Goal: Obtain resource: Download file/media

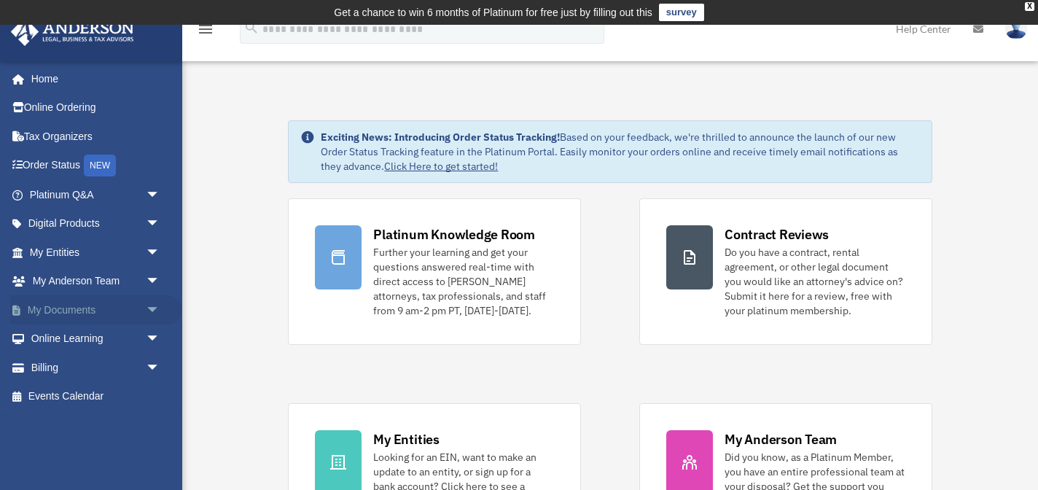
click at [91, 309] on link "My Documents arrow_drop_down" at bounding box center [96, 309] width 172 height 29
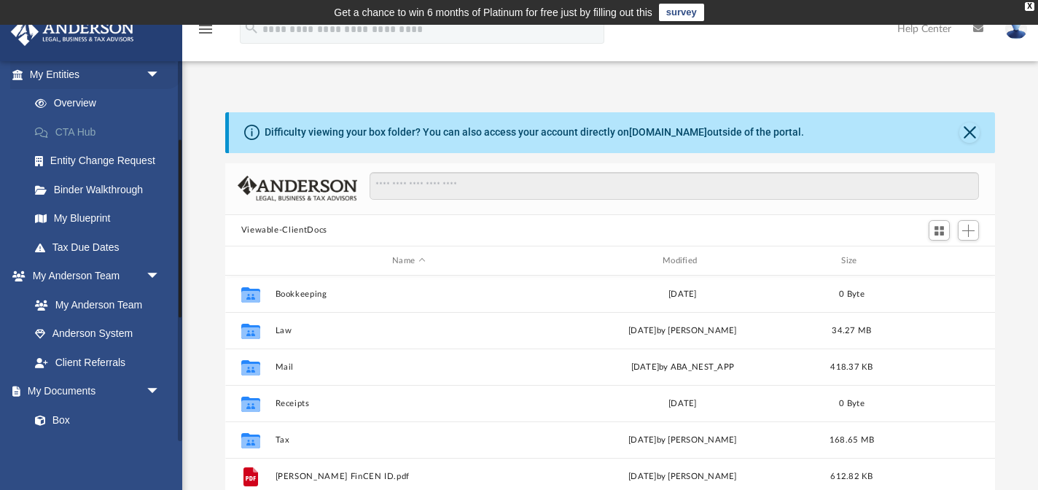
scroll to position [179, 0]
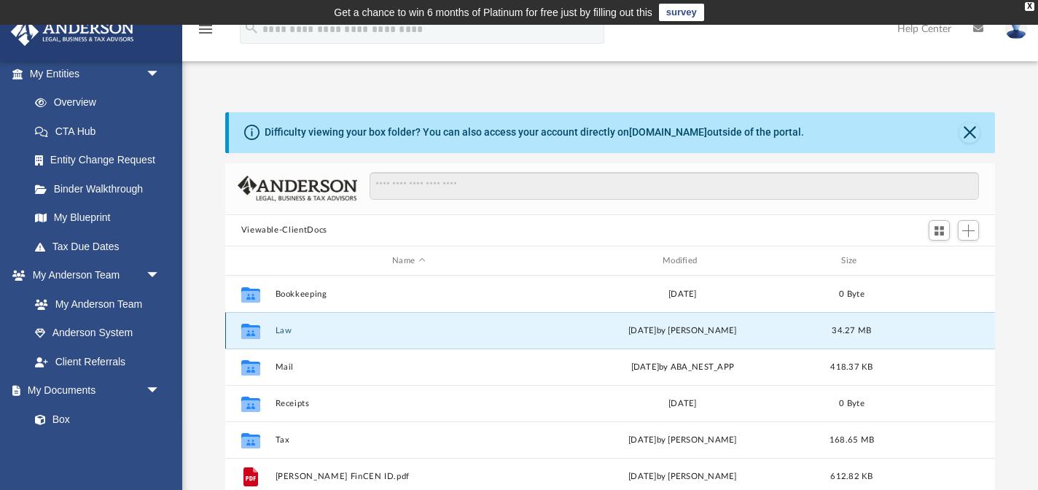
click at [275, 331] on button "Law" at bounding box center [408, 330] width 267 height 9
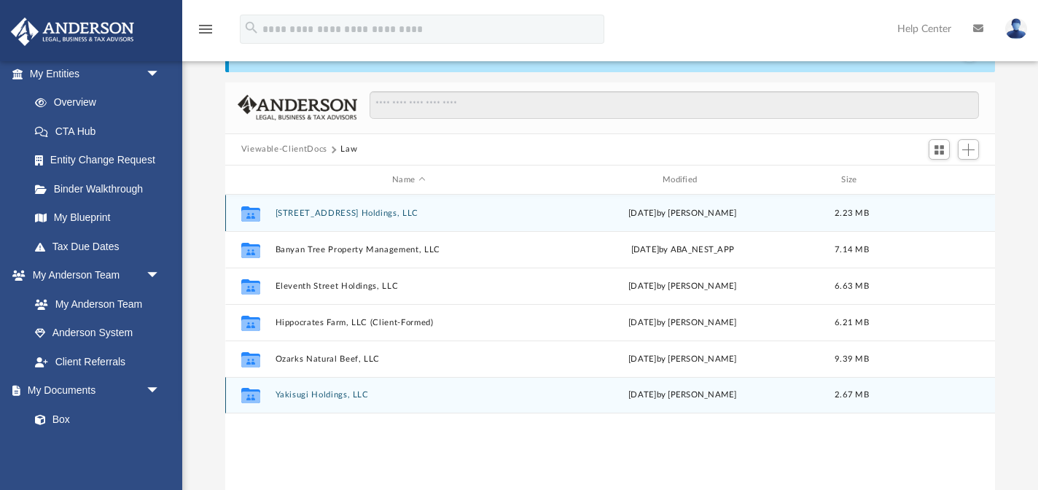
scroll to position [70, 0]
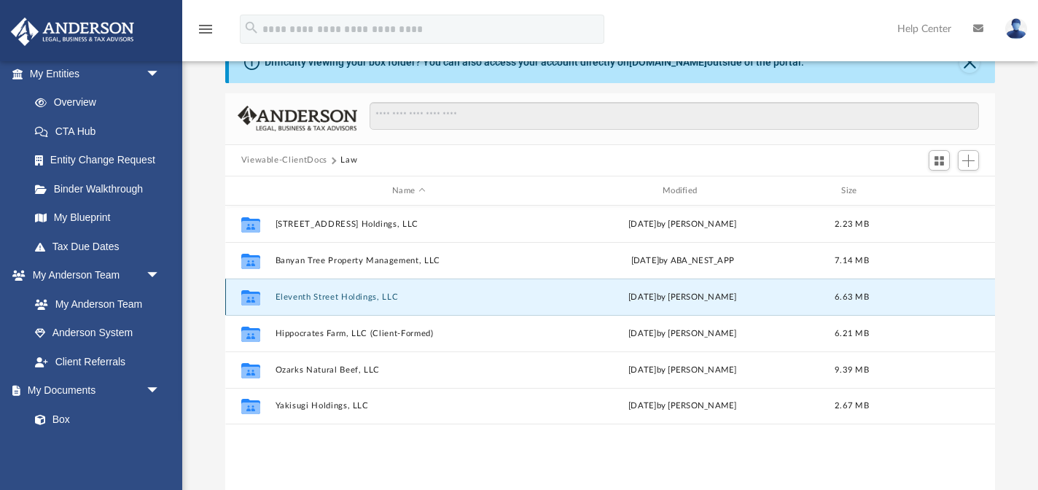
click at [348, 296] on button "Eleventh Street Holdings, LLC" at bounding box center [408, 296] width 267 height 9
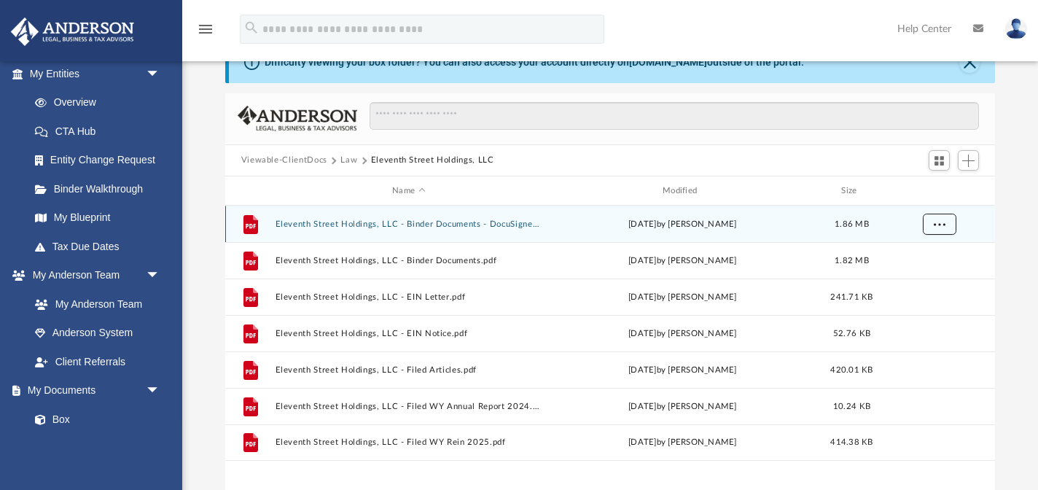
click at [933, 222] on span "More options" at bounding box center [939, 224] width 12 height 8
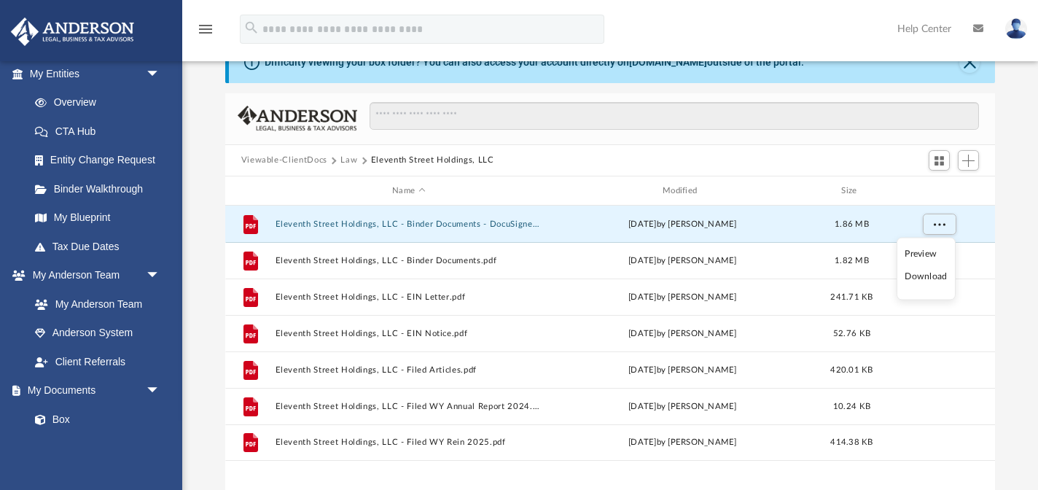
click at [925, 275] on li "Download" at bounding box center [925, 276] width 42 height 15
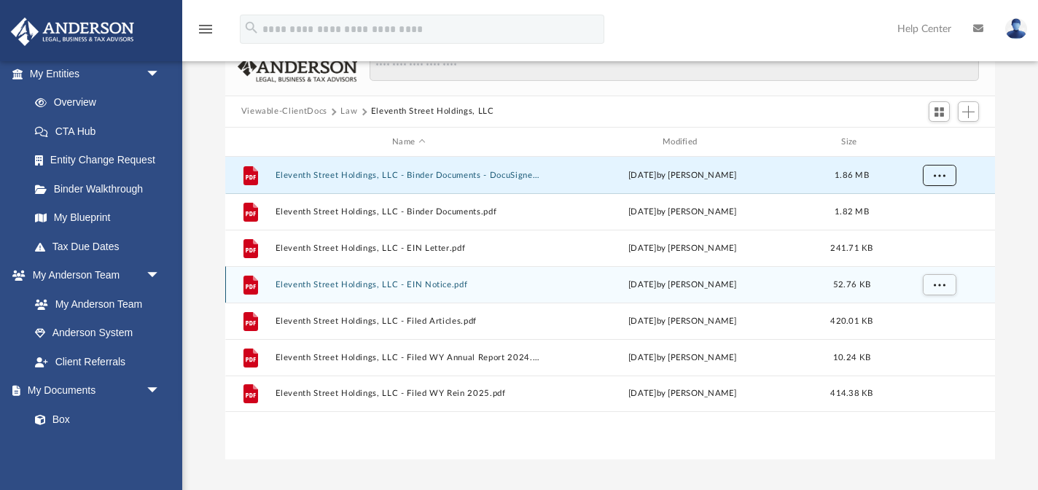
scroll to position [122, 0]
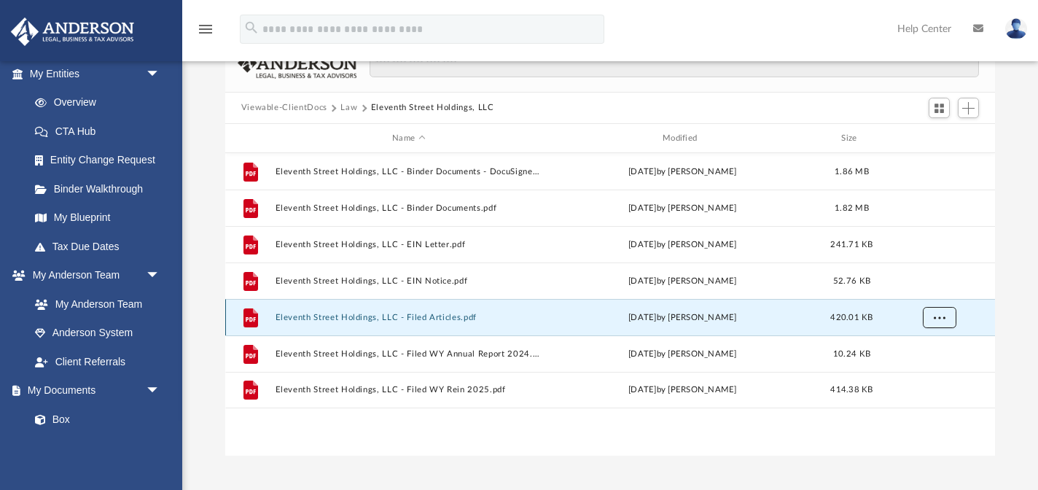
click at [937, 319] on span "More options" at bounding box center [939, 317] width 12 height 8
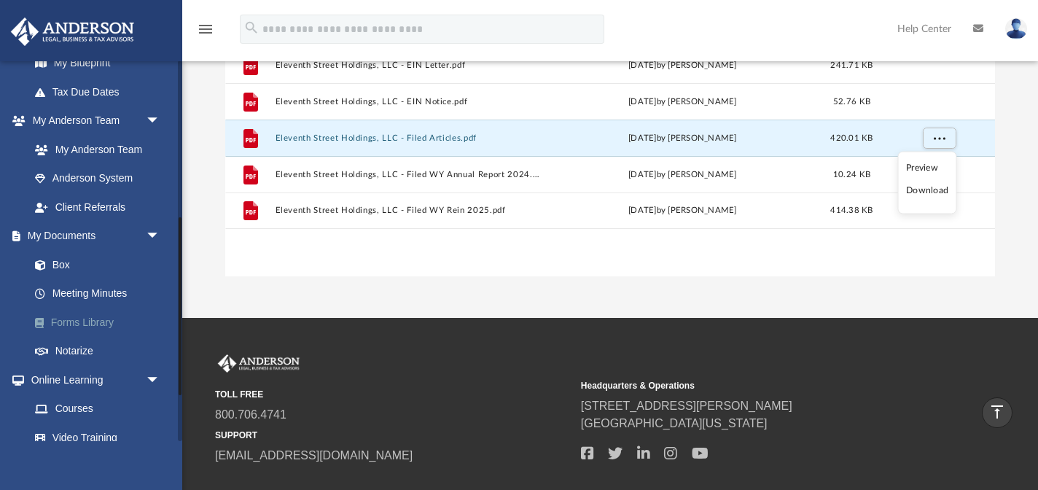
scroll to position [332, 0]
click at [76, 294] on link "Meeting Minutes" at bounding box center [101, 294] width 162 height 29
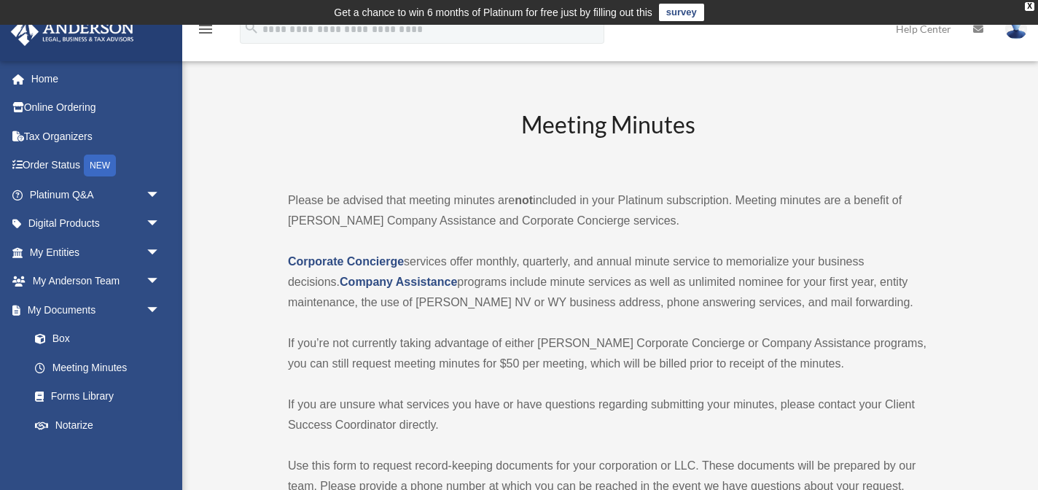
click at [772, 156] on h2 "Meeting Minutes" at bounding box center [608, 139] width 641 height 60
click at [146, 251] on span "arrow_drop_down" at bounding box center [160, 253] width 29 height 30
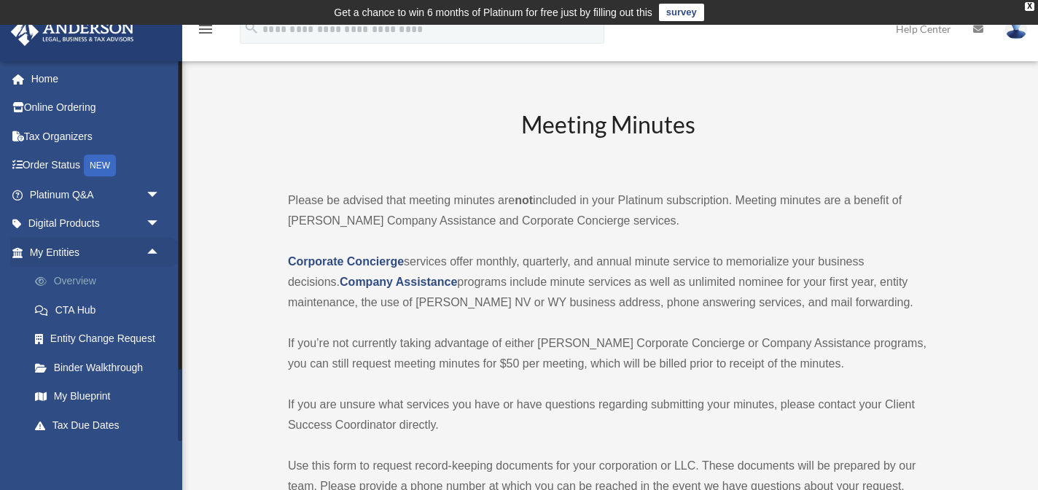
click at [94, 284] on link "Overview" at bounding box center [101, 281] width 162 height 29
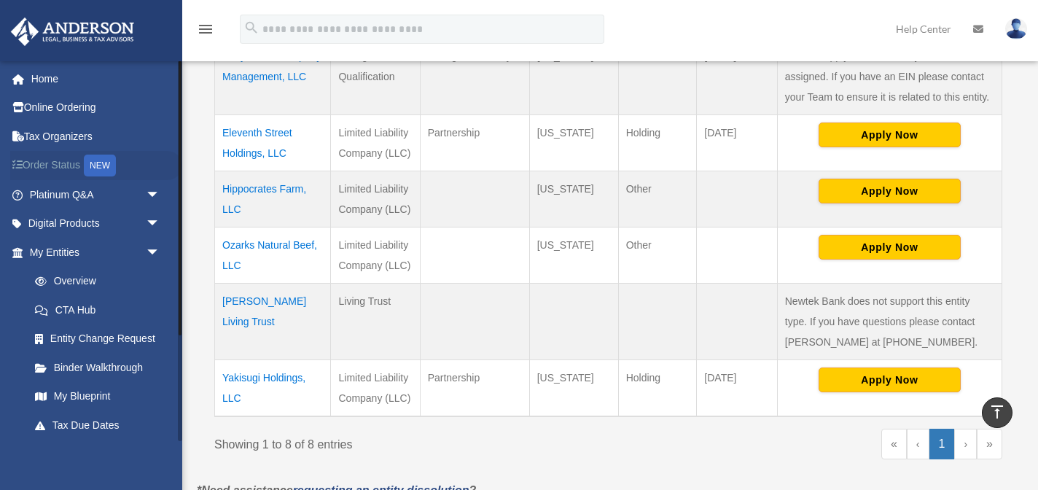
scroll to position [526, 0]
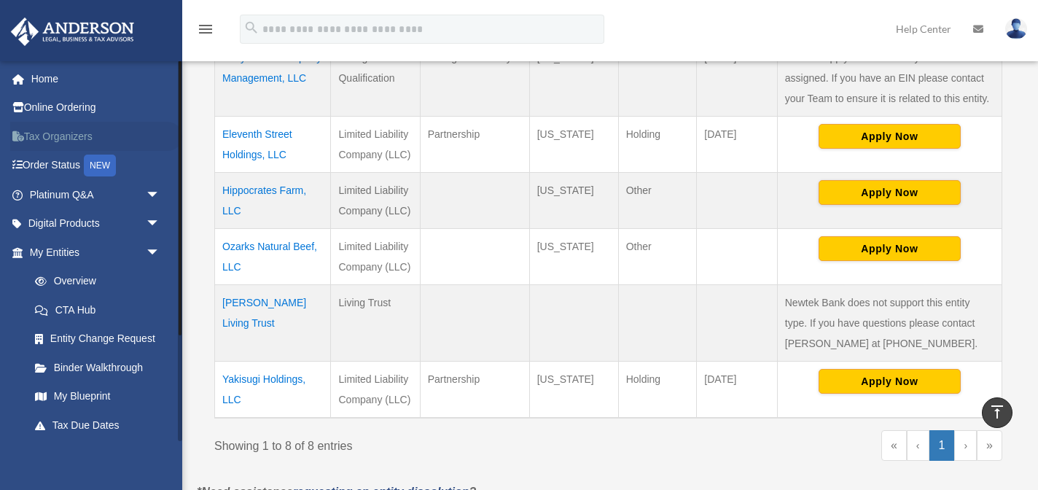
click at [62, 138] on link "Tax Organizers" at bounding box center [96, 136] width 172 height 29
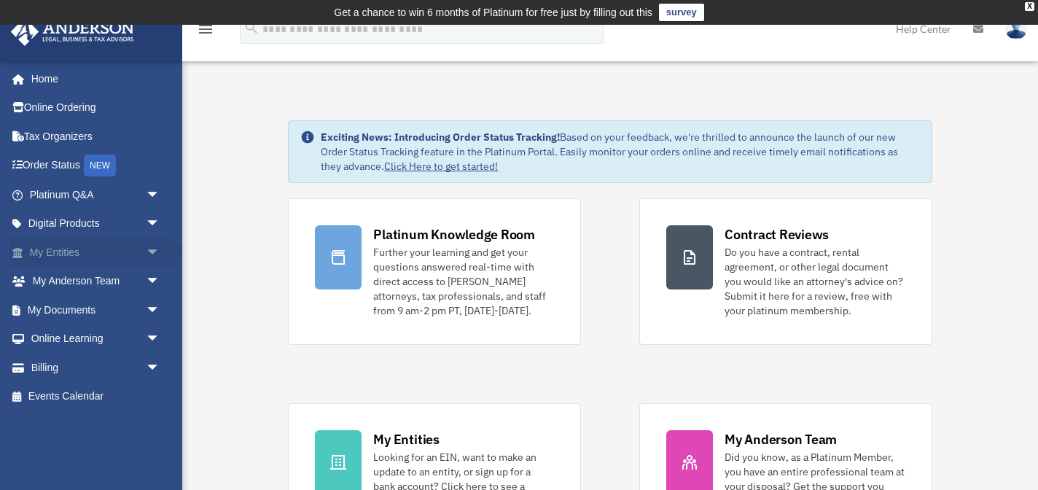
click at [84, 255] on link "My Entities arrow_drop_down" at bounding box center [96, 252] width 172 height 29
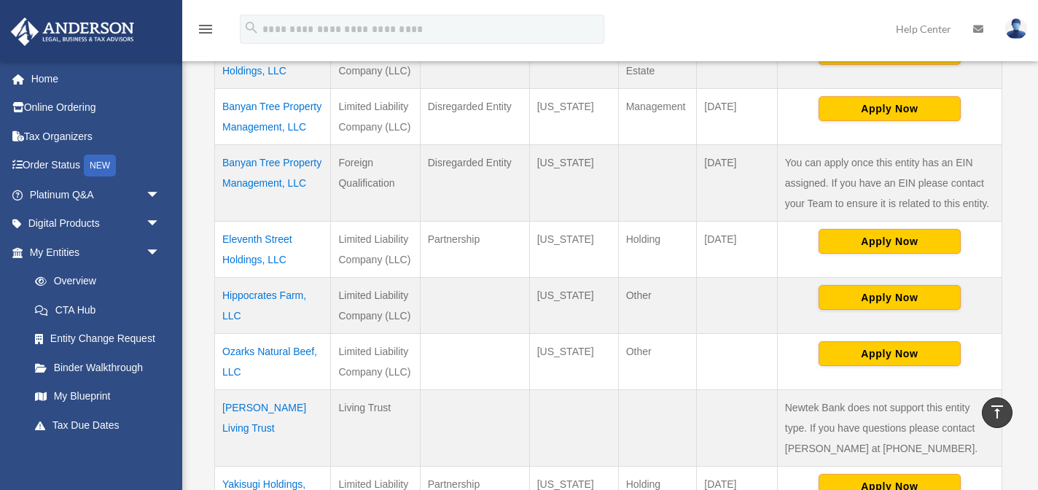
scroll to position [418, 0]
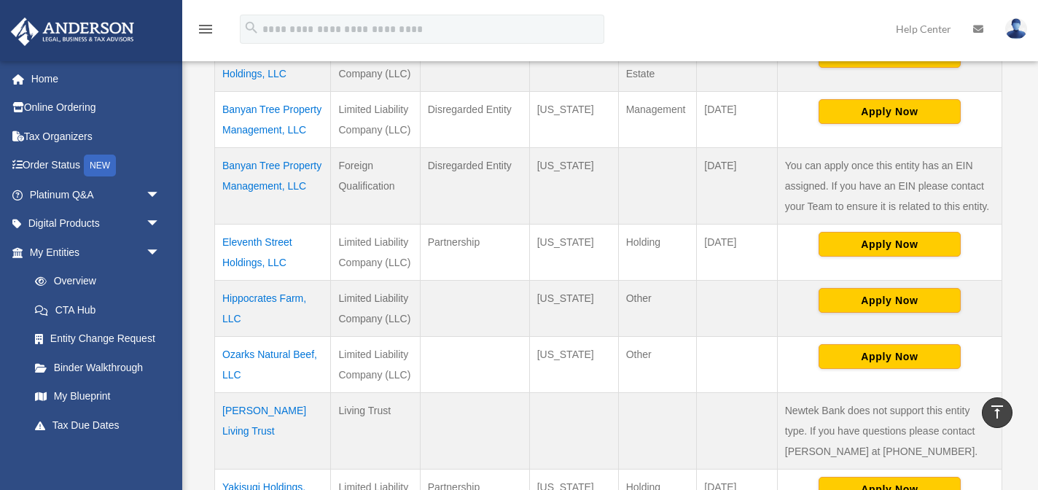
click at [275, 412] on td "[PERSON_NAME] Living Trust" at bounding box center [273, 430] width 116 height 77
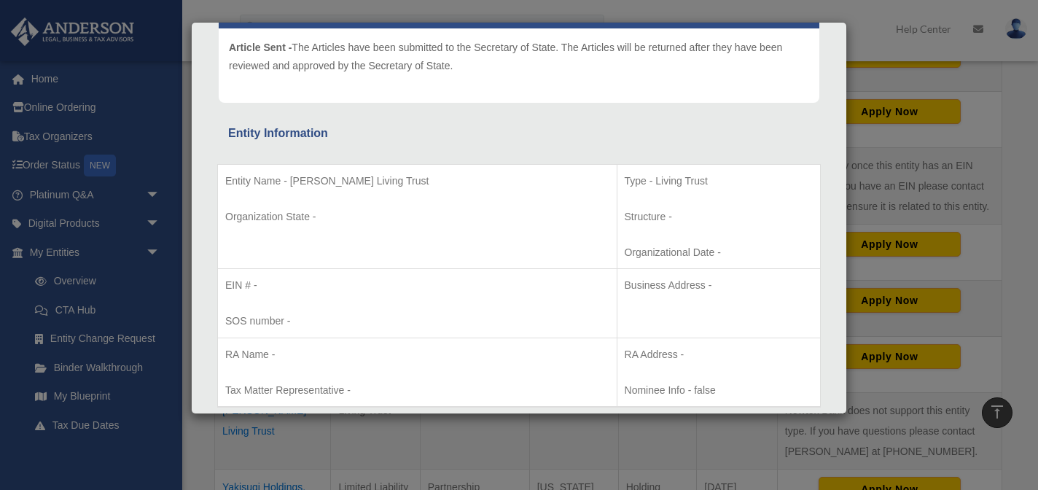
scroll to position [0, 0]
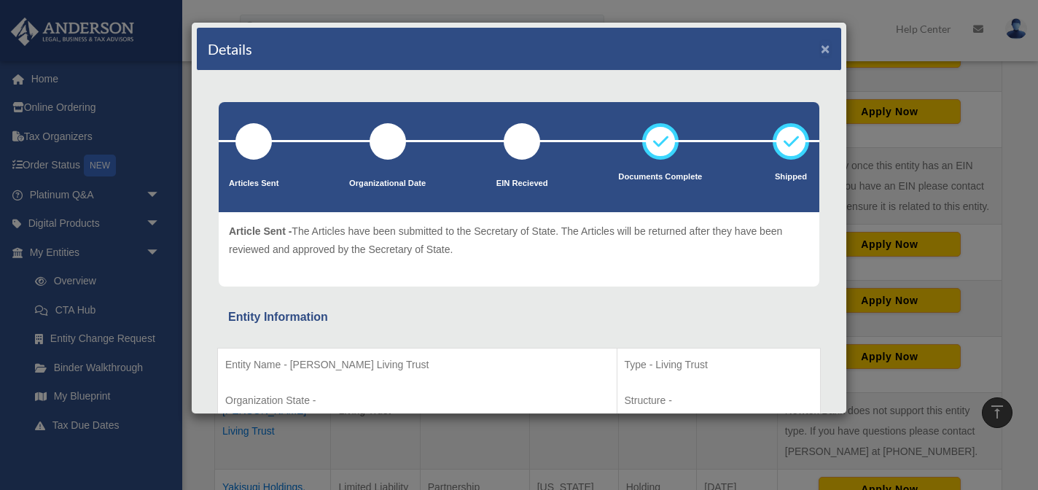
click at [828, 46] on button "×" at bounding box center [825, 48] width 9 height 15
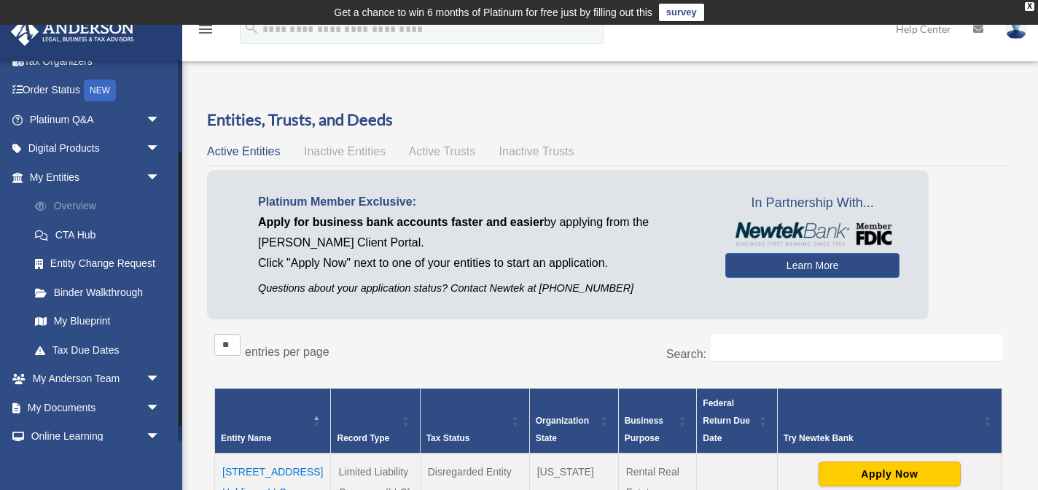
scroll to position [146, 0]
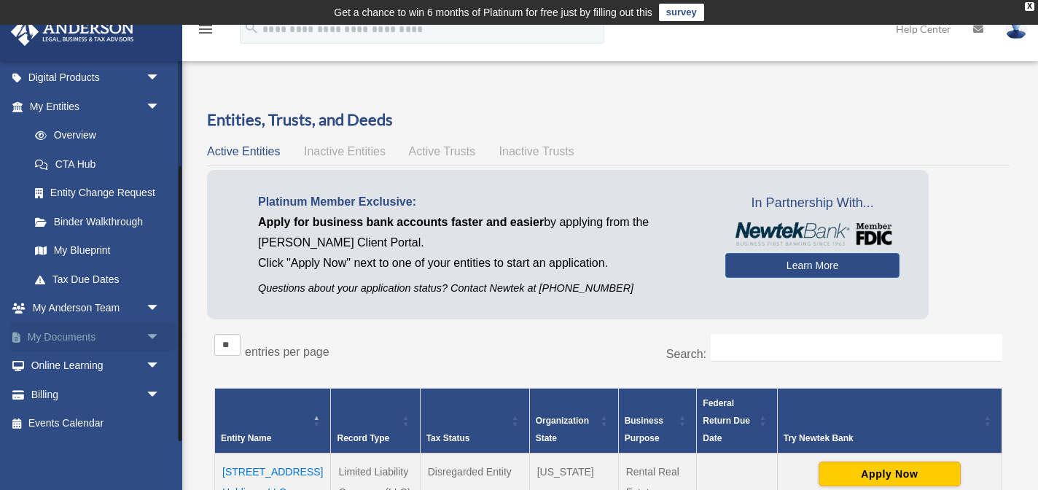
click at [151, 338] on span "arrow_drop_down" at bounding box center [160, 337] width 29 height 30
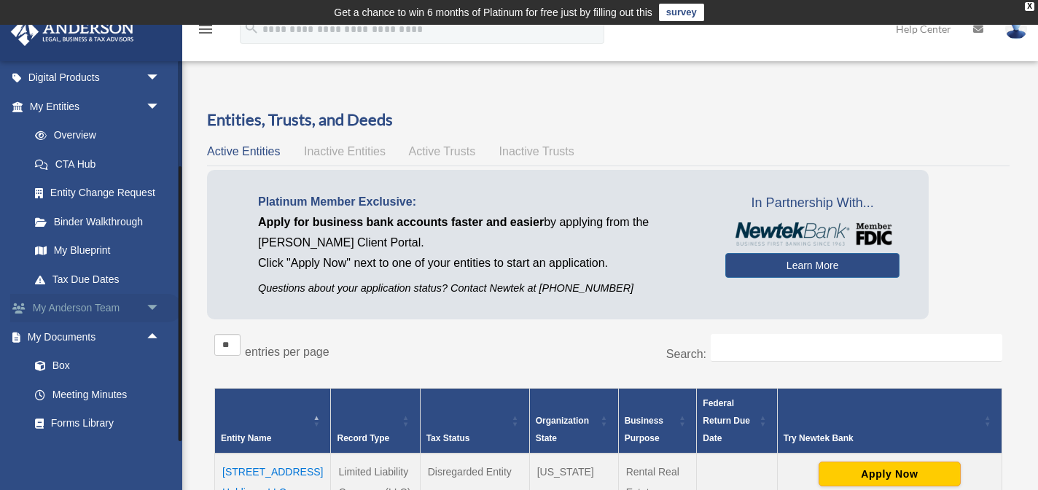
click at [150, 314] on span "arrow_drop_down" at bounding box center [160, 309] width 29 height 30
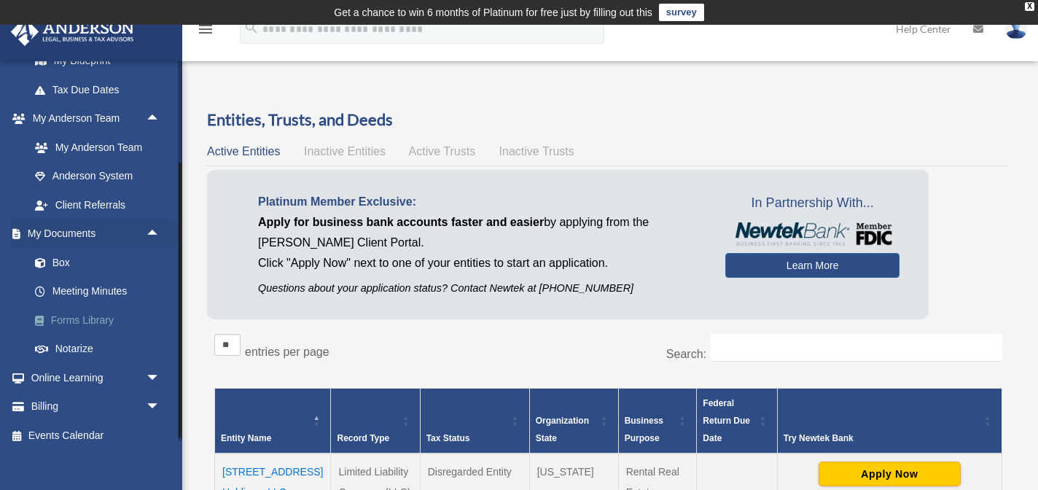
scroll to position [347, 0]
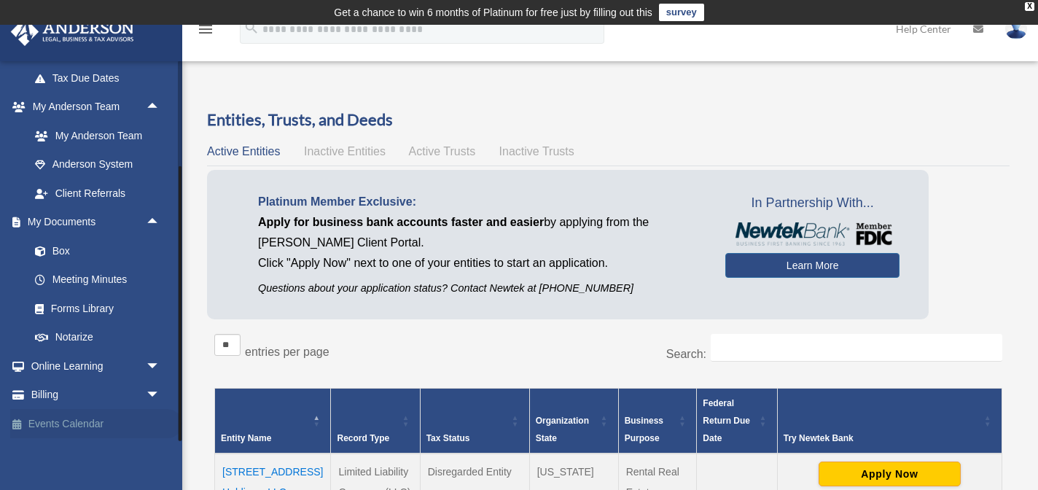
click at [69, 416] on link "Events Calendar" at bounding box center [96, 423] width 172 height 29
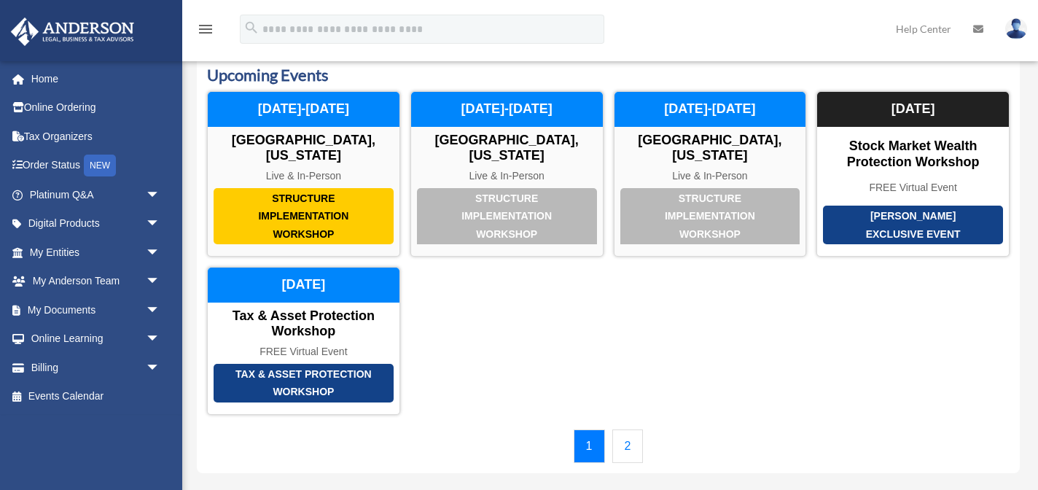
scroll to position [76, 0]
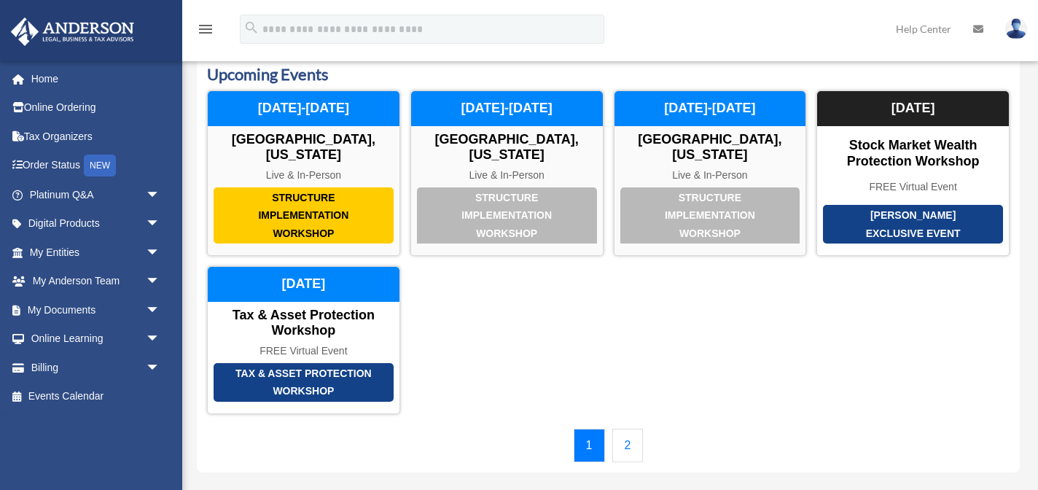
click at [624, 429] on link "2" at bounding box center [627, 446] width 31 height 34
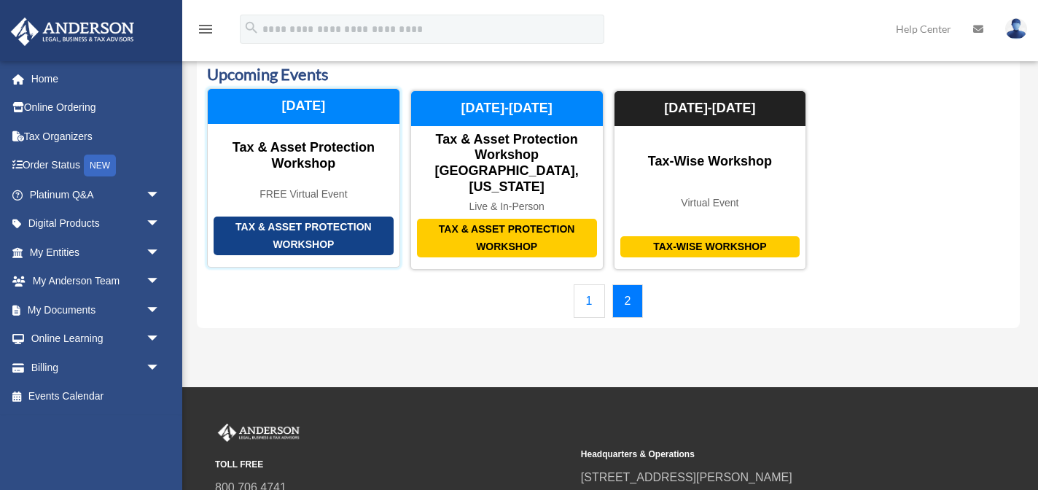
click at [314, 216] on div "Tax & Asset Protection Workshop" at bounding box center [304, 235] width 180 height 39
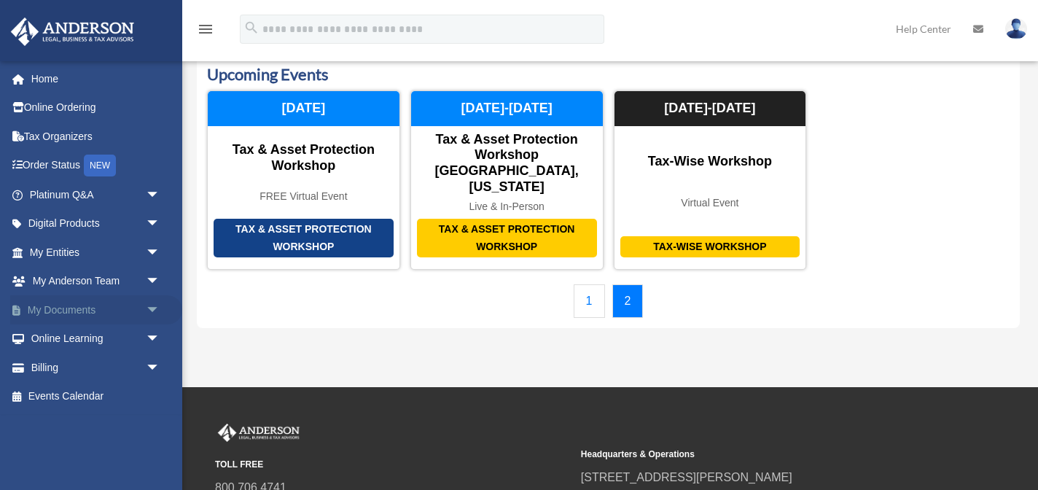
click at [150, 308] on span "arrow_drop_down" at bounding box center [160, 310] width 29 height 30
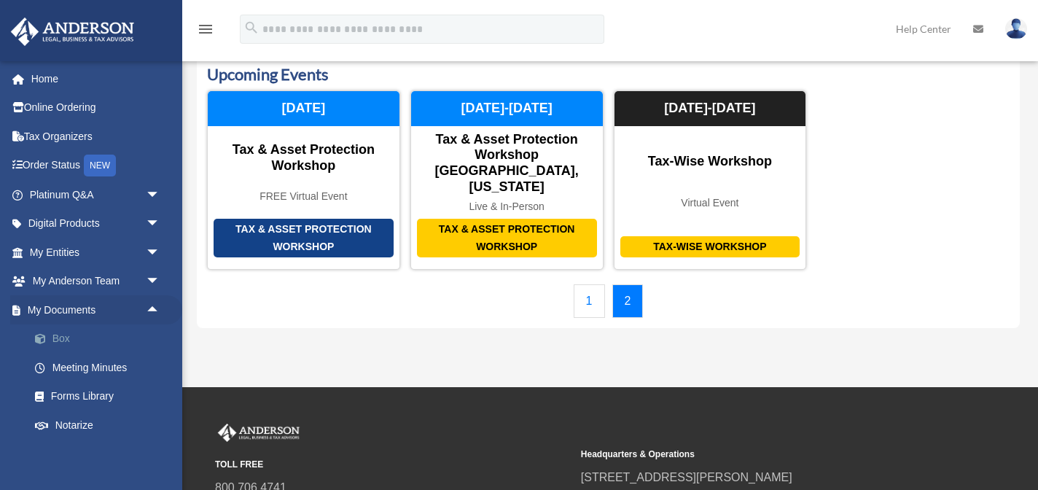
click at [68, 337] on link "Box" at bounding box center [101, 338] width 162 height 29
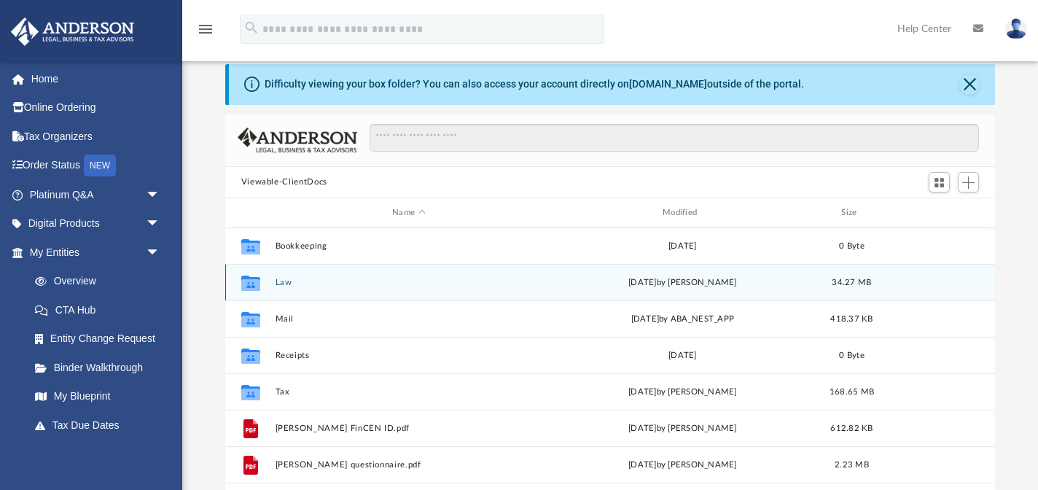
scroll to position [63, 0]
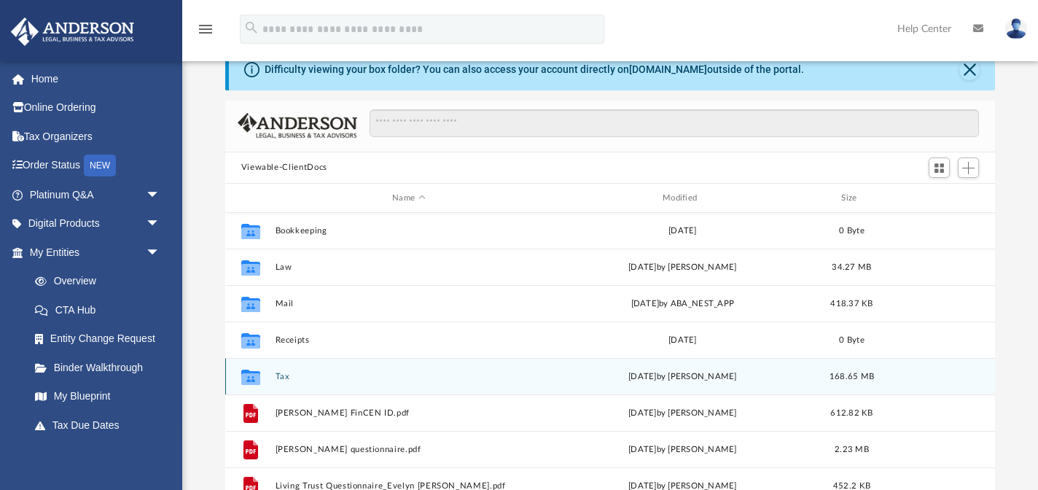
click at [300, 370] on div "Collaborated Folder Bookkeeping [DATE] 0 Byte Collaborated Folder Law [DATE] by…" at bounding box center [610, 364] width 770 height 302
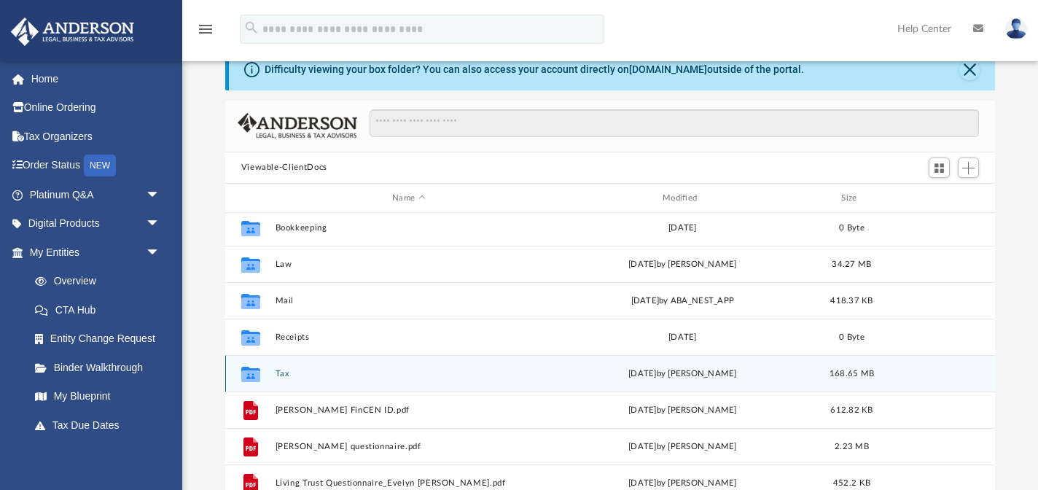
scroll to position [0, 0]
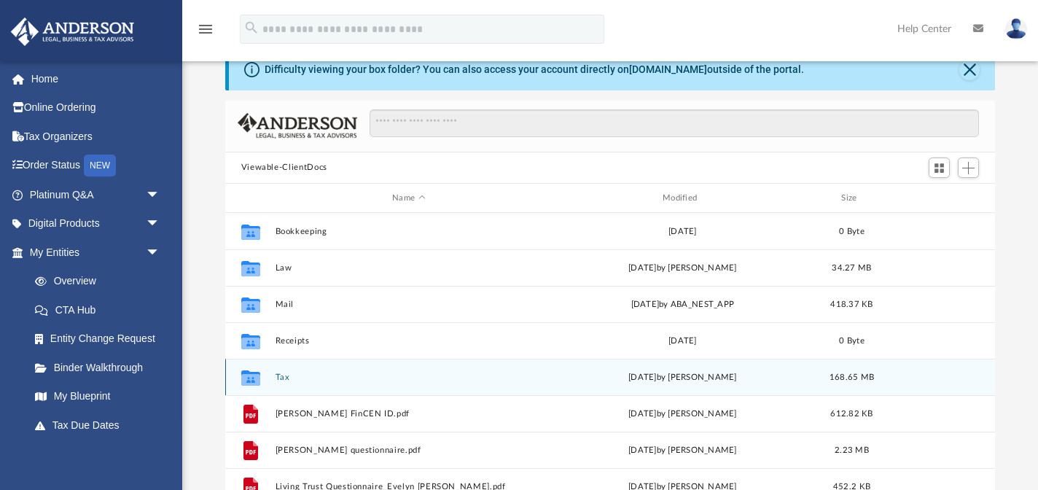
click at [250, 375] on icon "grid" at bounding box center [249, 380] width 19 height 12
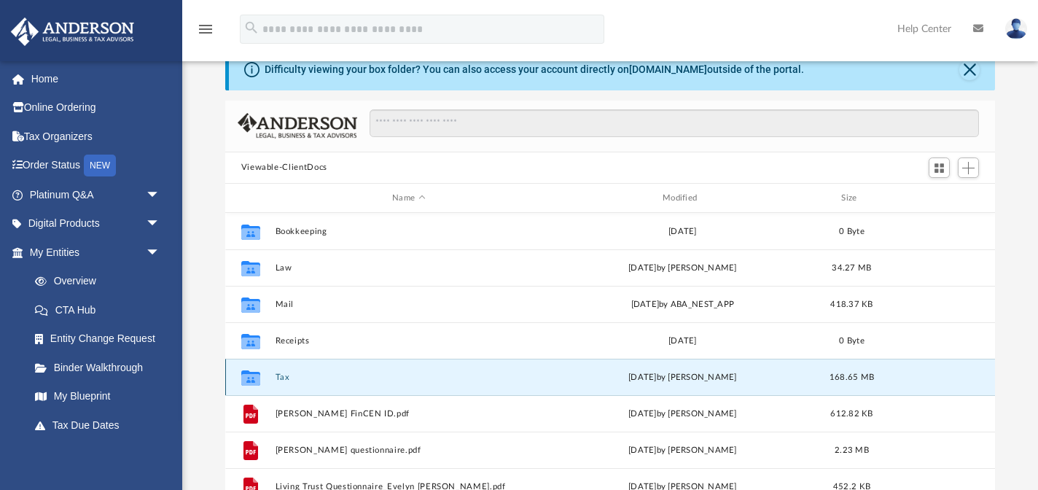
click at [252, 375] on icon "grid" at bounding box center [249, 380] width 19 height 12
click at [281, 376] on button "Tax" at bounding box center [408, 376] width 267 height 9
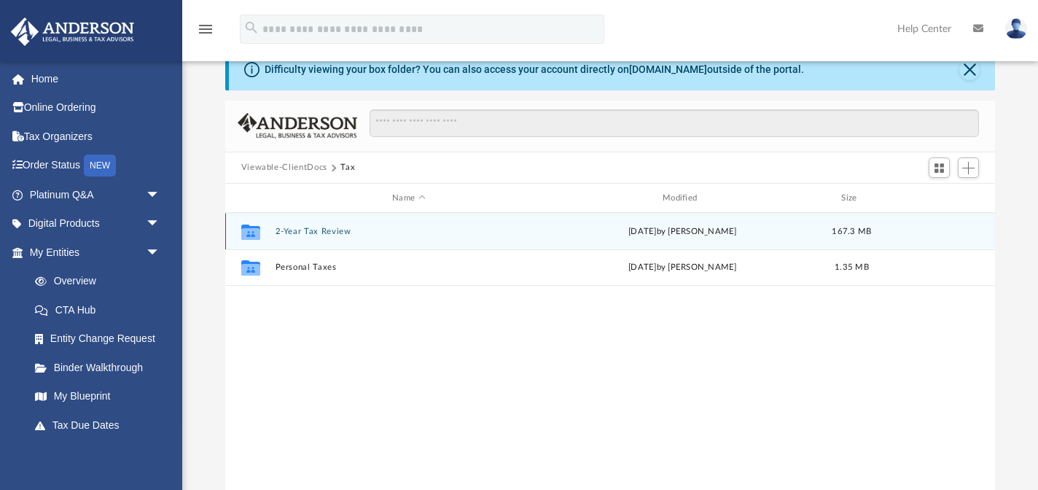
click at [317, 234] on button "2-Year Tax Review" at bounding box center [408, 231] width 267 height 9
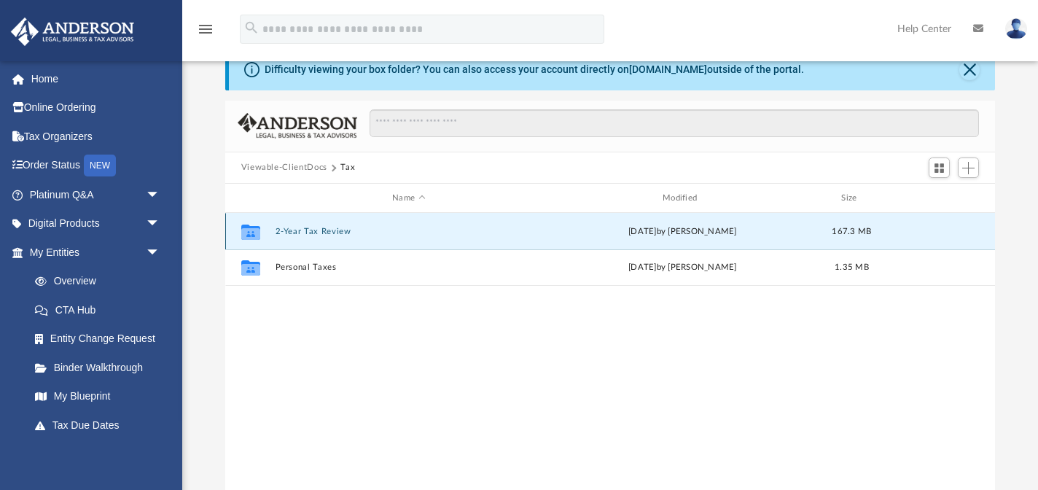
click at [317, 234] on button "2-Year Tax Review" at bounding box center [408, 231] width 267 height 9
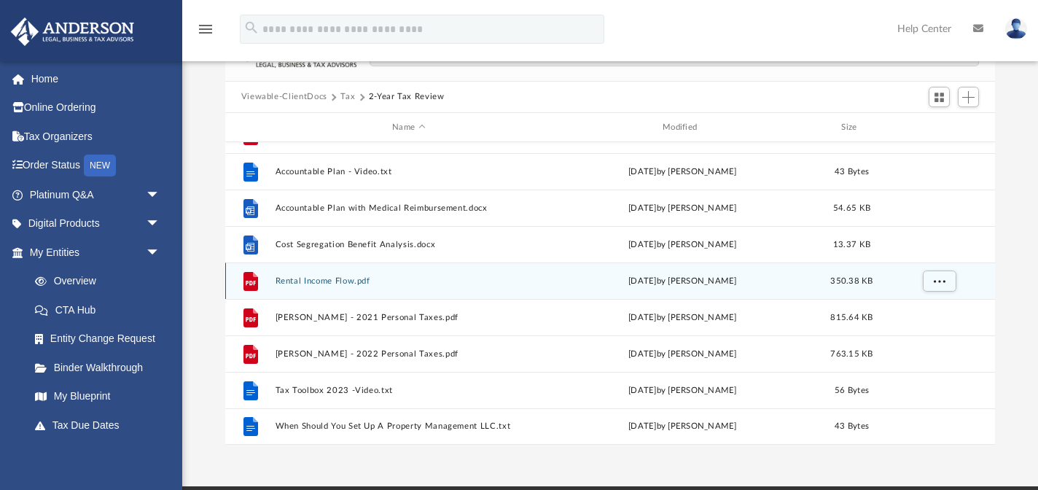
scroll to position [195, 0]
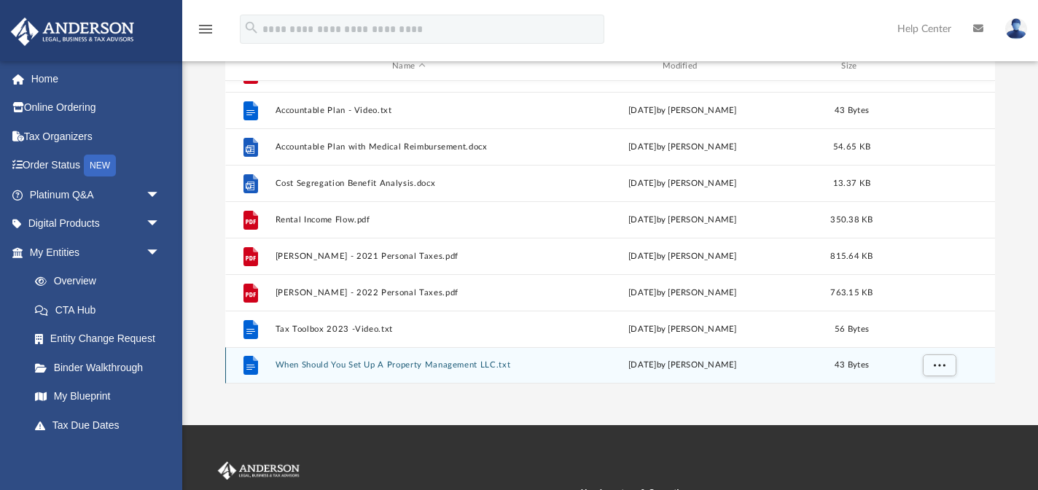
click at [334, 364] on button "When Should You Set Up A Property Management LLC.txt" at bounding box center [408, 365] width 267 height 9
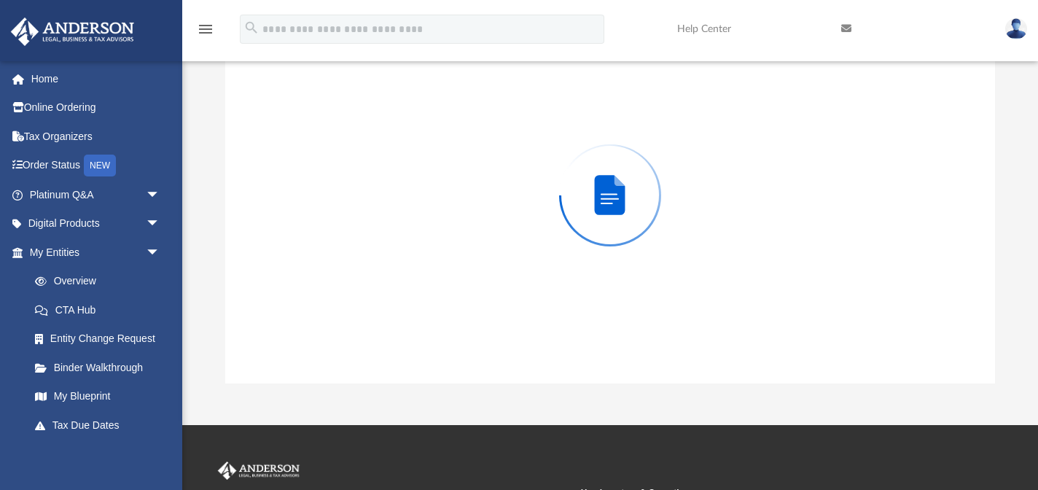
scroll to position [163, 0]
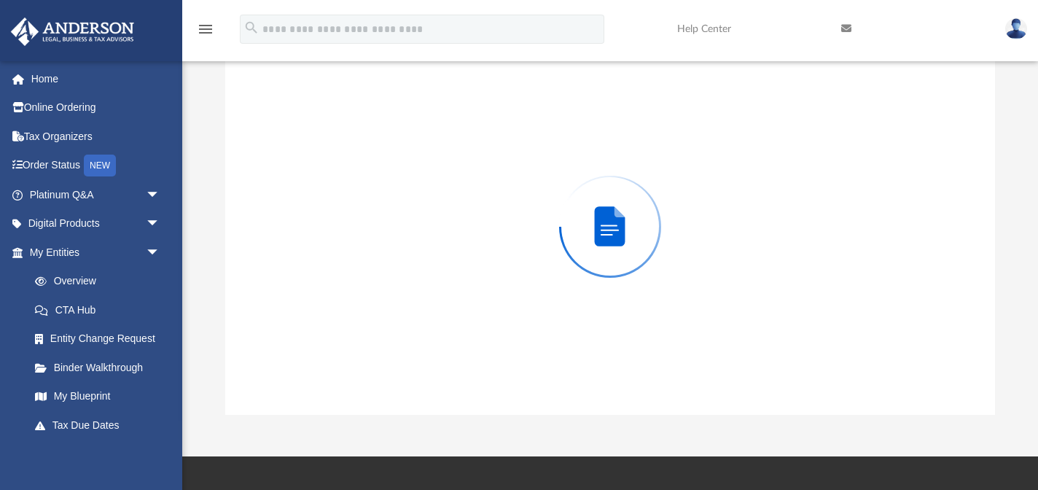
click at [334, 363] on div "Preview" at bounding box center [610, 226] width 770 height 376
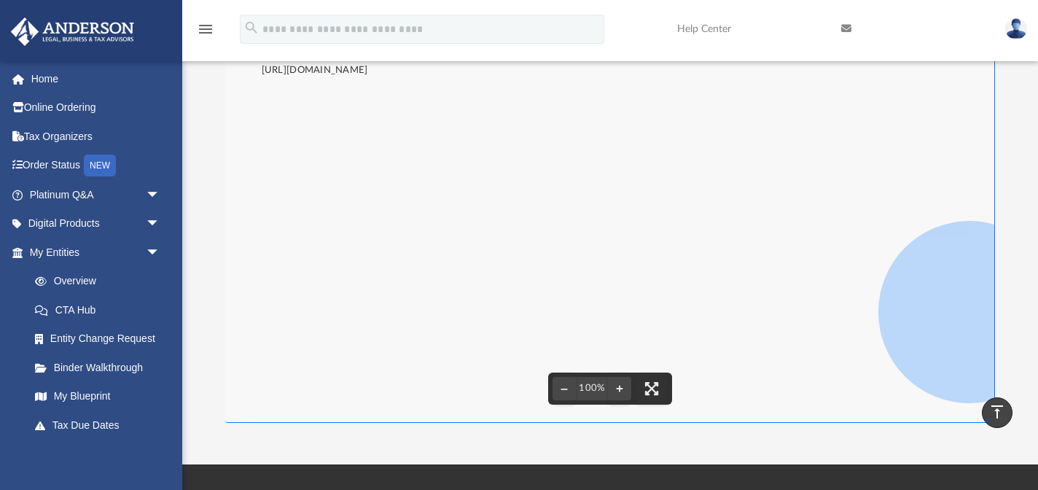
scroll to position [0, 0]
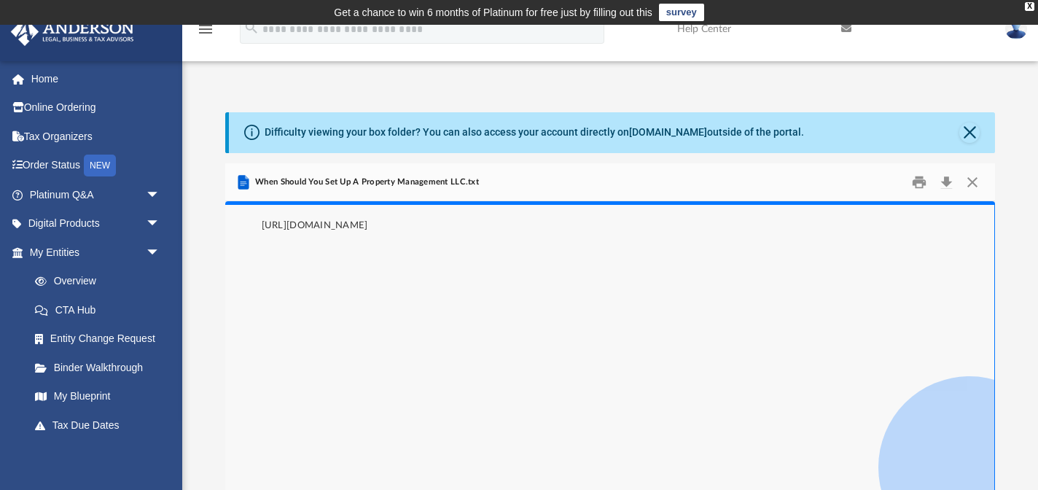
click at [245, 183] on icon "Preview" at bounding box center [243, 182] width 11 height 15
click at [361, 184] on span "When Should You Set Up A Property Management LLC.txt" at bounding box center [365, 182] width 227 height 13
click at [924, 183] on button "Print" at bounding box center [918, 182] width 29 height 23
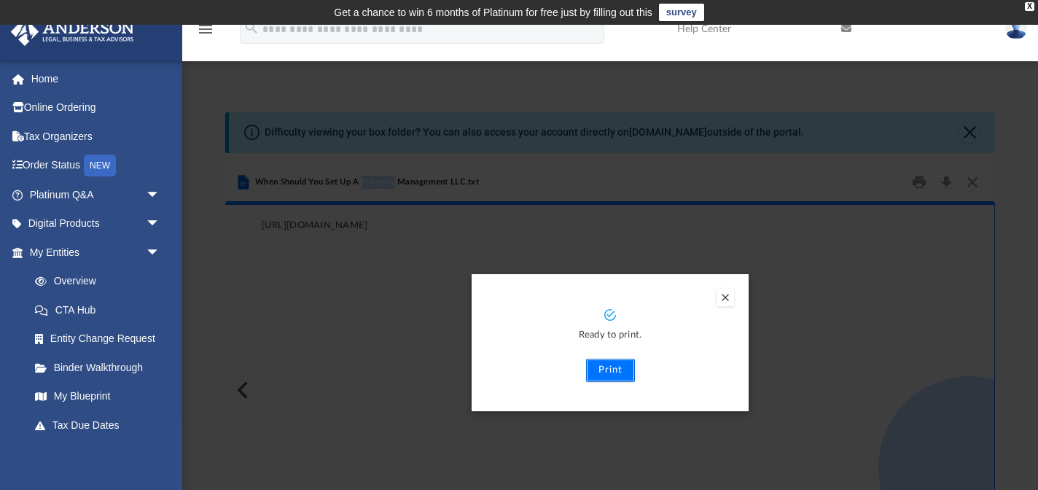
click at [596, 369] on button "Print" at bounding box center [610, 370] width 49 height 23
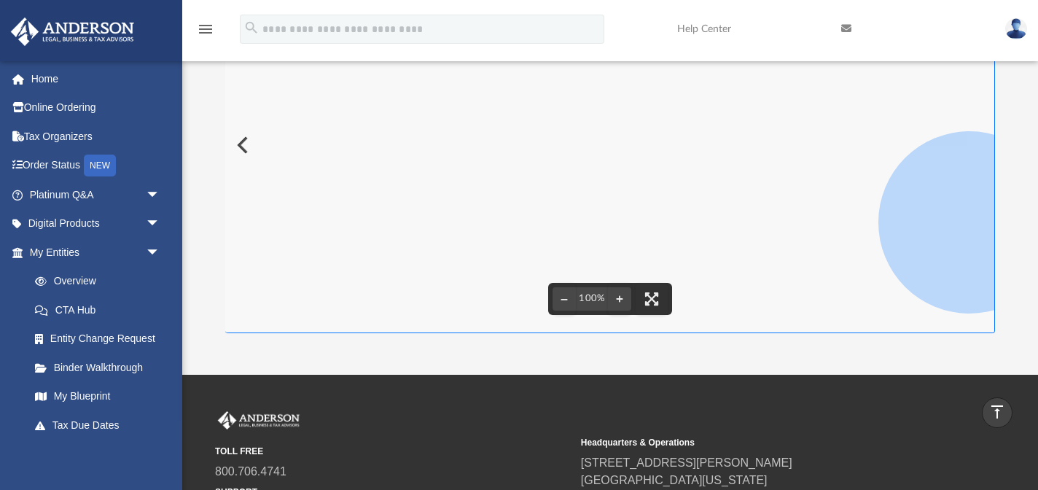
scroll to position [154, 0]
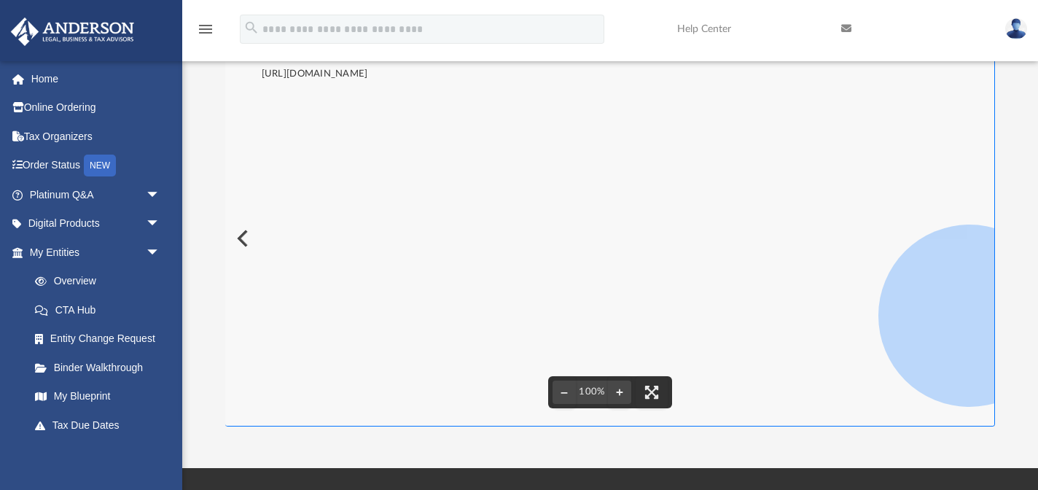
click at [240, 243] on button "Preview" at bounding box center [241, 238] width 32 height 41
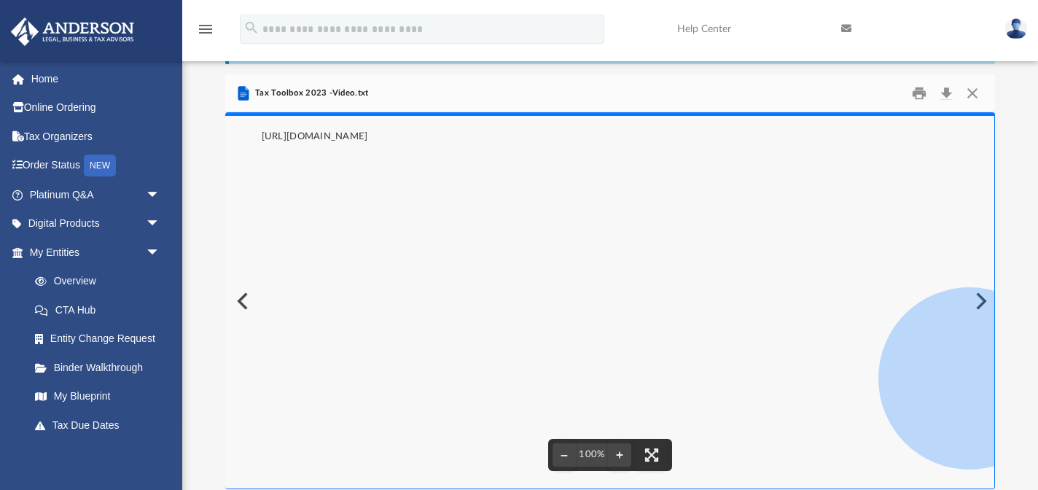
scroll to position [112, 0]
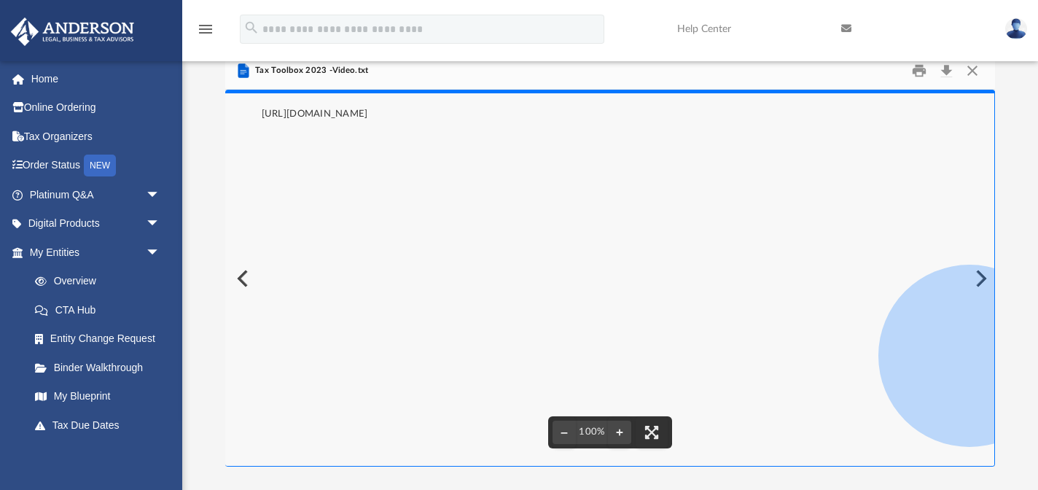
click at [982, 281] on pre "https://platinumportal.andersonadvisors.com/tax-toolbox/" at bounding box center [610, 278] width 770 height 376
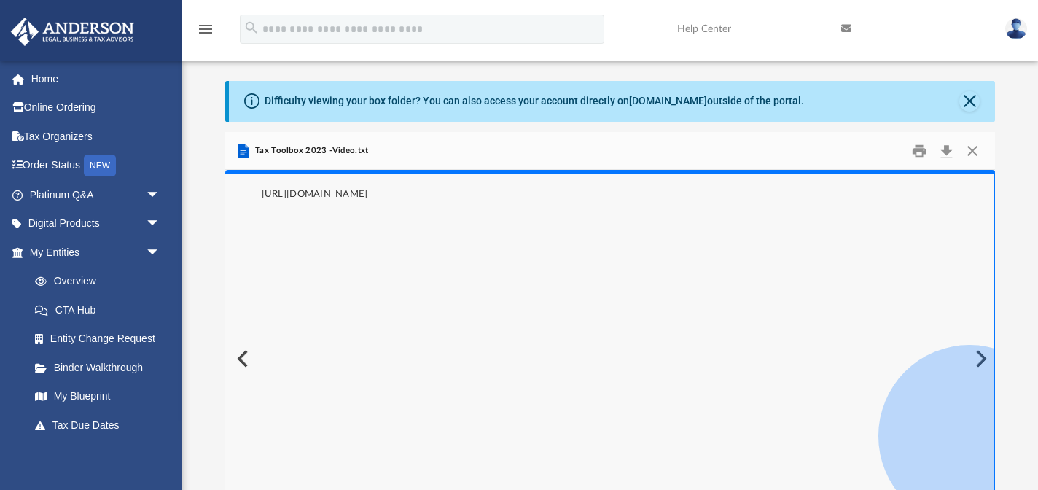
scroll to position [35, 0]
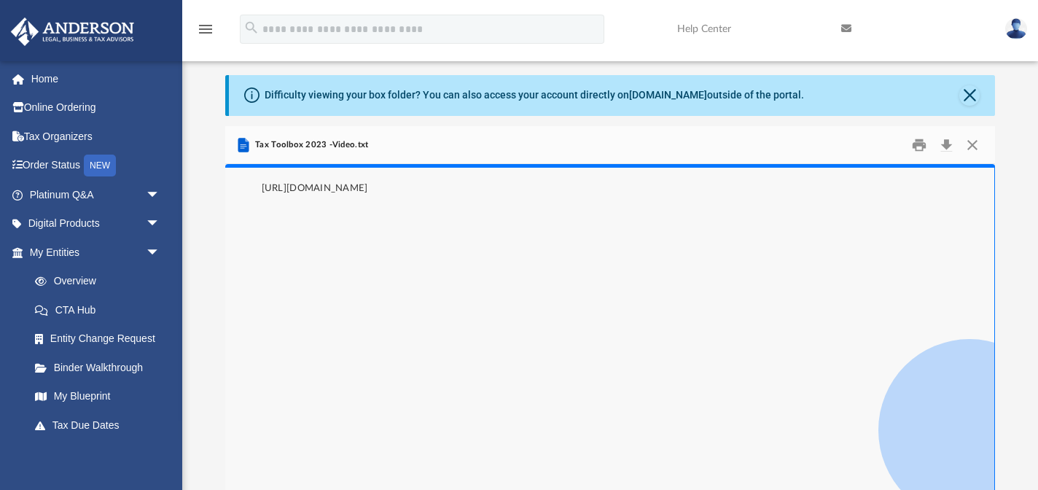
click at [353, 138] on div "Tax Toolbox 2023 -Video.txt" at bounding box center [301, 144] width 133 height 17
click at [257, 147] on span "Tax Toolbox 2023 -Video.txt" at bounding box center [310, 144] width 116 height 13
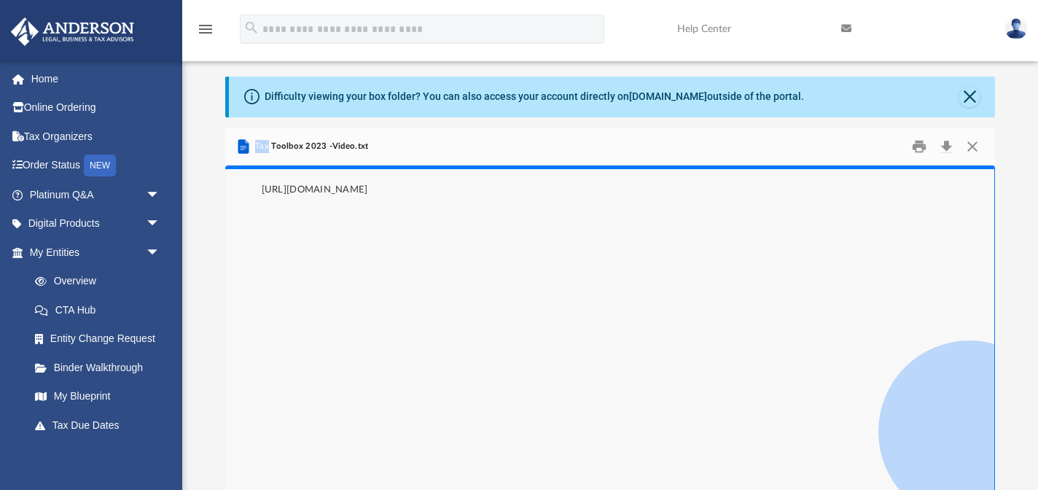
click at [256, 147] on span "Tax Toolbox 2023 -Video.txt" at bounding box center [310, 146] width 116 height 13
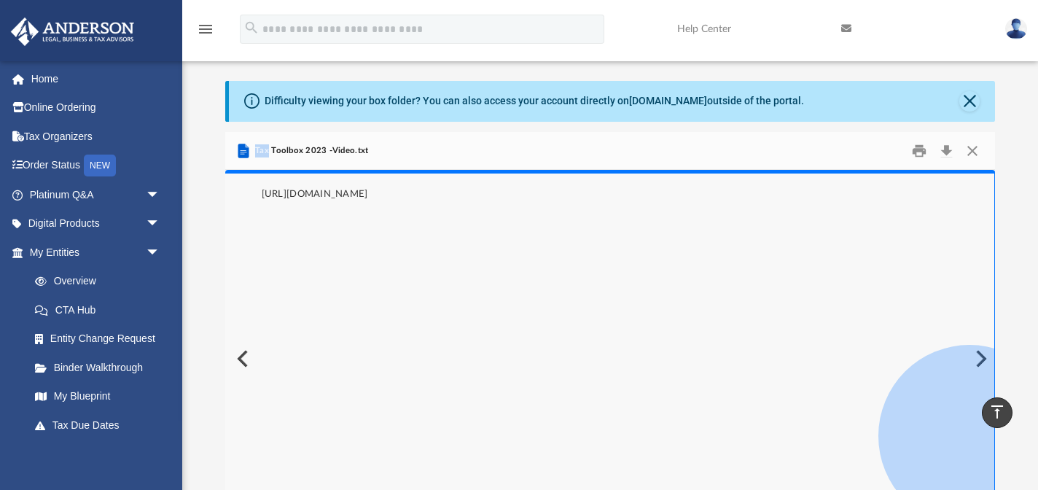
scroll to position [0, 0]
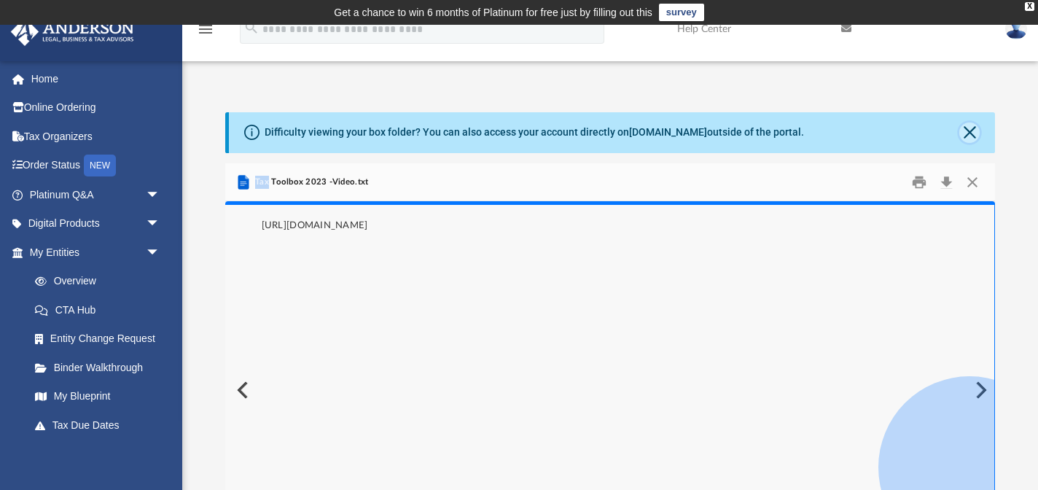
click at [969, 132] on button "Close" at bounding box center [969, 132] width 20 height 20
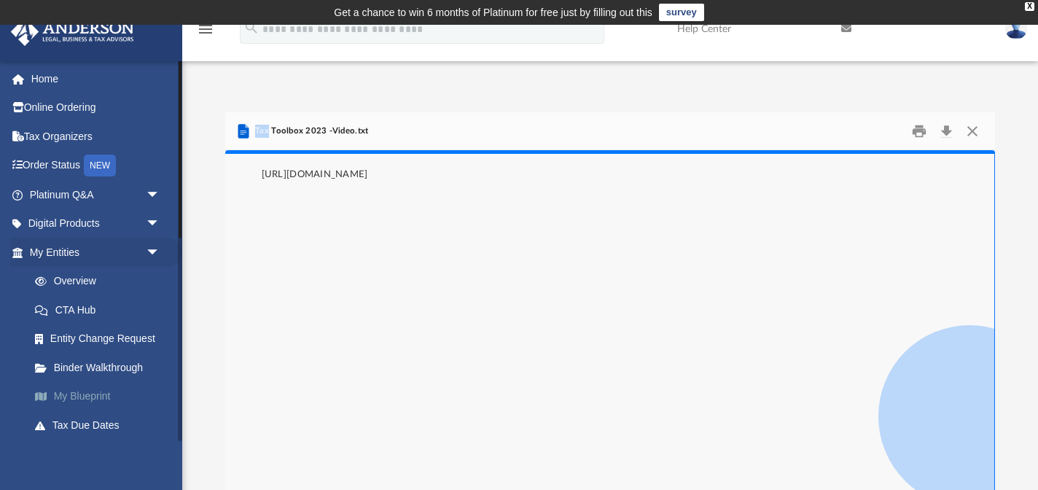
click at [79, 398] on link "My Blueprint" at bounding box center [101, 396] width 162 height 29
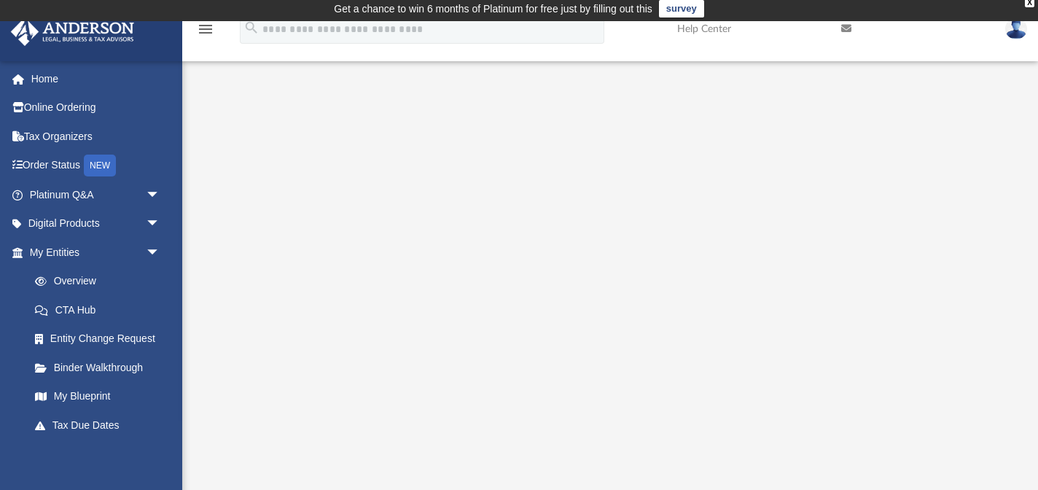
scroll to position [4, 0]
click at [202, 29] on icon "menu" at bounding box center [205, 28] width 17 height 17
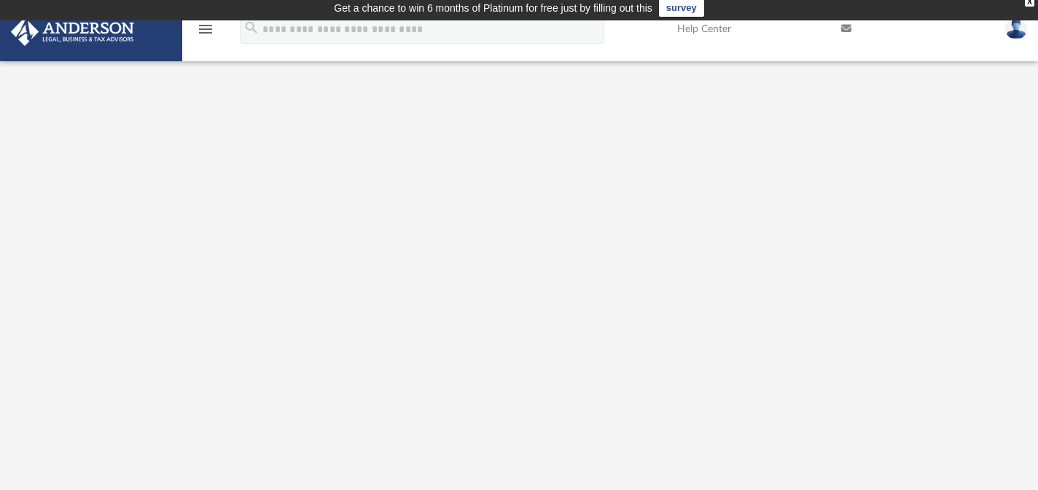
click at [202, 29] on icon "menu" at bounding box center [205, 28] width 17 height 17
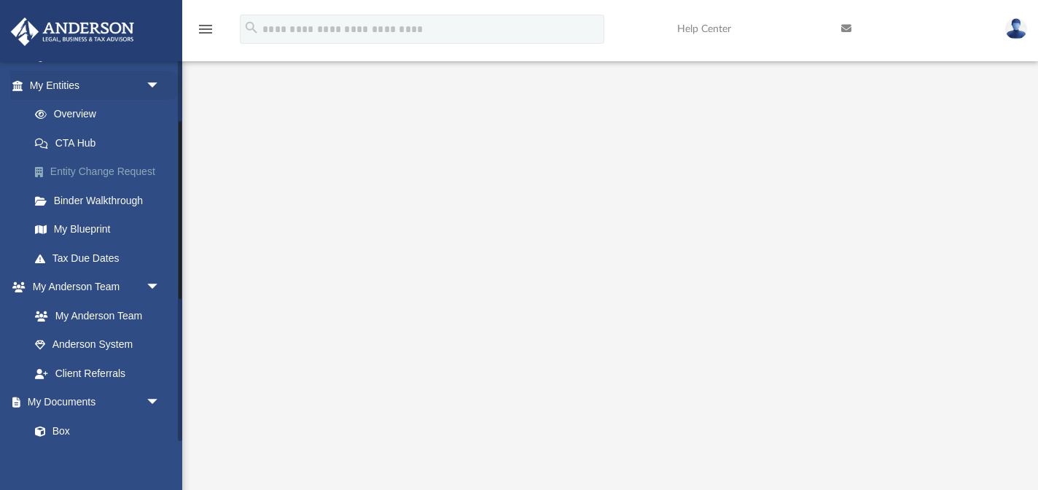
scroll to position [236, 0]
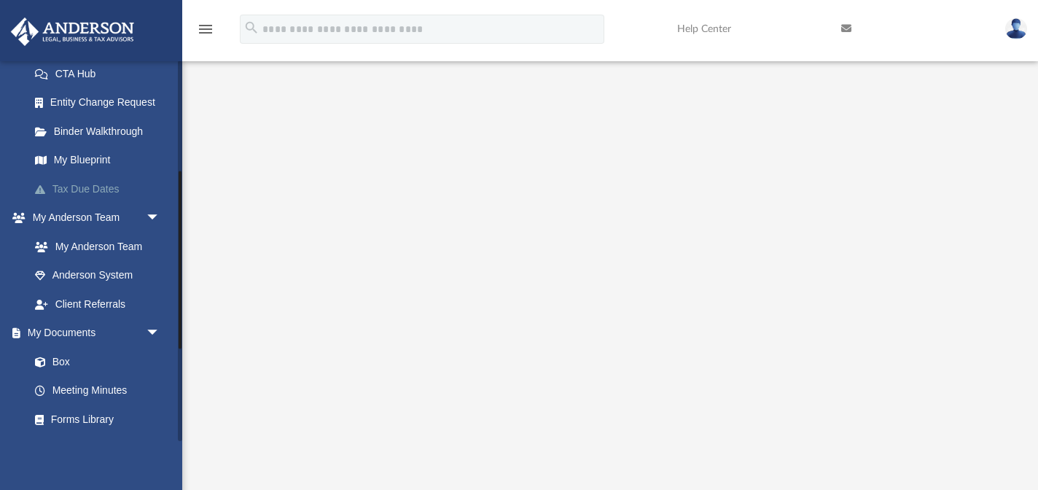
click at [86, 184] on link "Tax Due Dates" at bounding box center [101, 188] width 162 height 29
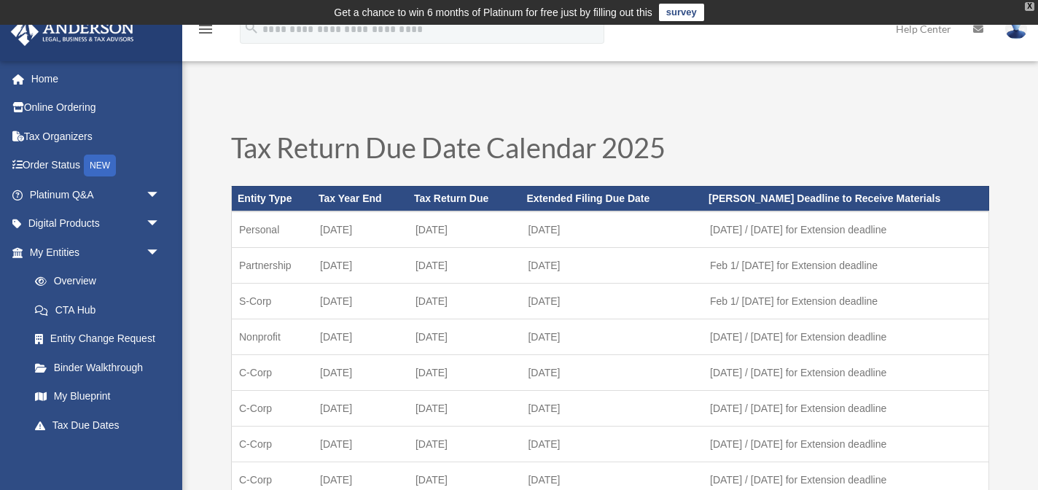
click at [1030, 8] on div "X" at bounding box center [1029, 6] width 9 height 9
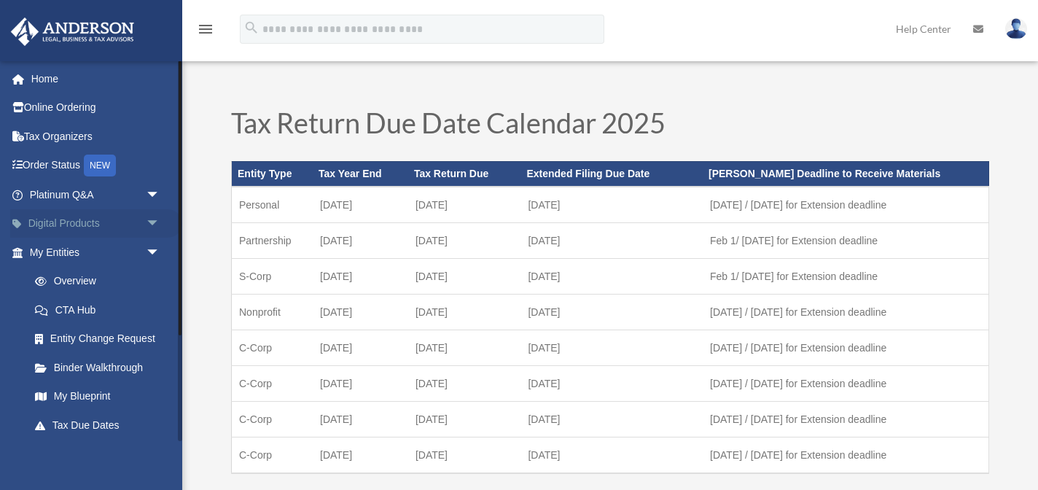
scroll to position [23, 0]
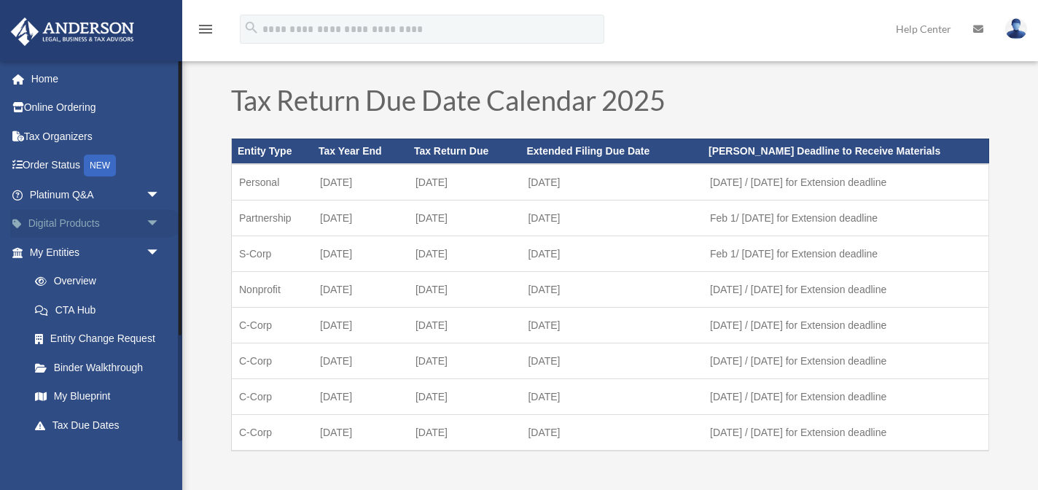
click at [76, 227] on link "Digital Products arrow_drop_down" at bounding box center [96, 223] width 172 height 29
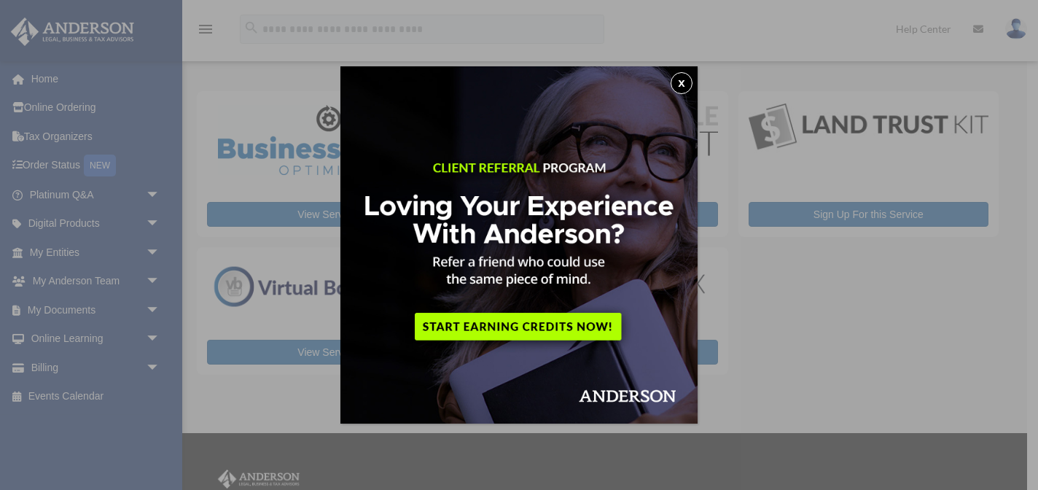
click at [681, 82] on button "x" at bounding box center [681, 83] width 22 height 22
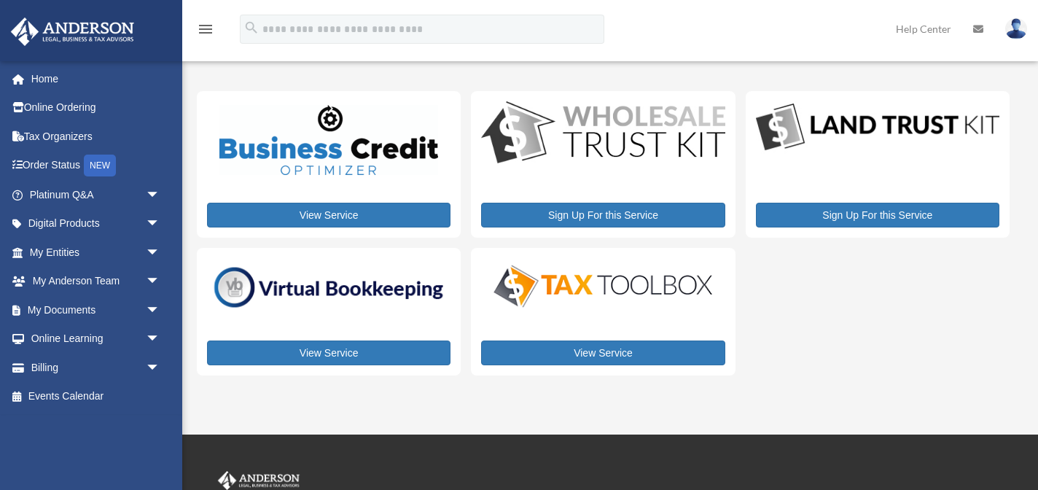
click at [637, 291] on img at bounding box center [602, 286] width 243 height 49
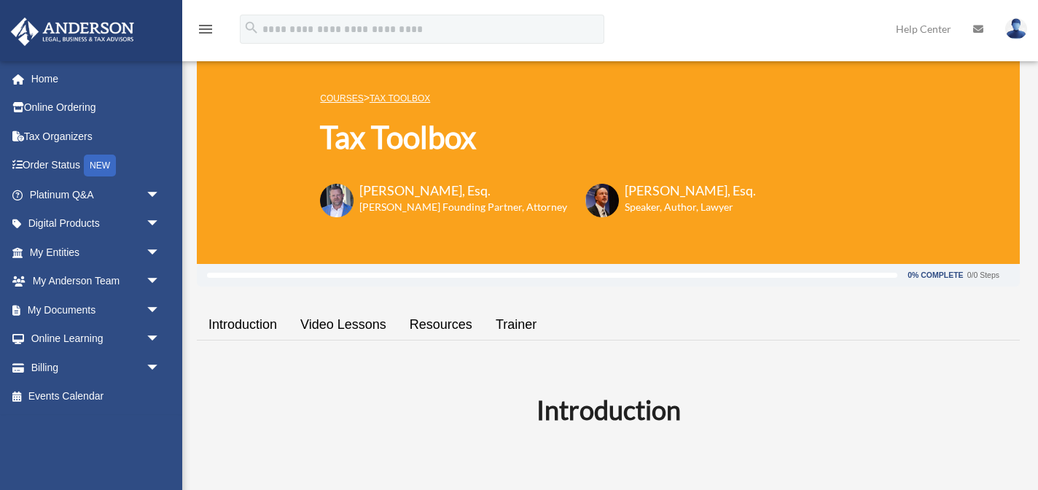
scroll to position [25, 0]
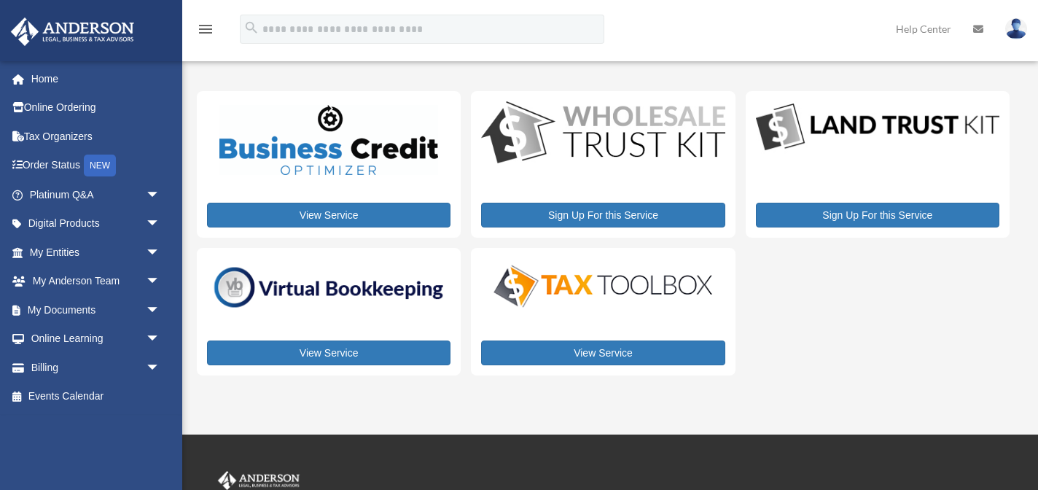
click at [295, 260] on p at bounding box center [328, 288] width 243 height 60
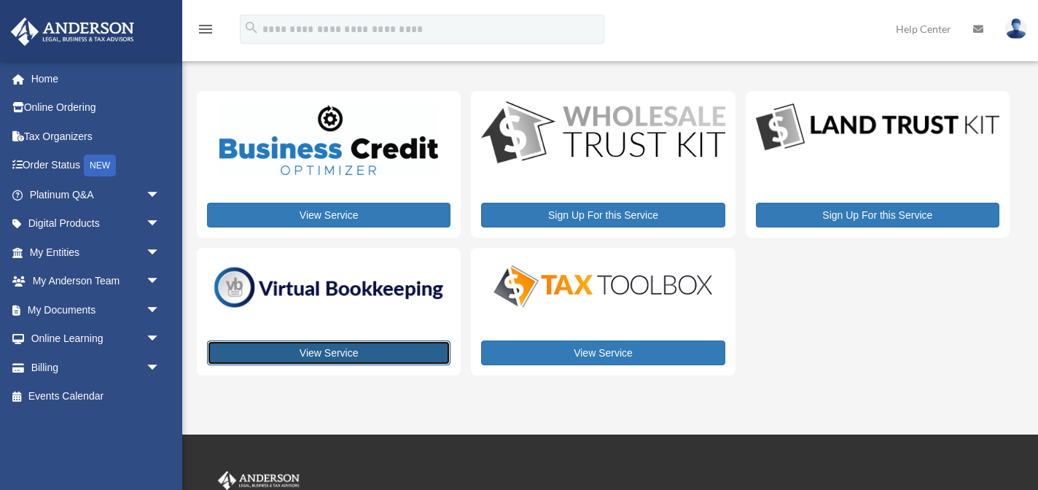
click at [351, 356] on link "View Service" at bounding box center [328, 352] width 243 height 25
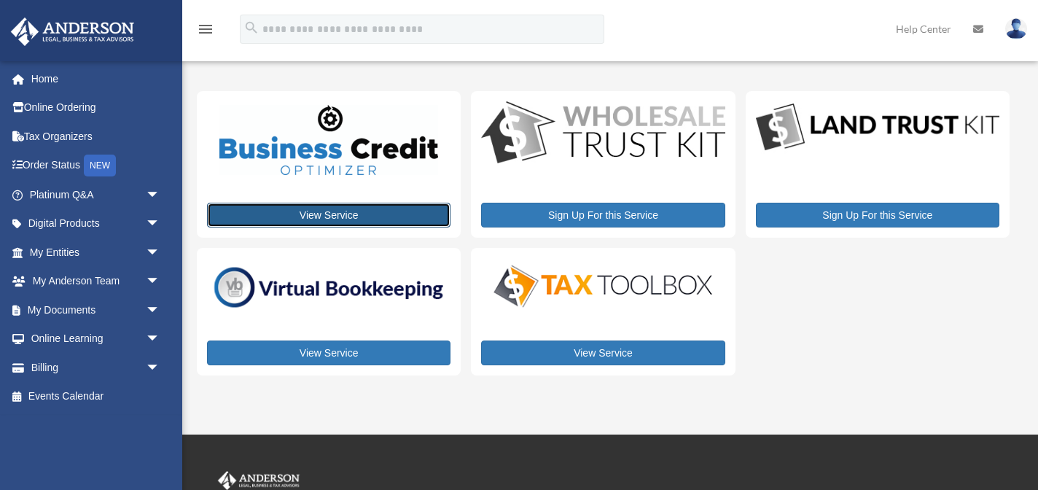
click at [305, 211] on link "View Service" at bounding box center [328, 215] width 243 height 25
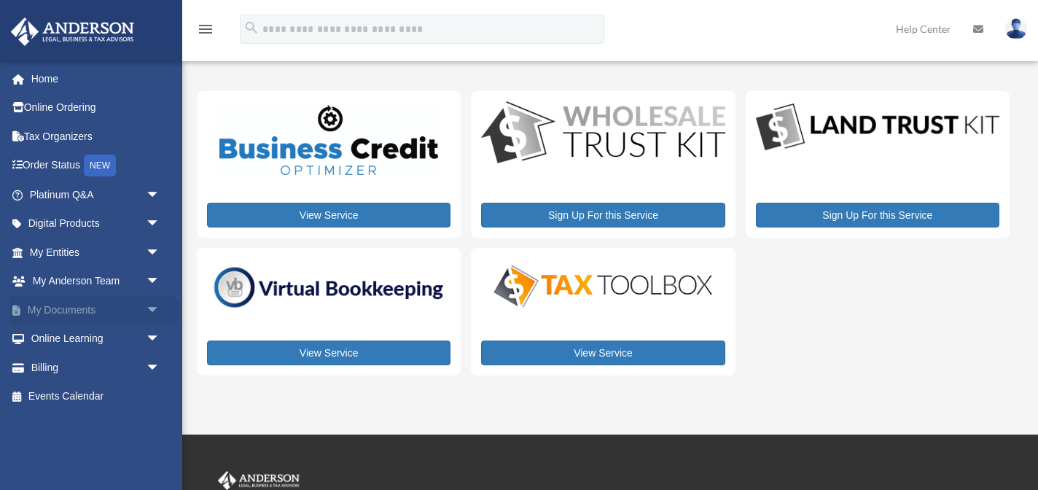
click at [152, 301] on span "arrow_drop_down" at bounding box center [160, 310] width 29 height 30
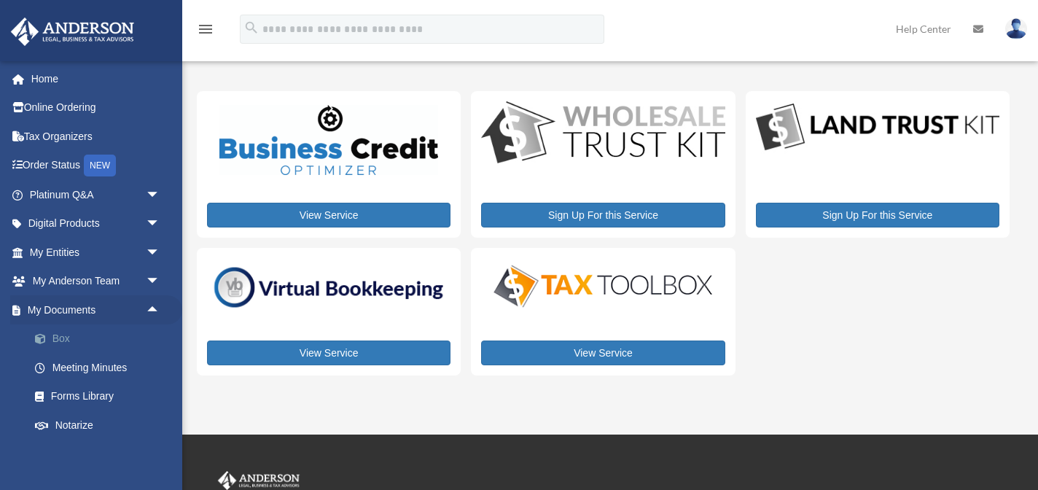
click at [75, 337] on link "Box" at bounding box center [101, 338] width 162 height 29
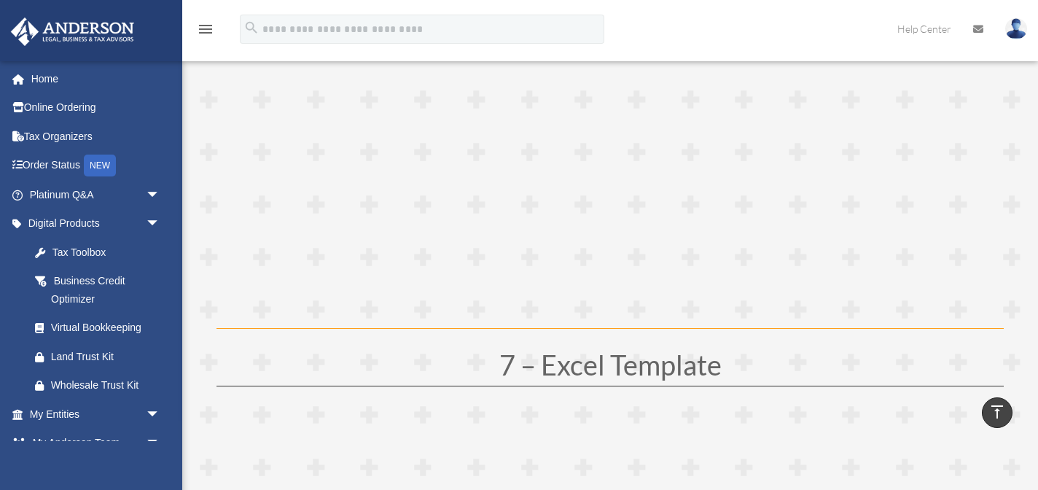
scroll to position [3035, 0]
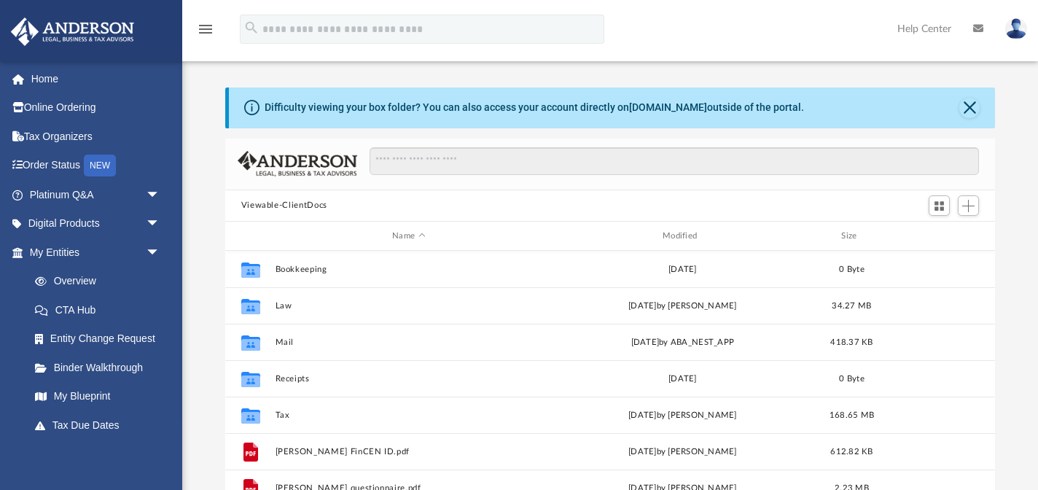
scroll to position [331, 770]
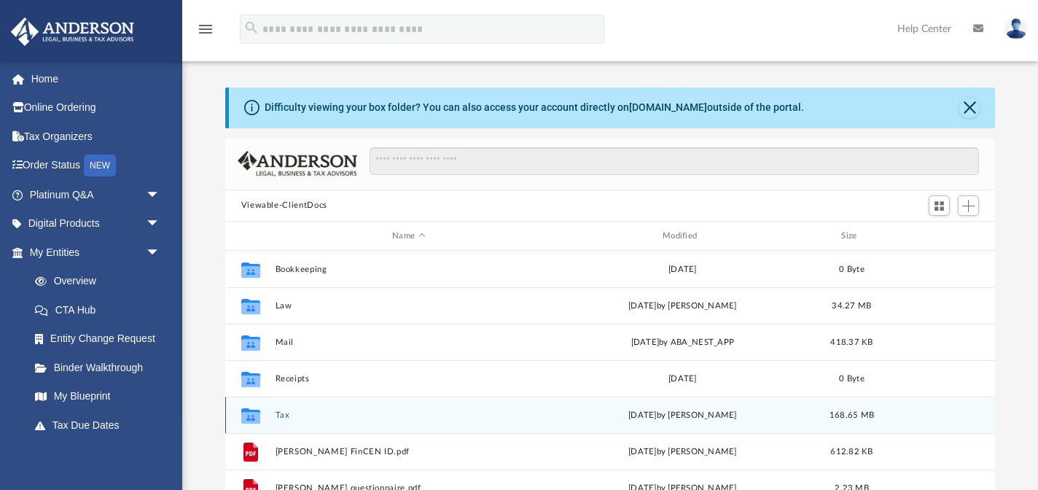
click at [264, 419] on div "Collaborated Folder" at bounding box center [250, 415] width 36 height 23
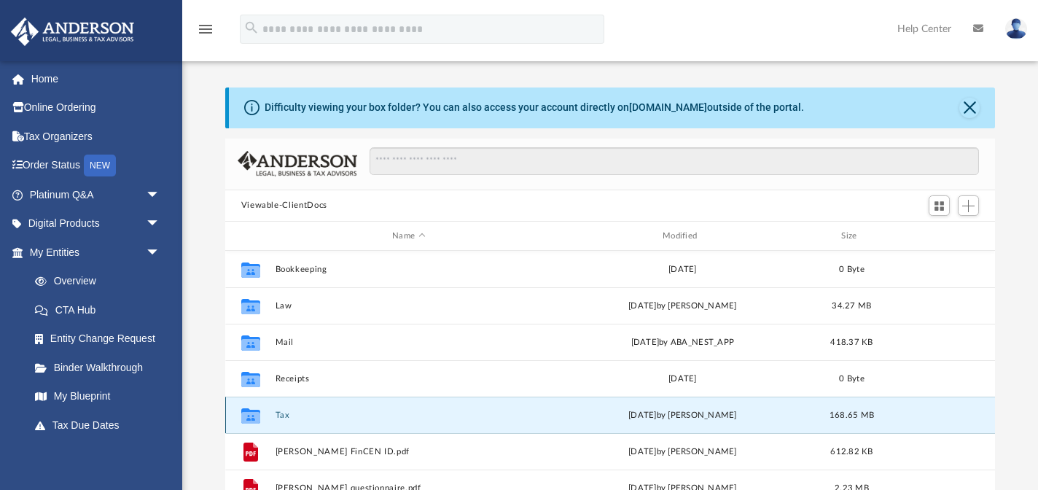
click at [259, 415] on icon "grid" at bounding box center [249, 418] width 19 height 12
click at [259, 414] on icon "grid" at bounding box center [249, 418] width 19 height 12
click at [282, 414] on button "Tax" at bounding box center [408, 414] width 267 height 9
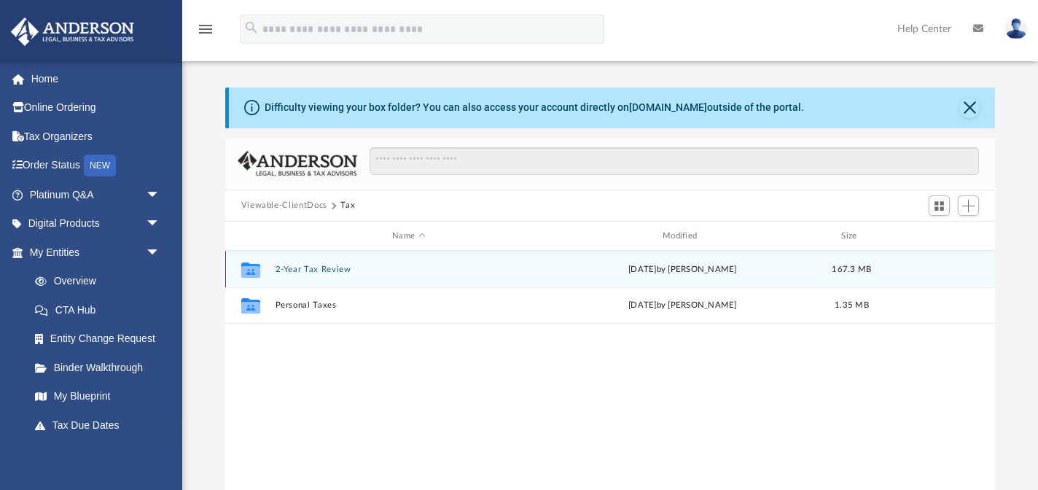
click at [331, 269] on button "2-Year Tax Review" at bounding box center [408, 269] width 267 height 9
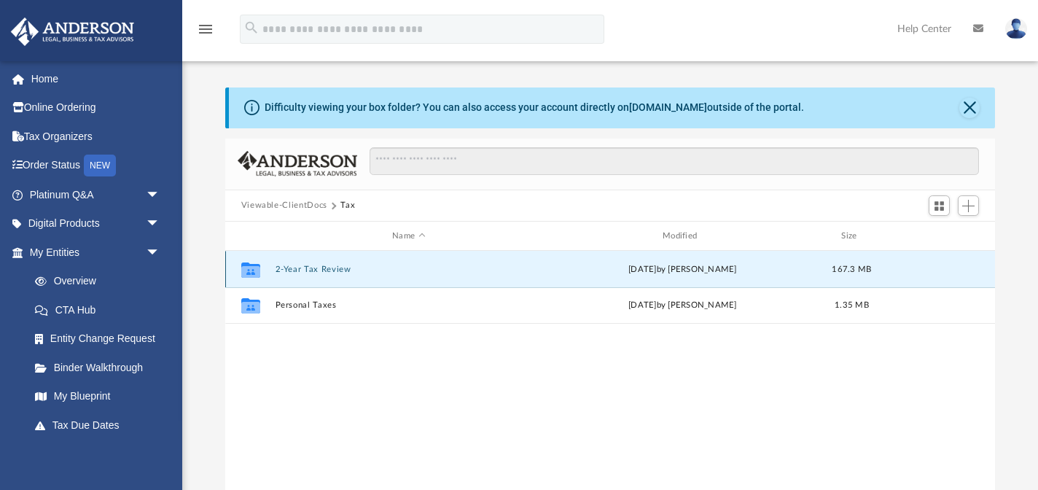
click at [331, 269] on button "2-Year Tax Review" at bounding box center [408, 269] width 267 height 9
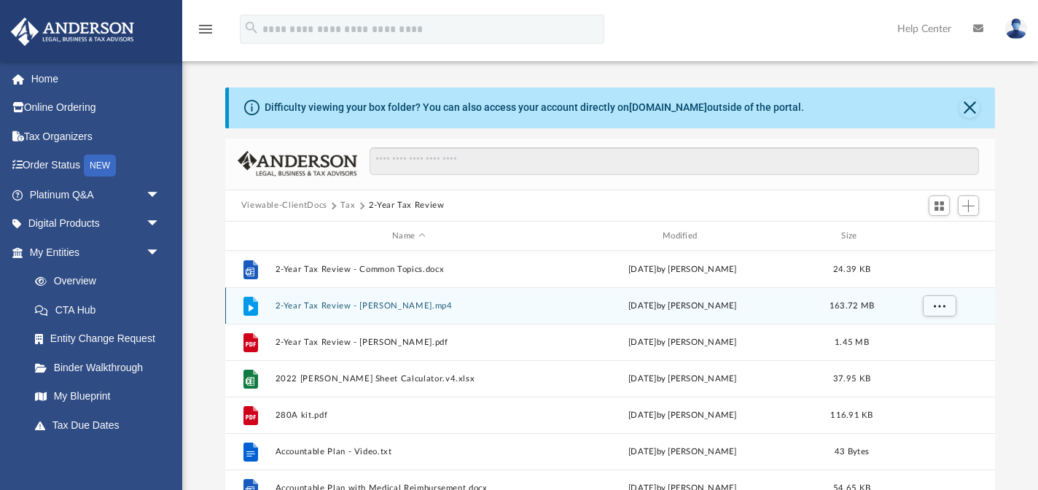
click at [405, 307] on button "2-Year Tax Review - Scarrow, Meera.mp4" at bounding box center [408, 305] width 267 height 9
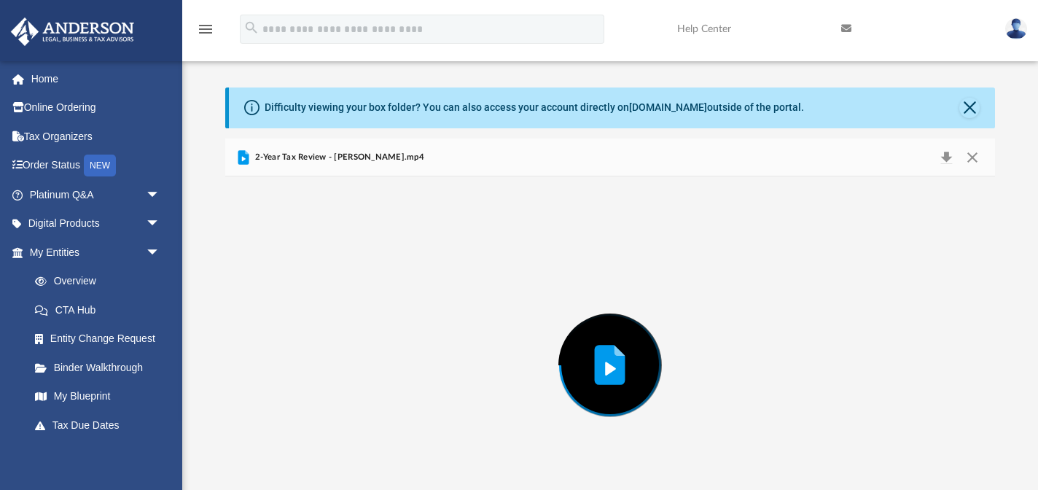
scroll to position [63, 0]
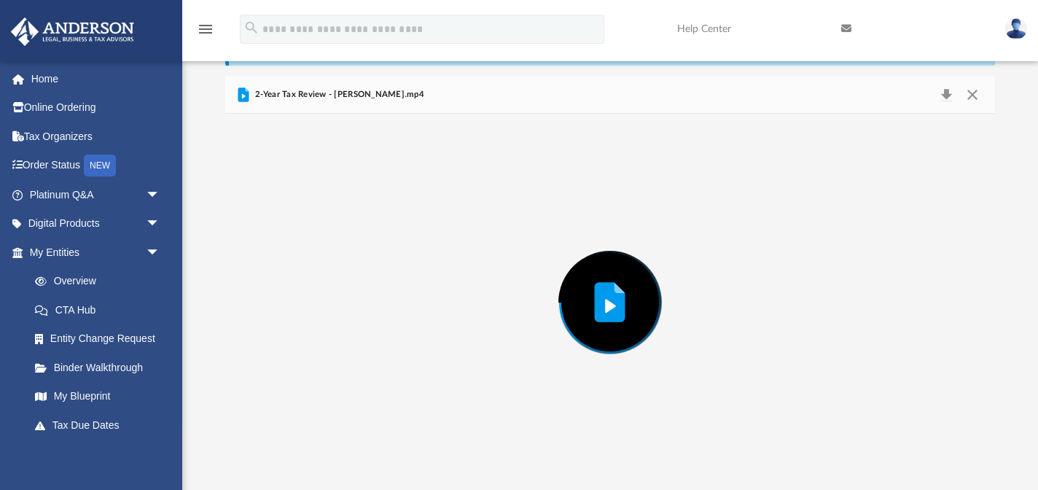
click at [405, 307] on div "Preview" at bounding box center [610, 302] width 770 height 376
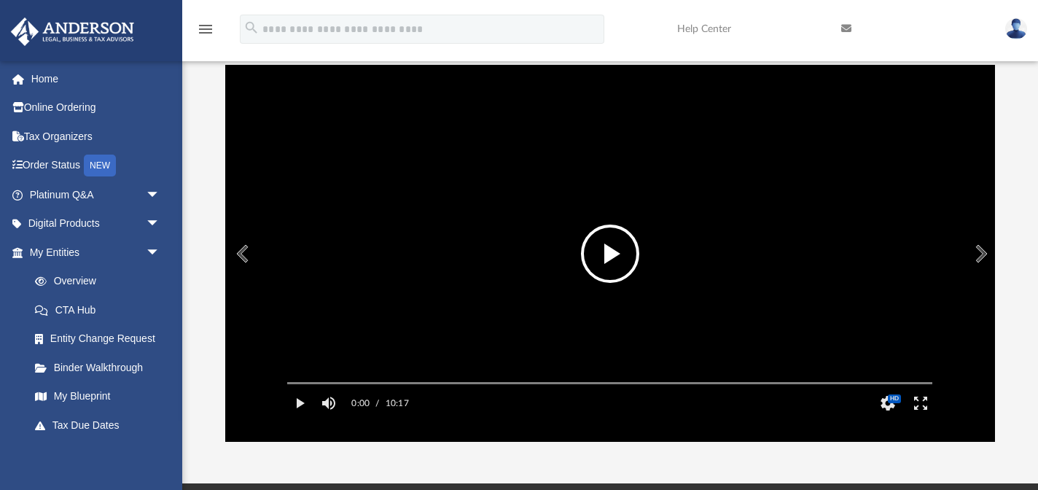
scroll to position [120, 0]
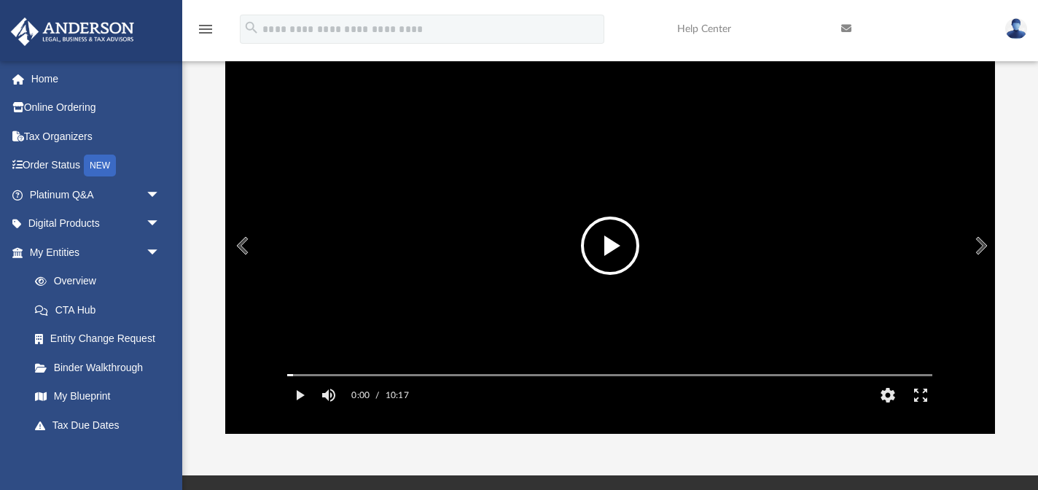
click at [608, 249] on button "File preview" at bounding box center [610, 245] width 58 height 58
click at [299, 410] on button "Pause" at bounding box center [299, 394] width 33 height 29
click at [299, 410] on button "Play" at bounding box center [299, 394] width 33 height 29
click at [299, 410] on button "Pause" at bounding box center [299, 394] width 33 height 29
click at [243, 243] on button "Preview" at bounding box center [241, 245] width 32 height 41
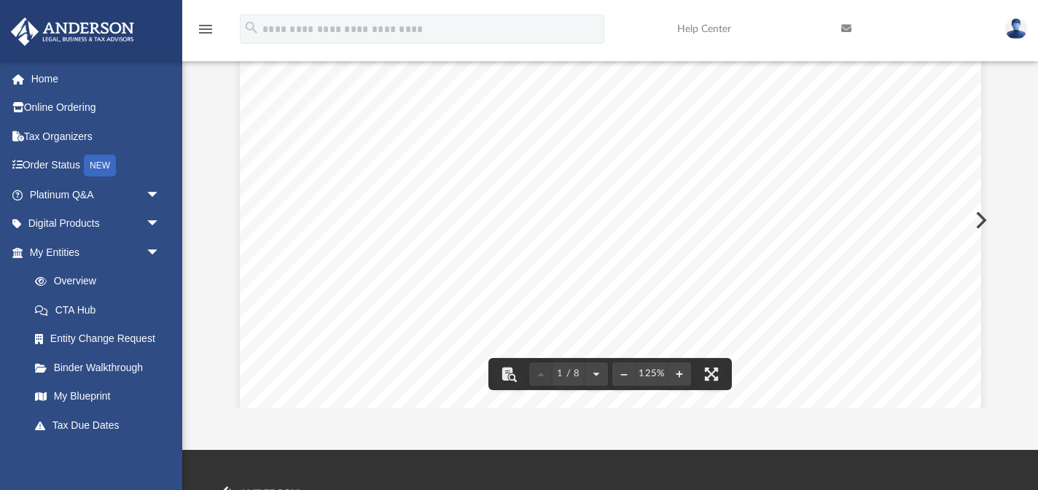
scroll to position [0, 0]
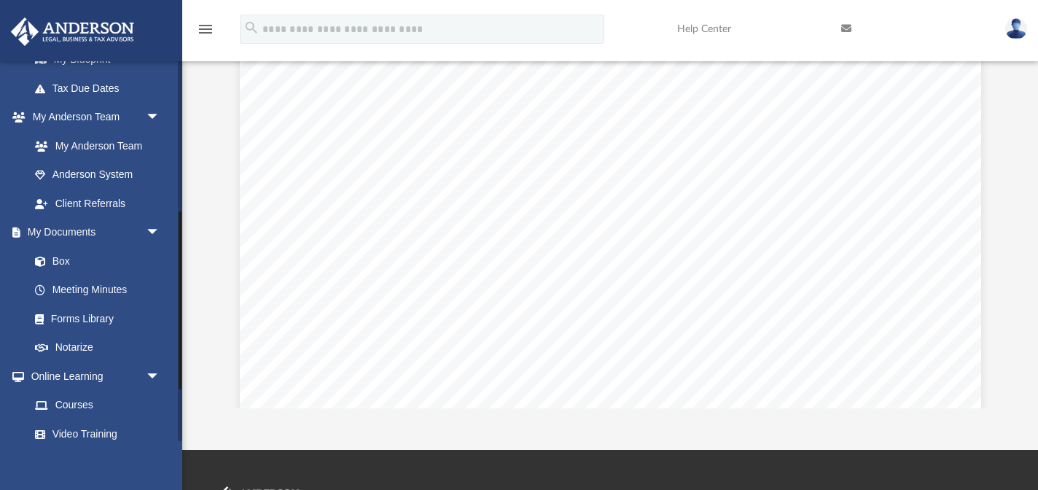
scroll to position [353, 0]
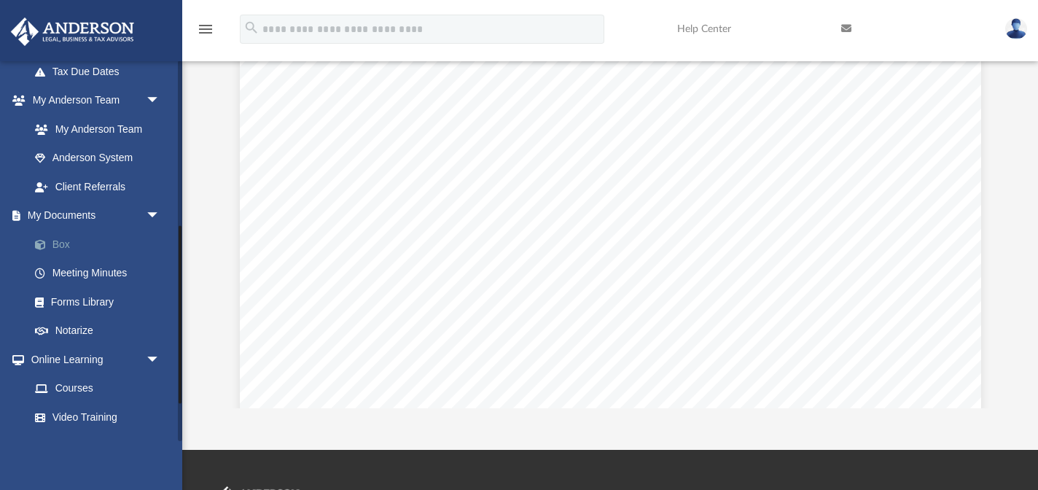
click at [58, 241] on link "Box" at bounding box center [101, 244] width 162 height 29
click at [57, 241] on link "Box" at bounding box center [101, 244] width 162 height 29
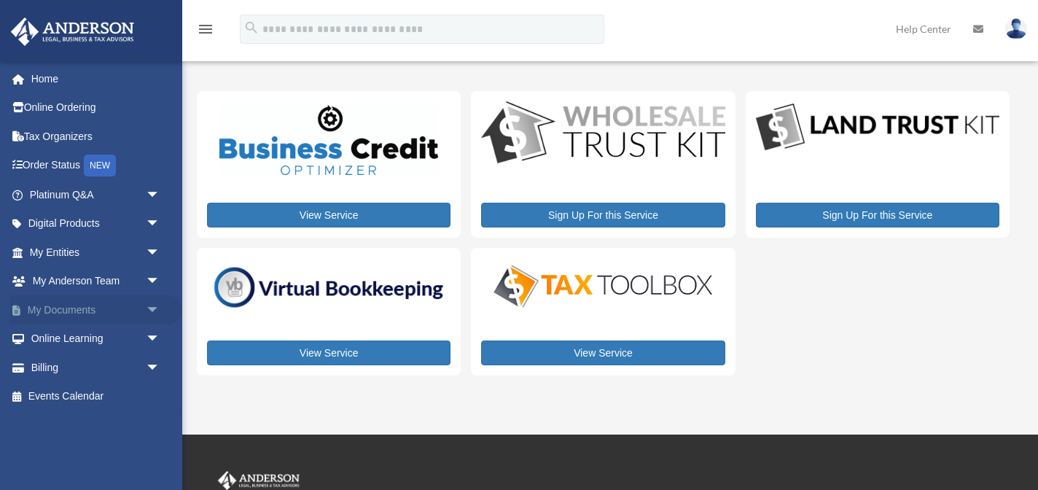
click at [98, 310] on link "My Documents arrow_drop_down" at bounding box center [96, 309] width 172 height 29
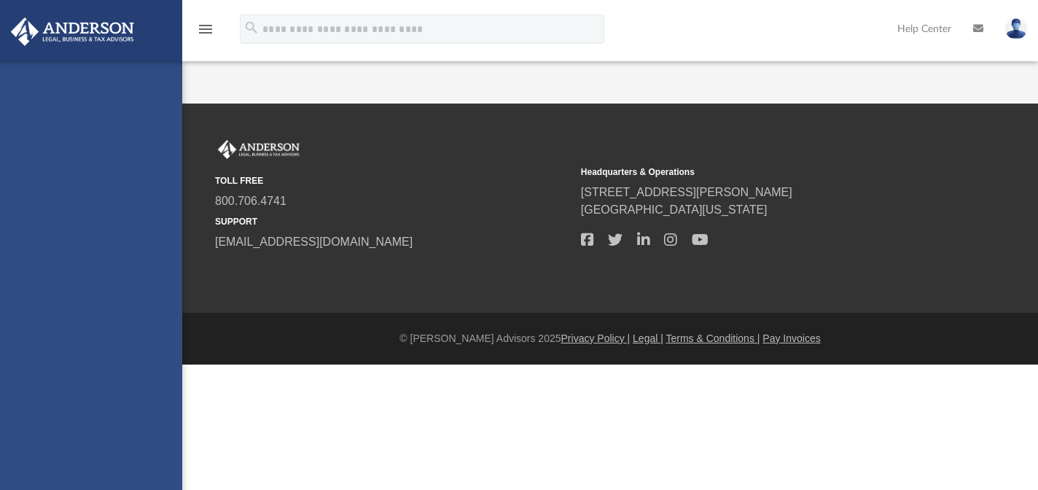
click at [155, 310] on div "[EMAIL_ADDRESS][DOMAIN_NAME] Sign Out [EMAIL_ADDRESS][DOMAIN_NAME] Home Online …" at bounding box center [91, 306] width 182 height 490
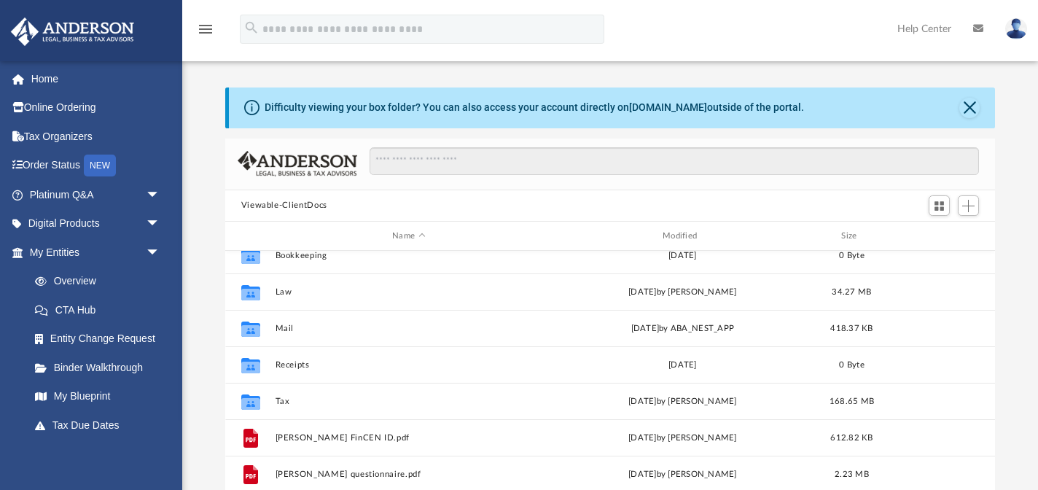
scroll to position [15, 0]
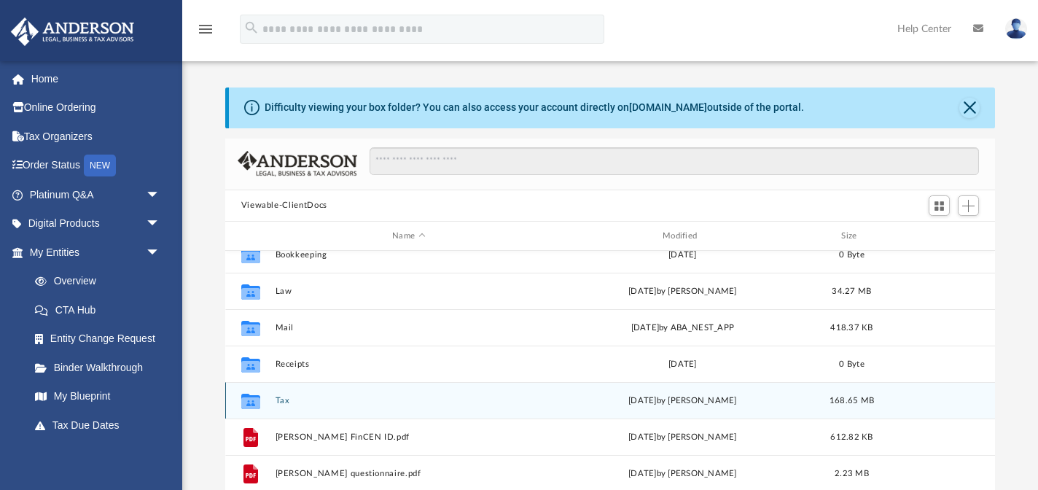
click at [255, 400] on icon "grid" at bounding box center [249, 403] width 19 height 12
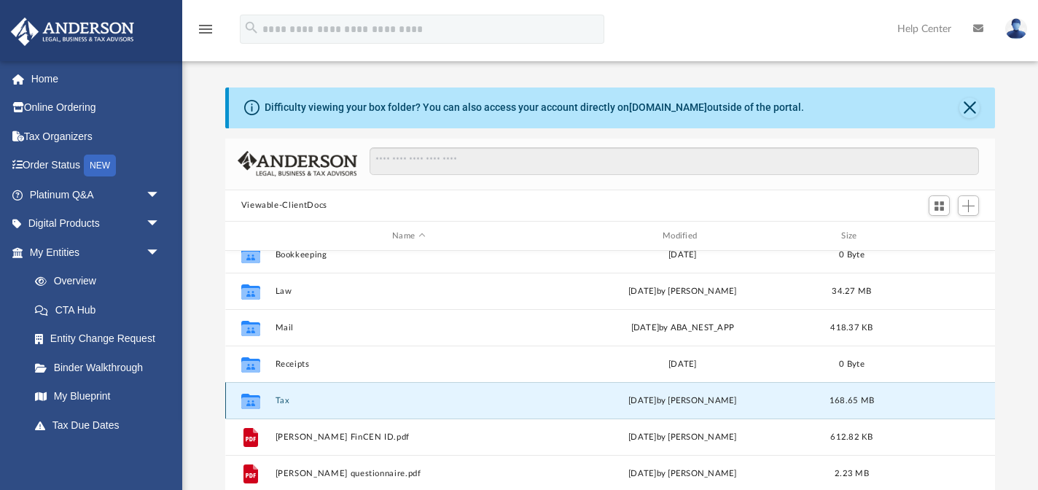
click at [284, 398] on button "Tax" at bounding box center [408, 400] width 267 height 9
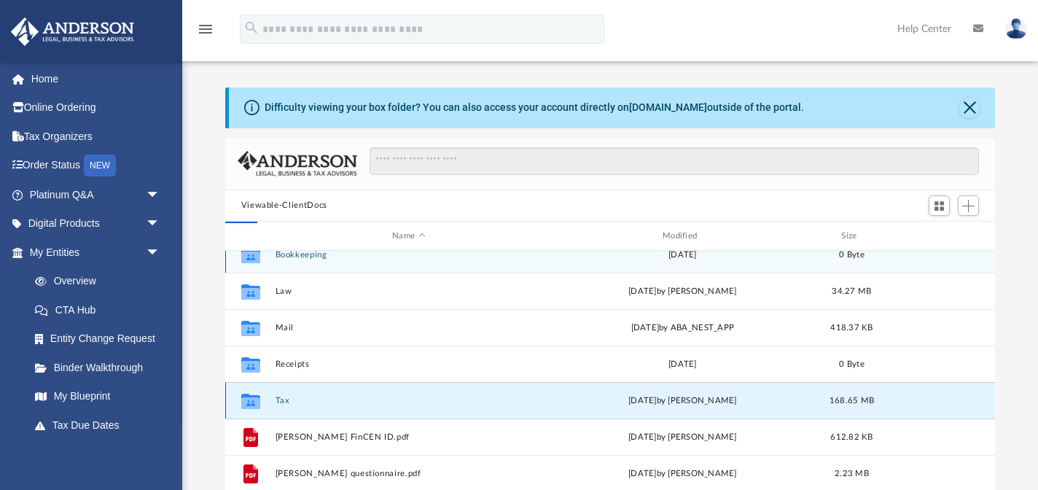
scroll to position [0, 0]
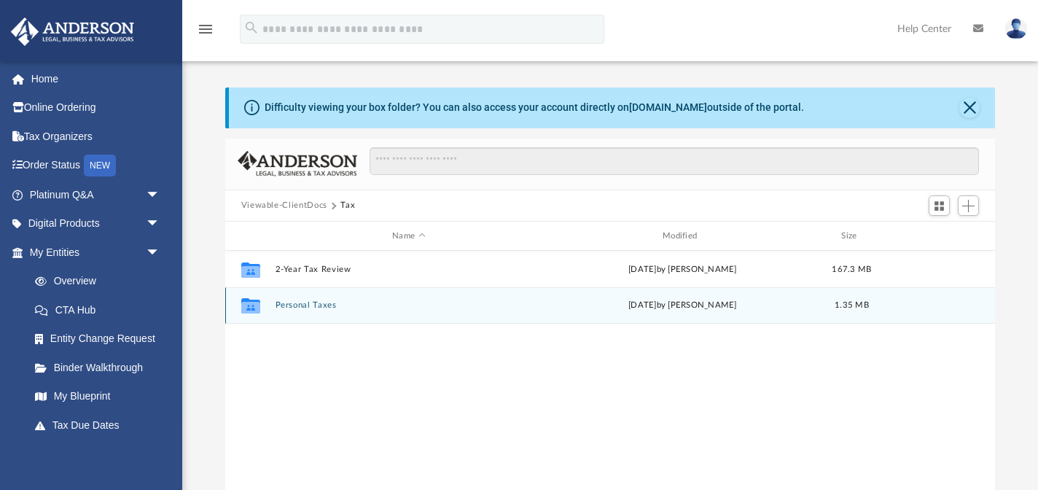
click at [310, 306] on button "Personal Taxes" at bounding box center [408, 305] width 267 height 9
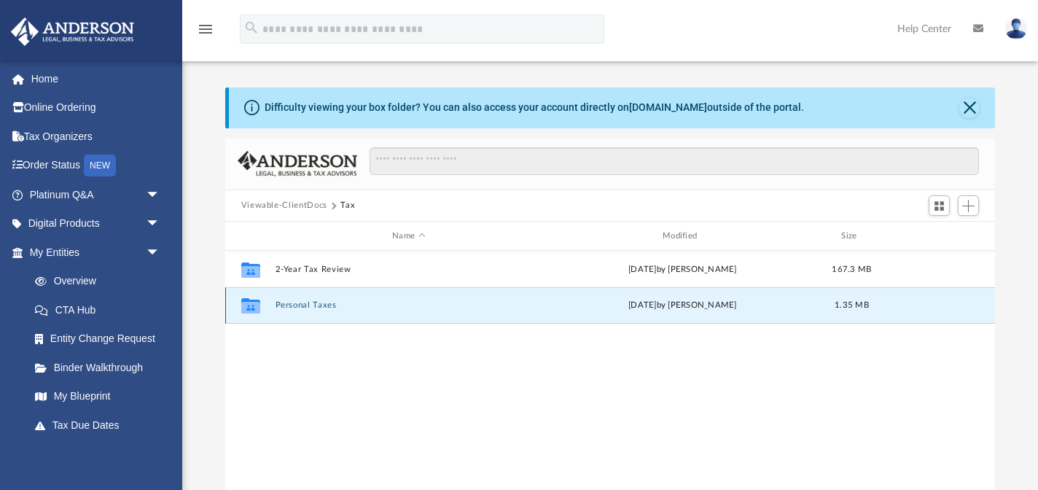
click at [310, 306] on button "Personal Taxes" at bounding box center [408, 305] width 267 height 9
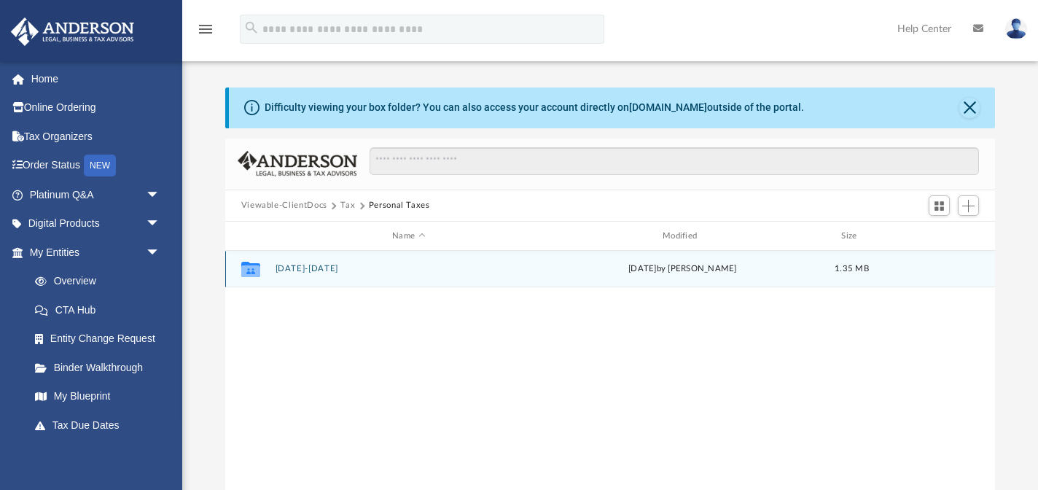
scroll to position [3, 0]
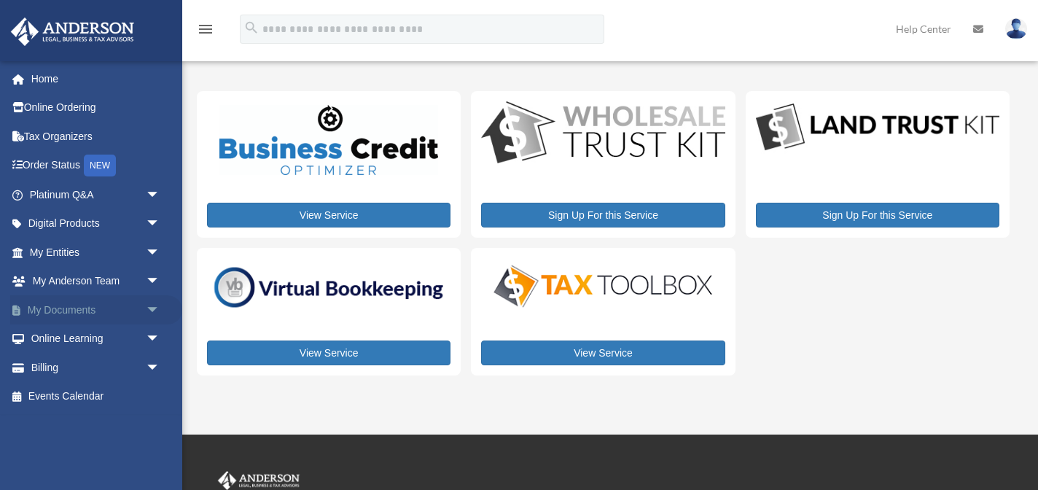
click at [146, 305] on span "arrow_drop_down" at bounding box center [160, 310] width 29 height 30
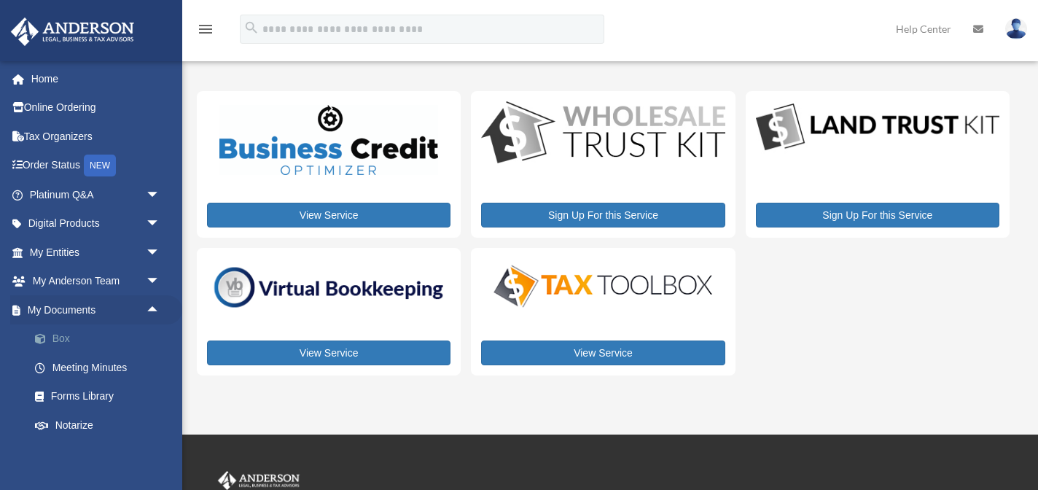
click at [73, 337] on link "Box" at bounding box center [101, 338] width 162 height 29
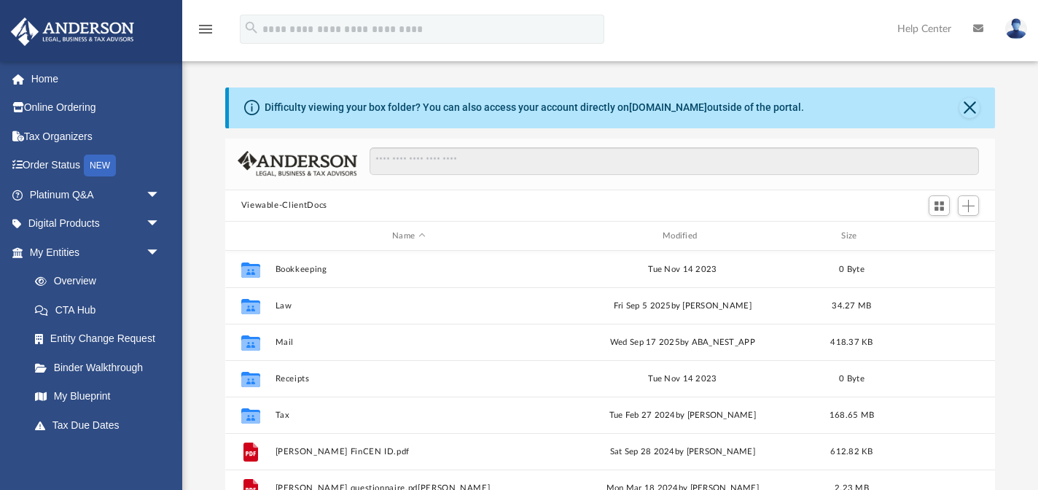
scroll to position [331, 770]
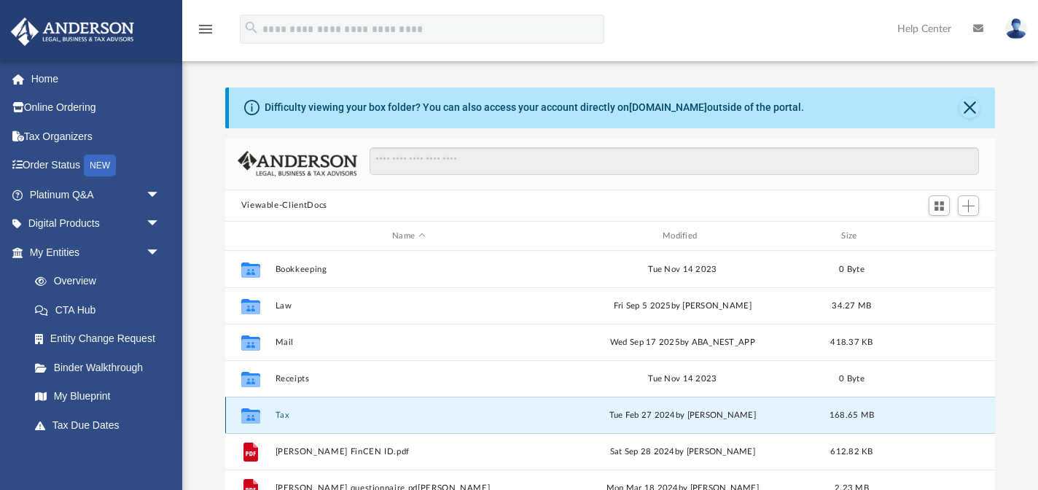
click at [285, 415] on button "Tax" at bounding box center [408, 414] width 267 height 9
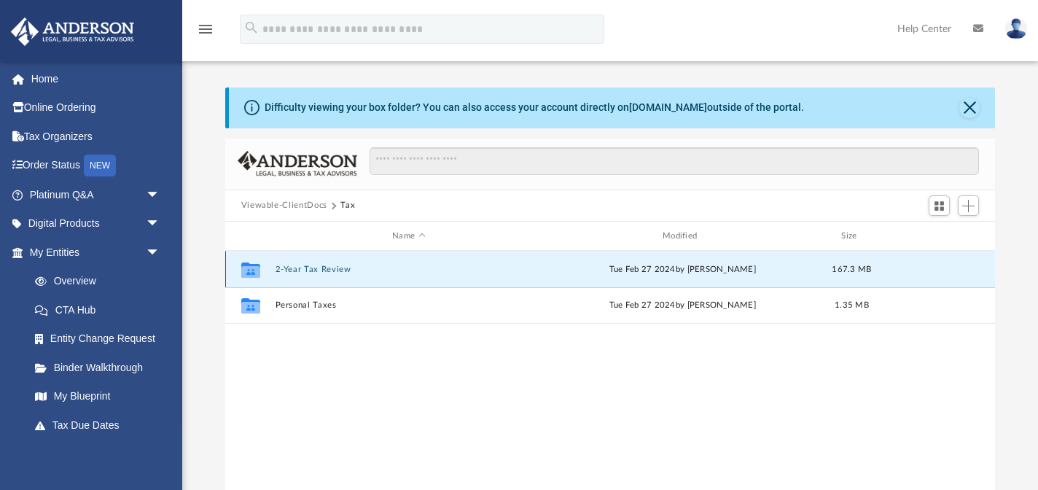
click at [307, 271] on button "2-Year Tax Review" at bounding box center [408, 269] width 267 height 9
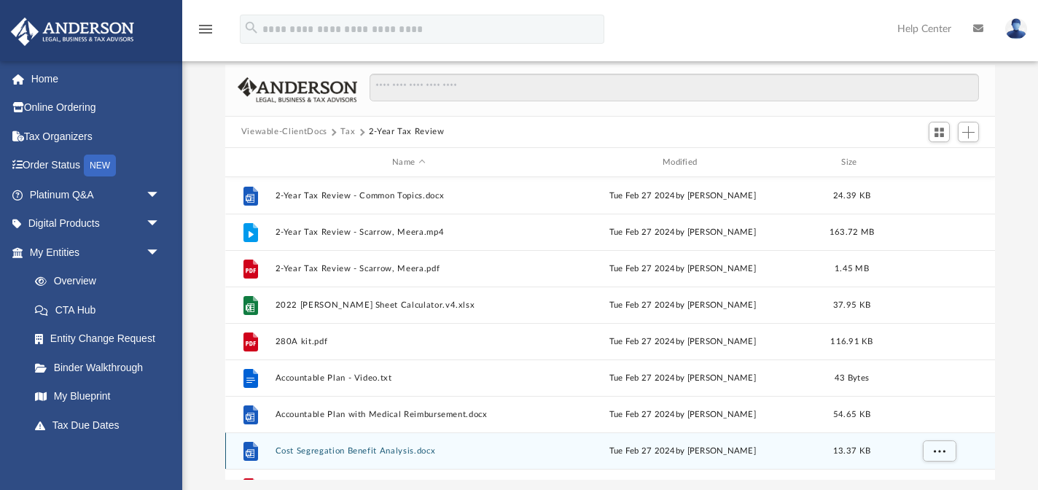
scroll to position [63, 0]
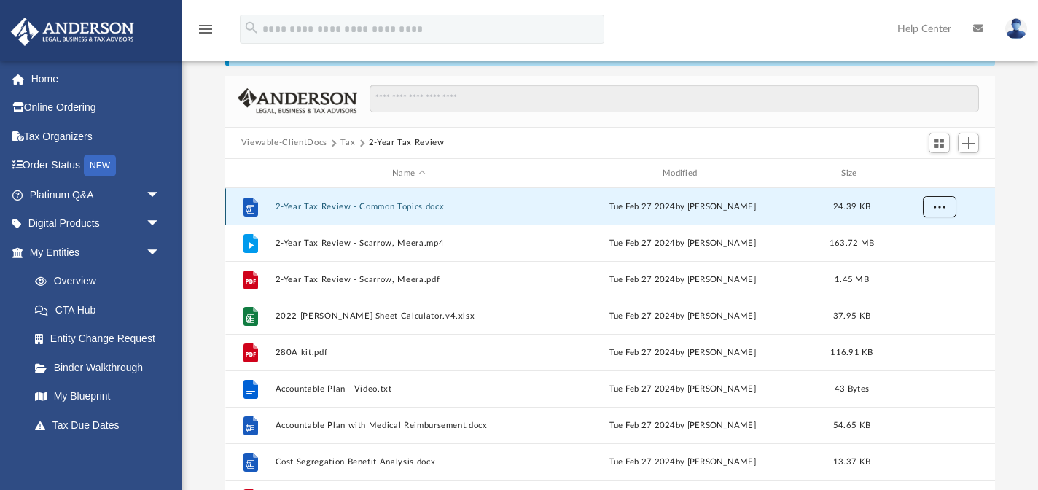
click at [934, 206] on span "More options" at bounding box center [939, 207] width 12 height 8
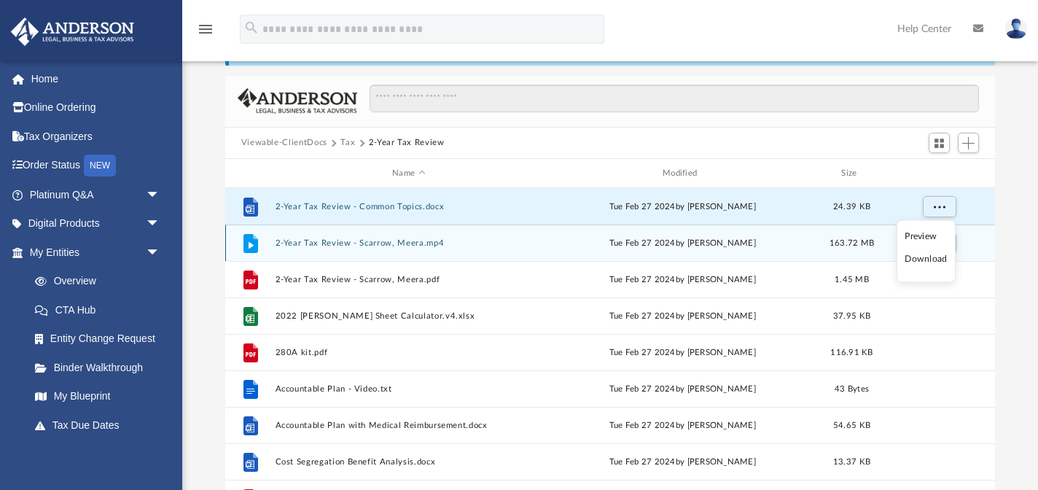
click at [928, 259] on li "Download" at bounding box center [925, 258] width 42 height 15
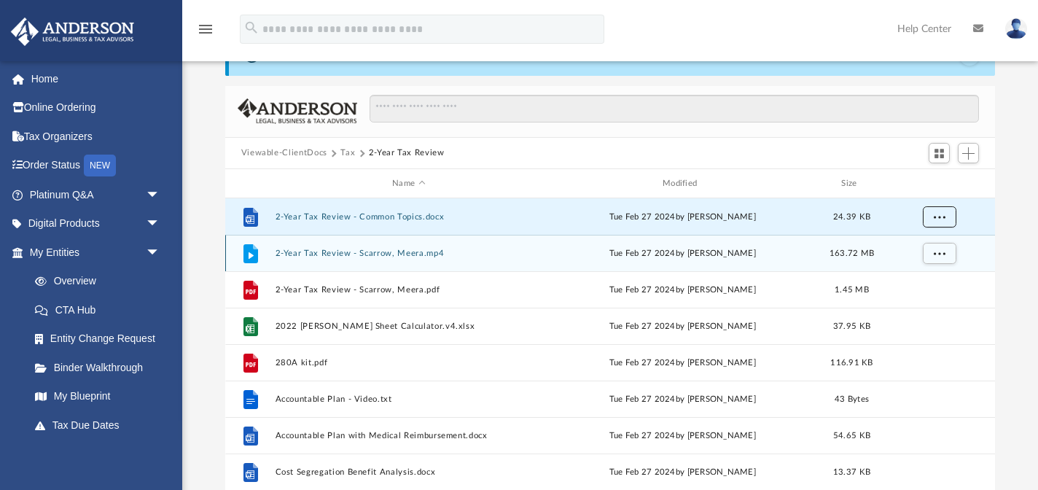
scroll to position [46, 0]
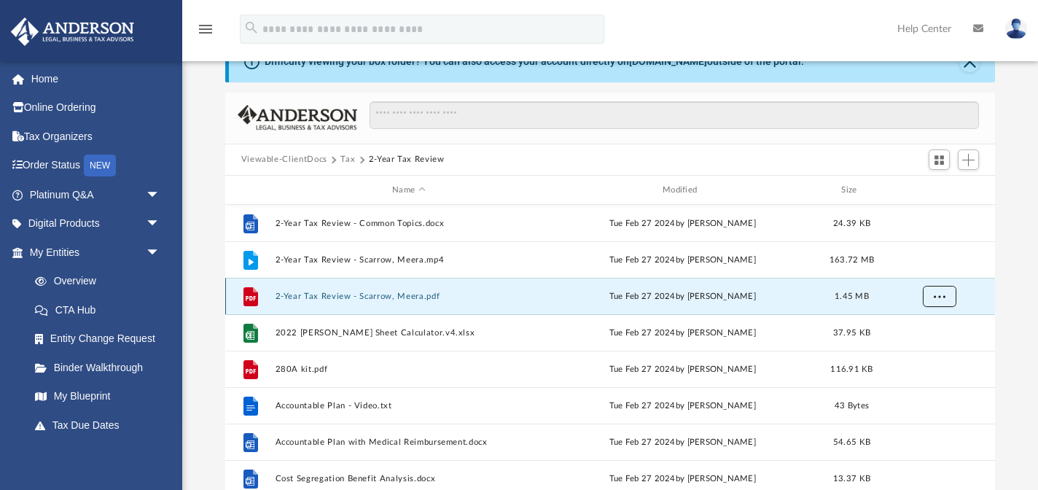
click at [938, 294] on span "More options" at bounding box center [939, 296] width 12 height 8
click at [930, 348] on li "Download" at bounding box center [925, 348] width 42 height 15
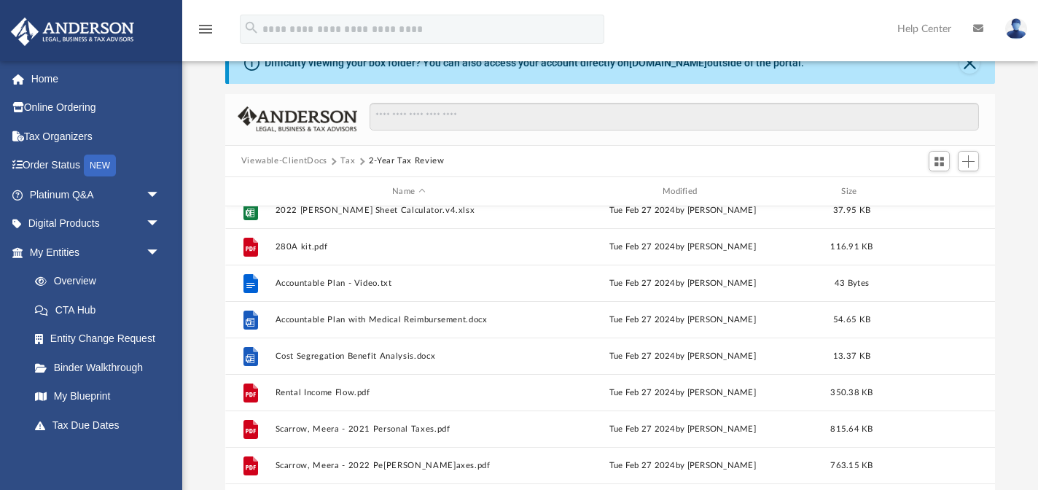
scroll to position [171, 0]
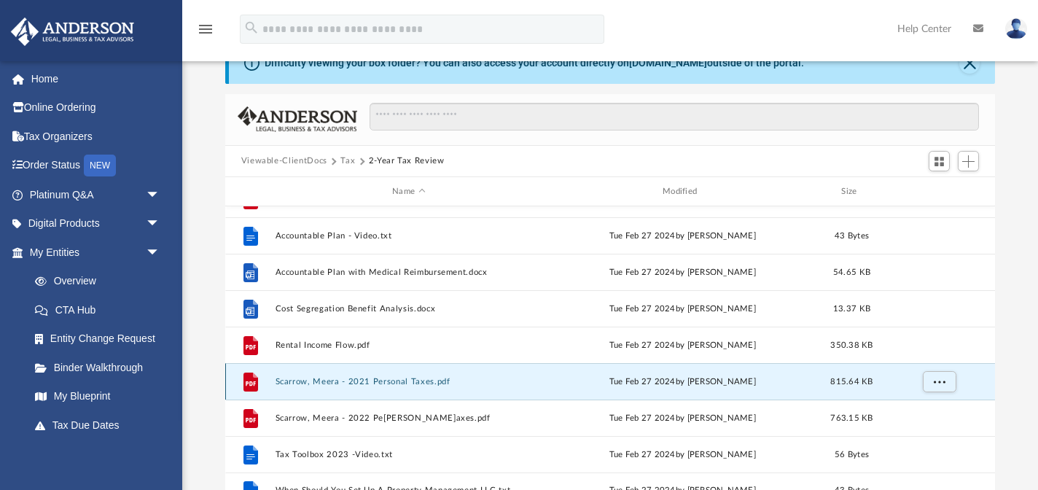
click at [402, 381] on button "Scarrow, Meera - 2021 Personal Taxes.pdf" at bounding box center [408, 381] width 267 height 9
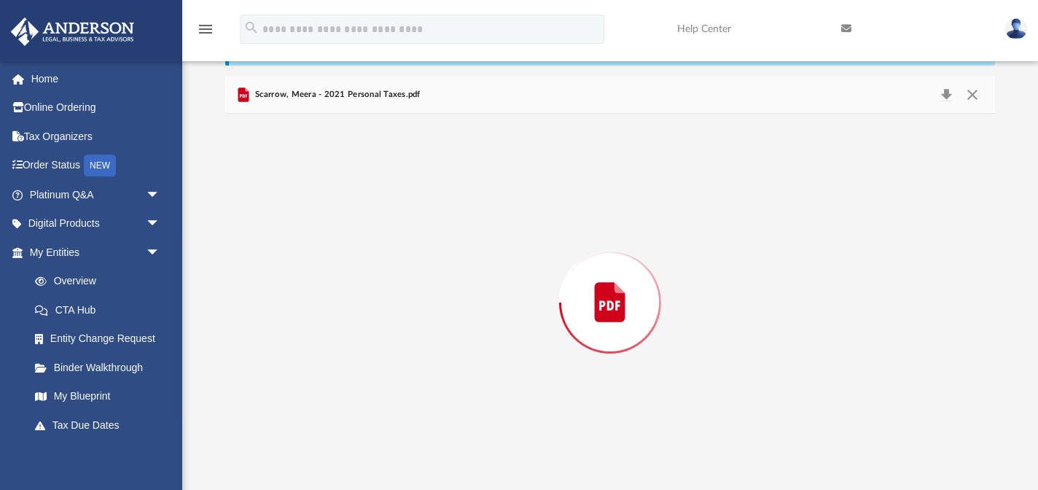
click at [402, 381] on div "Preview" at bounding box center [610, 302] width 770 height 376
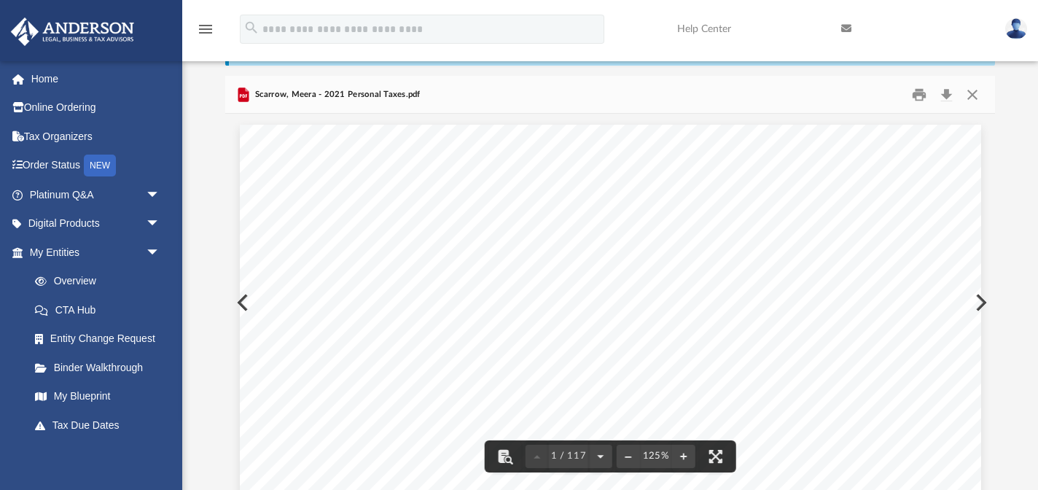
scroll to position [55, 0]
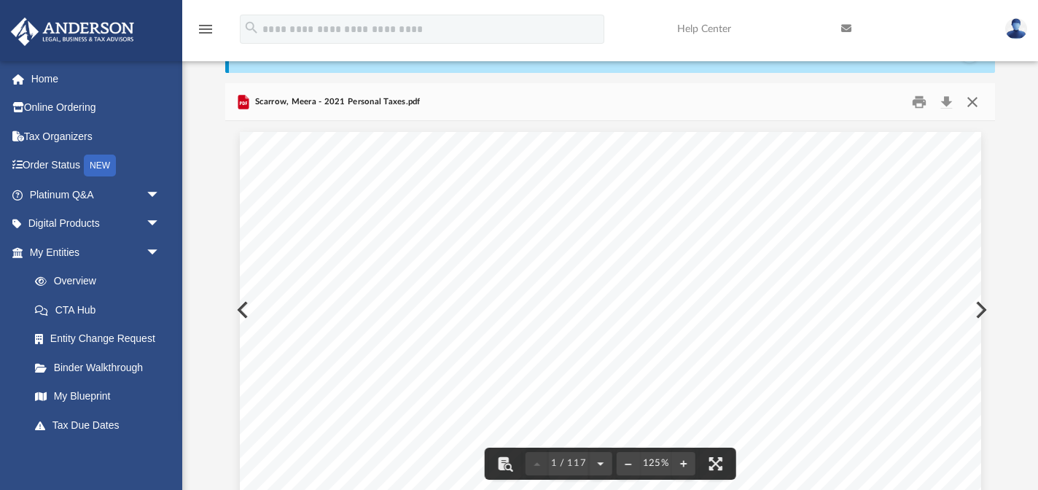
click at [969, 101] on button "Close" at bounding box center [972, 101] width 26 height 23
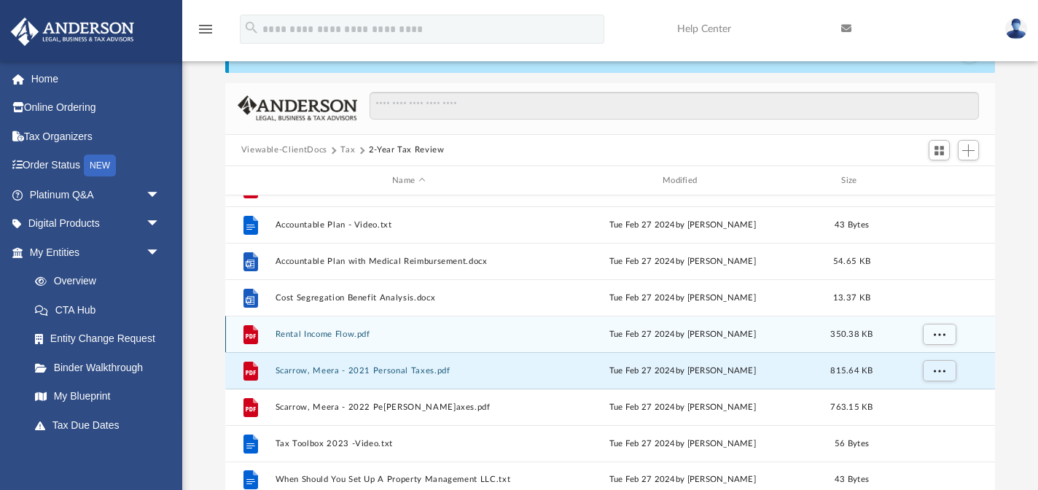
click at [319, 334] on button "Rental Income Flow.pdf" at bounding box center [408, 333] width 267 height 9
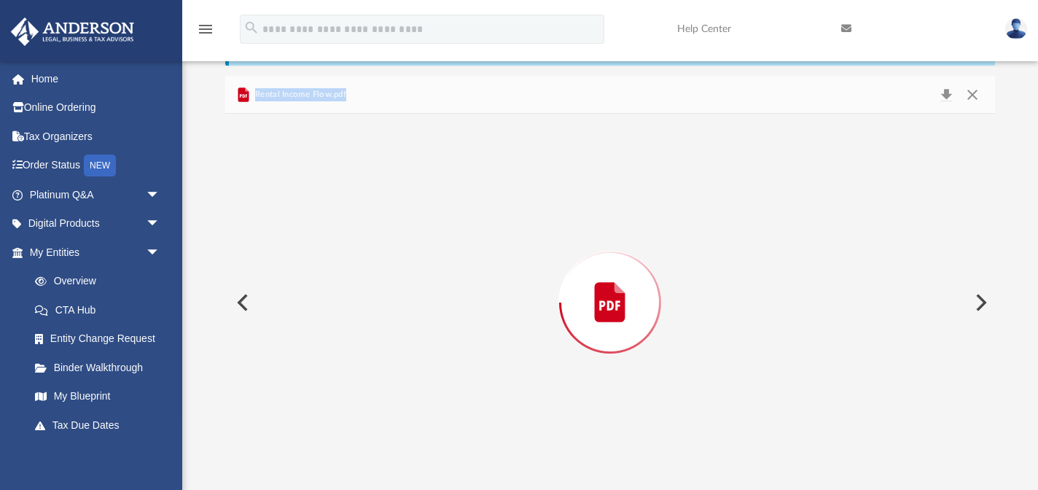
click at [319, 334] on div "Preview" at bounding box center [610, 302] width 770 height 376
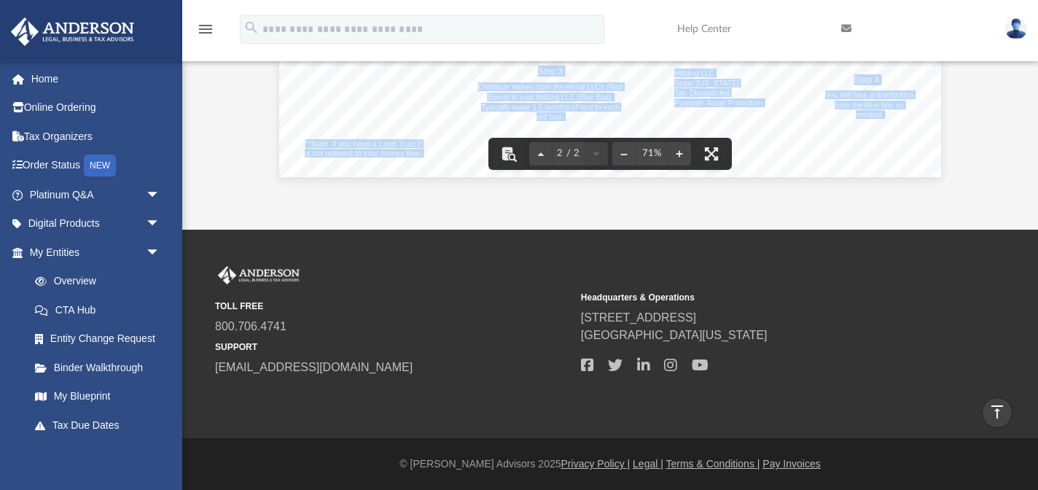
scroll to position [0, 0]
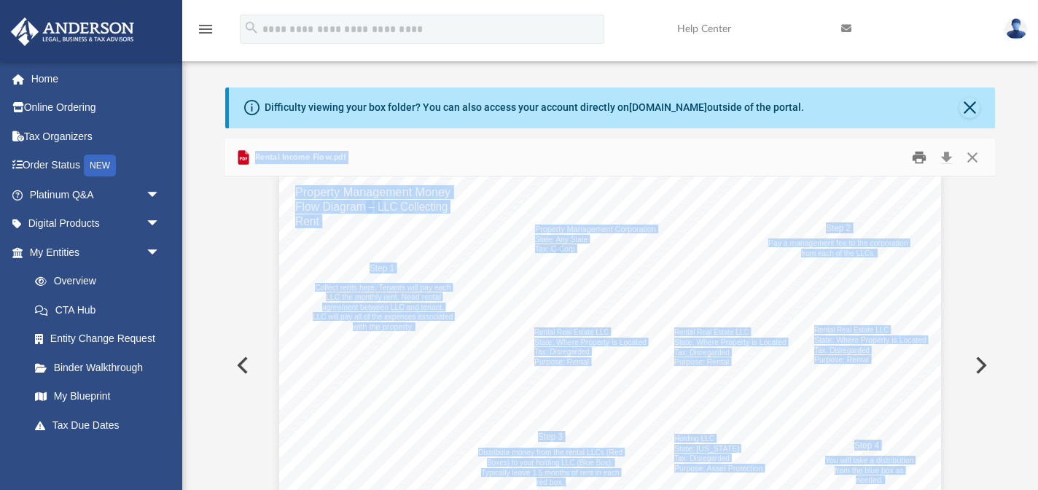
click at [920, 161] on button "Print" at bounding box center [918, 157] width 29 height 23
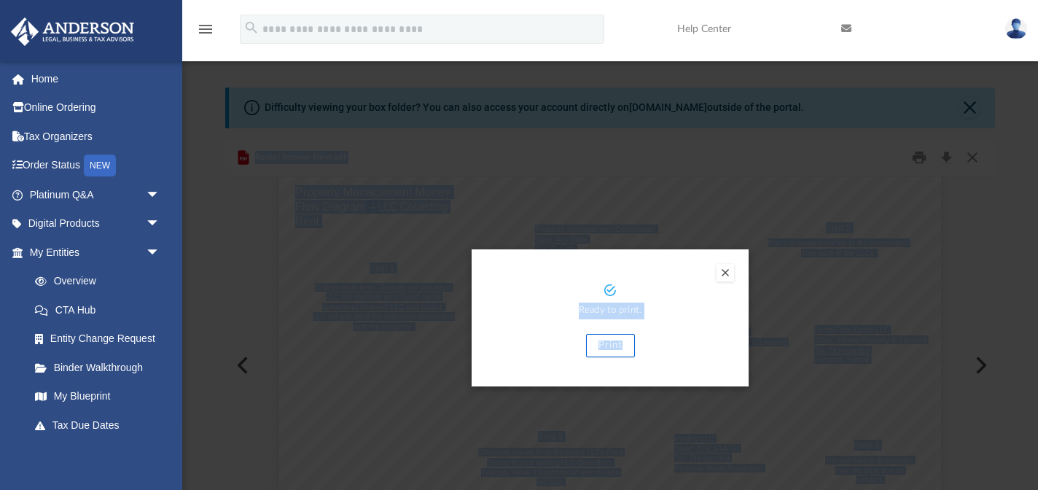
click at [617, 344] on button "Print" at bounding box center [610, 345] width 49 height 23
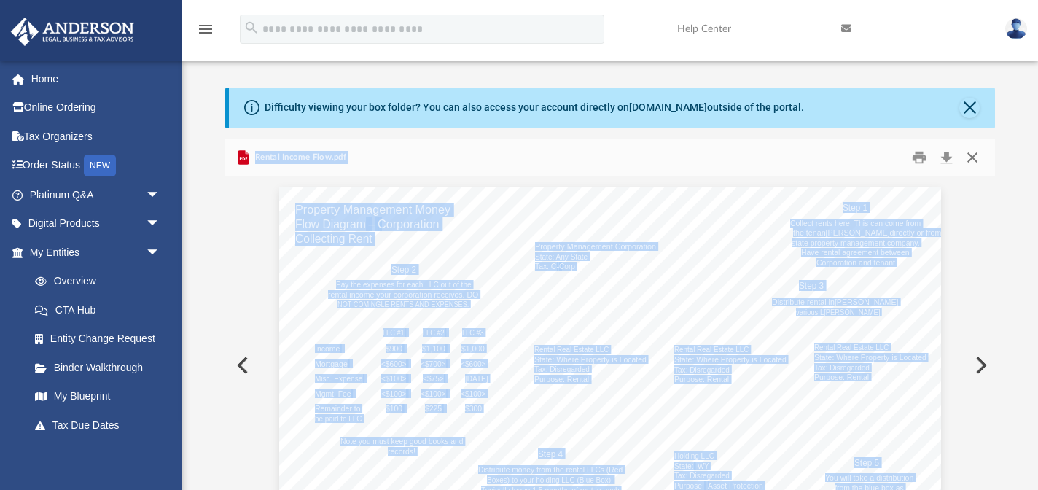
click at [975, 161] on button "Close" at bounding box center [972, 157] width 26 height 23
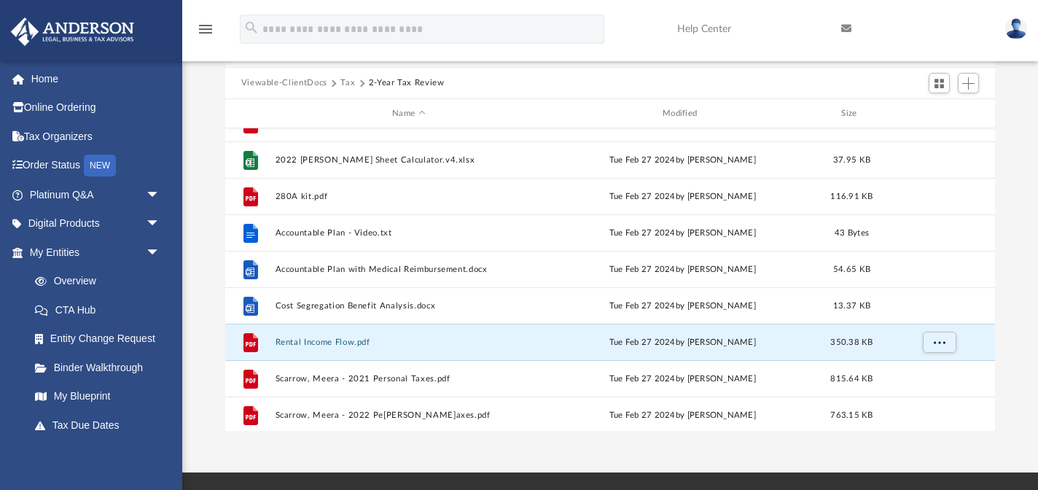
scroll to position [94, 0]
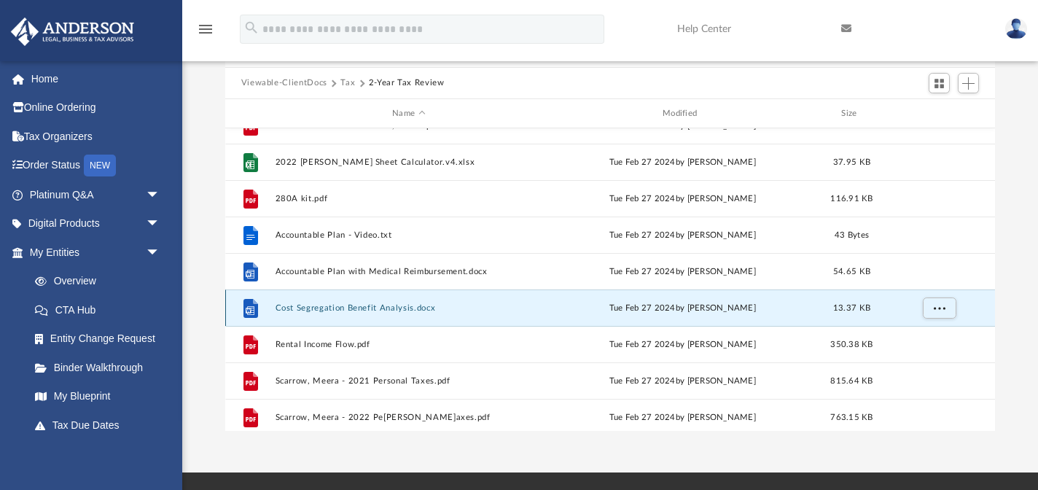
click at [352, 308] on button "Cost Segregation Benefit Analysis.docx" at bounding box center [408, 307] width 267 height 9
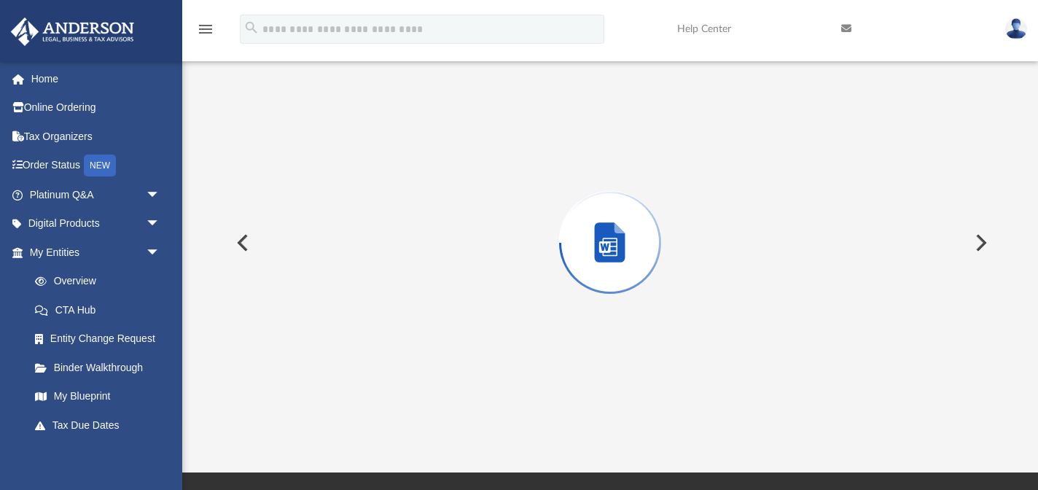
click at [352, 308] on div "Preview" at bounding box center [610, 242] width 770 height 376
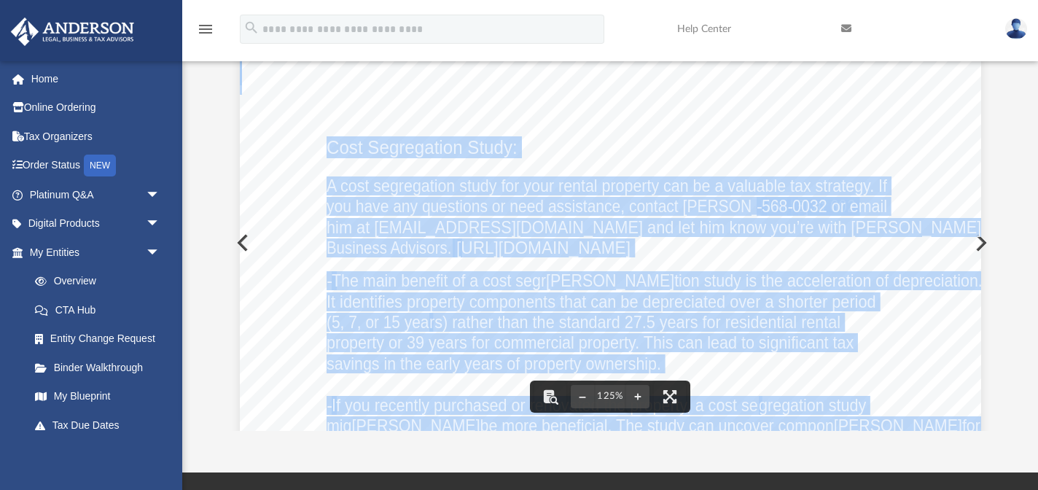
scroll to position [0, 0]
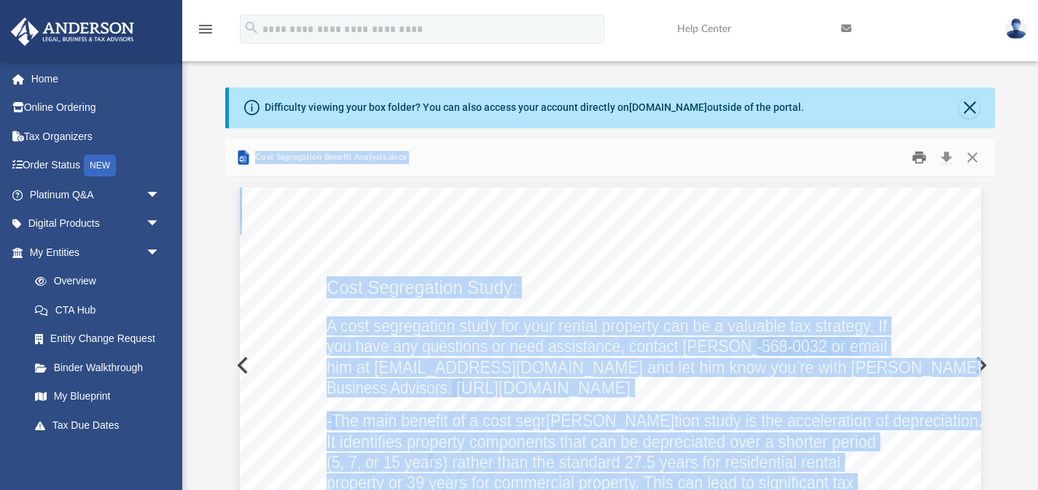
click at [913, 157] on button "Print" at bounding box center [918, 157] width 29 height 23
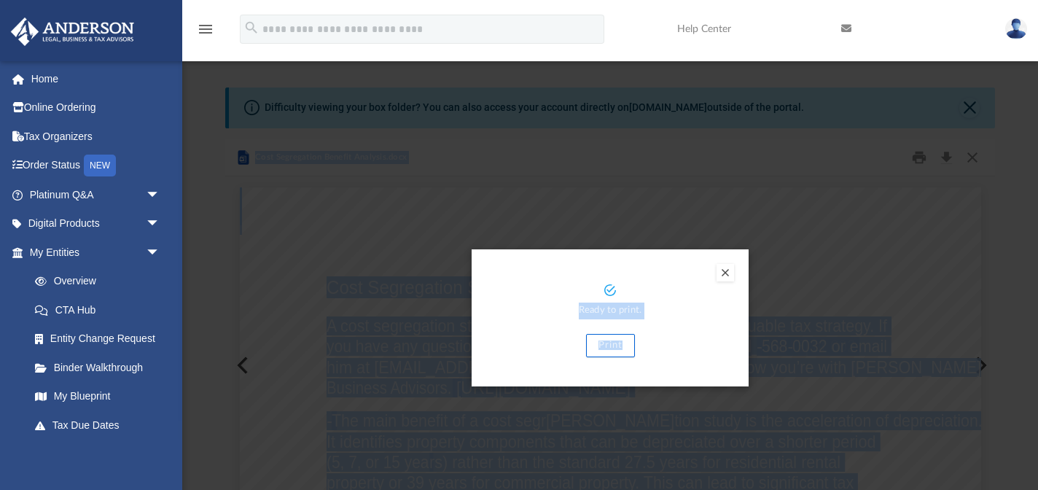
click at [614, 347] on button "Print" at bounding box center [610, 345] width 49 height 23
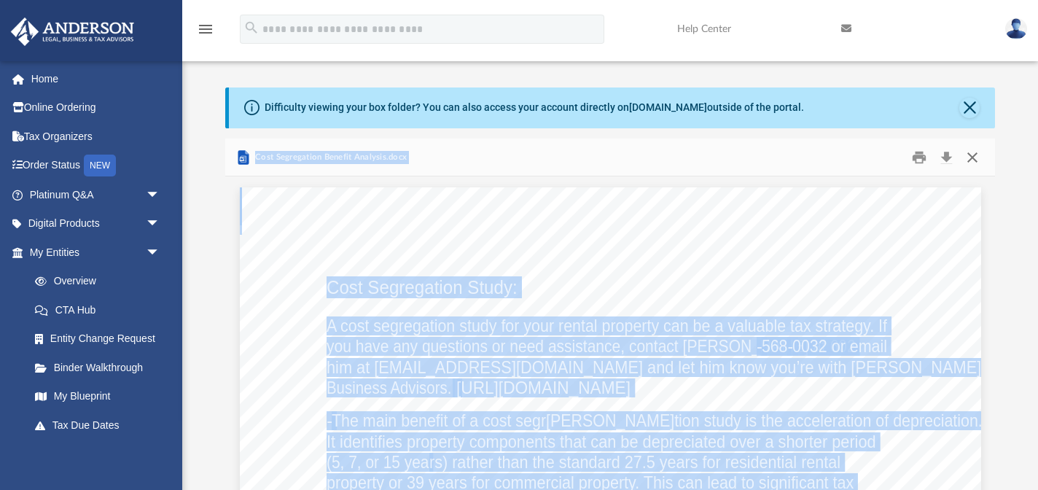
click at [977, 160] on button "Close" at bounding box center [972, 157] width 26 height 23
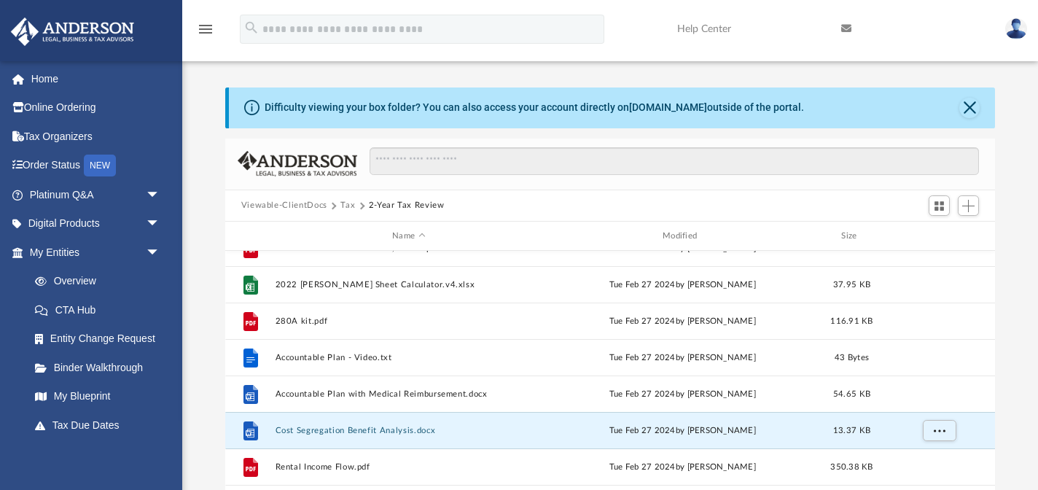
scroll to position [93, 0]
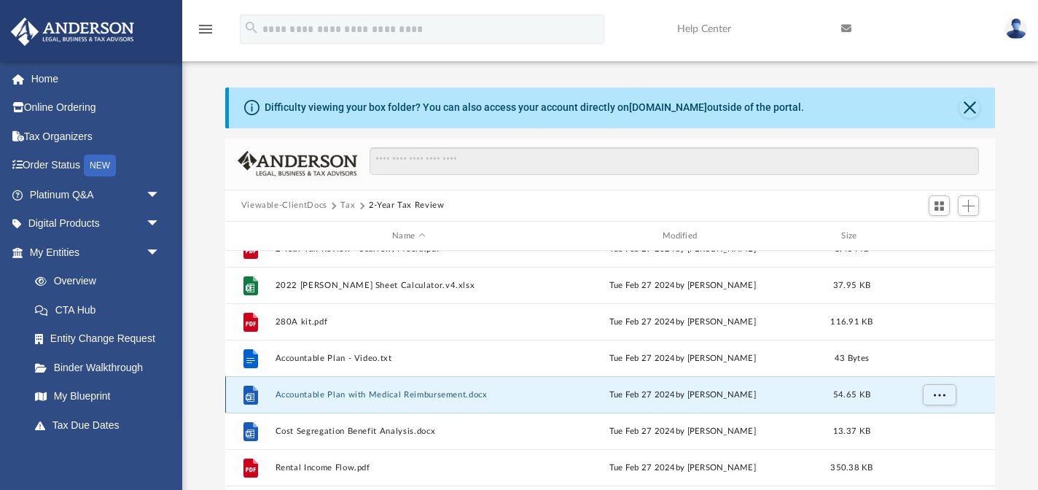
click at [349, 396] on button "Accountable Plan with Medical Reimbursement.docx" at bounding box center [408, 394] width 267 height 9
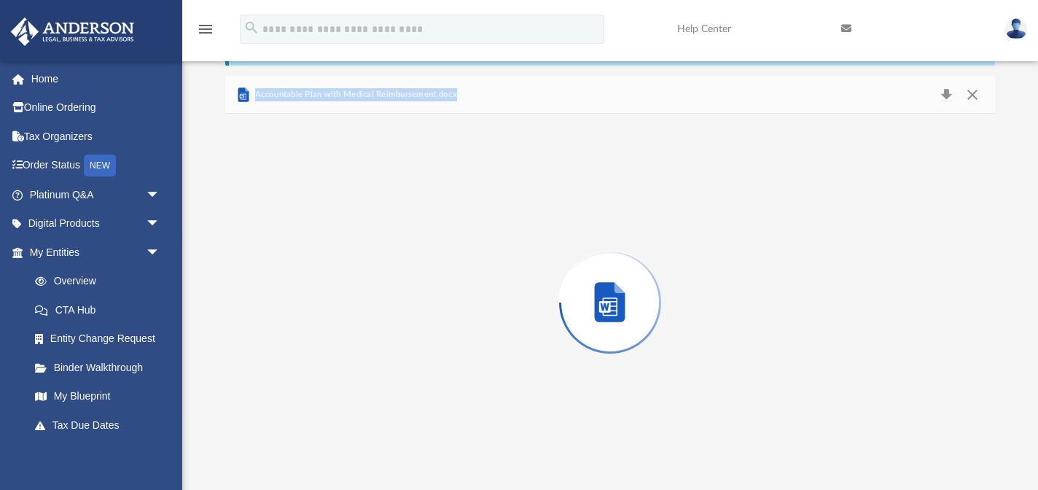
click at [349, 396] on div "Preview" at bounding box center [610, 302] width 770 height 376
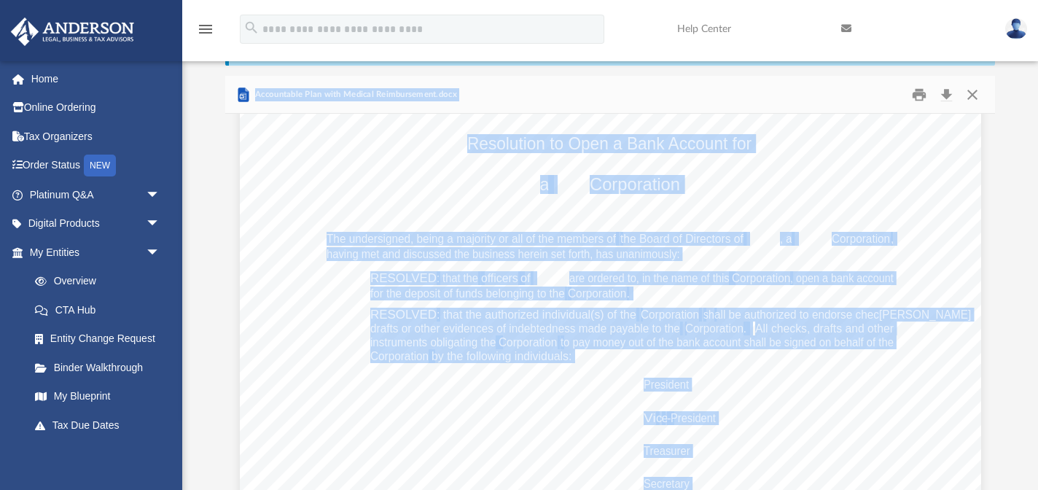
scroll to position [0, 0]
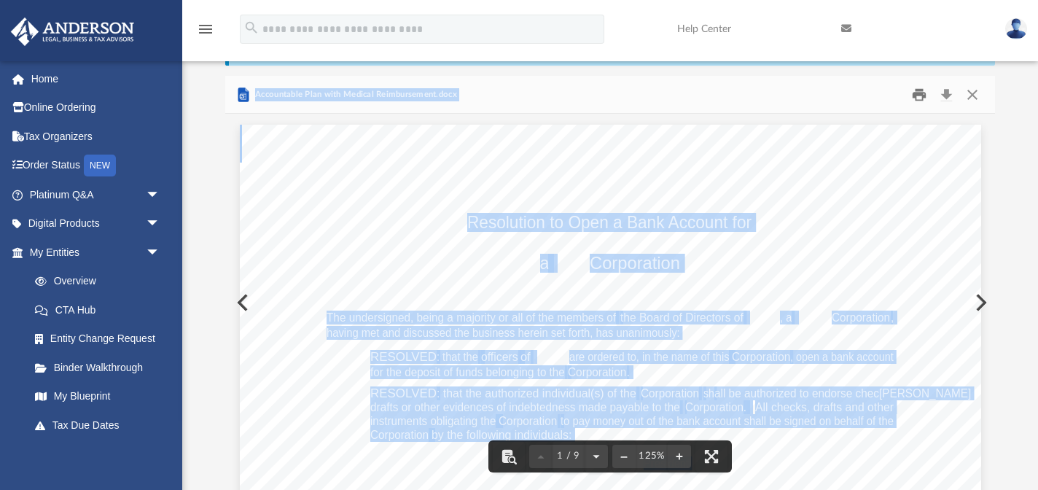
click at [926, 95] on button "Print" at bounding box center [918, 94] width 29 height 23
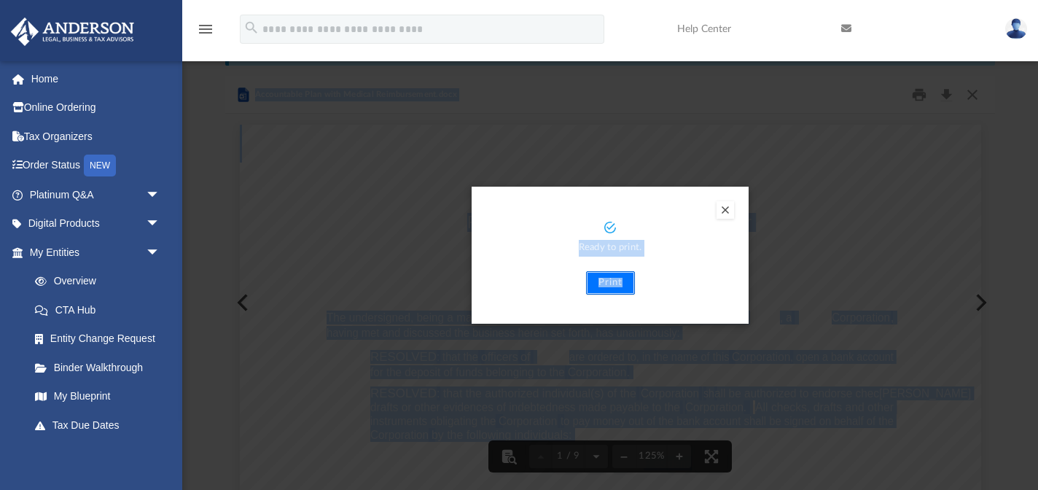
click at [613, 293] on button "Print" at bounding box center [610, 282] width 49 height 23
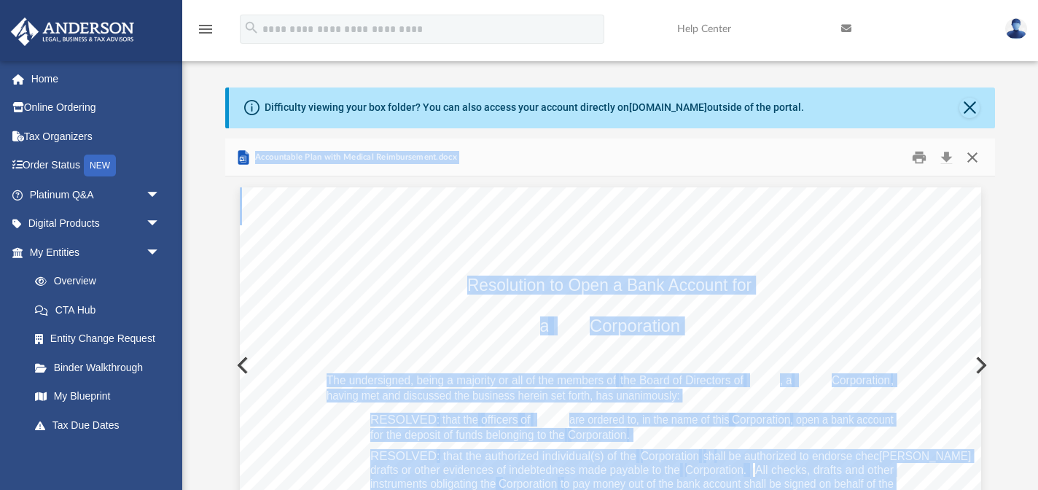
click at [976, 159] on button "Close" at bounding box center [972, 157] width 26 height 23
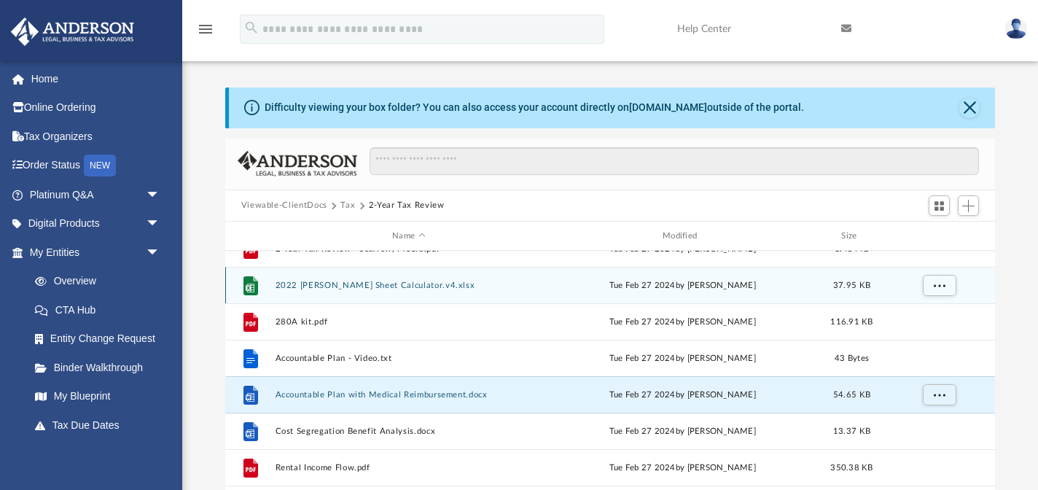
scroll to position [94, 0]
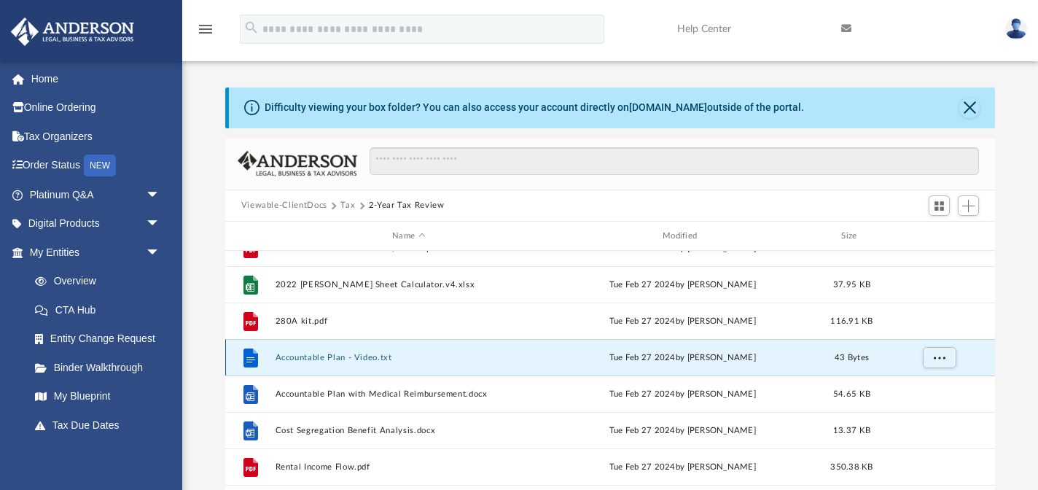
click at [369, 359] on button "Accountable Plan - Video.txt" at bounding box center [408, 357] width 267 height 9
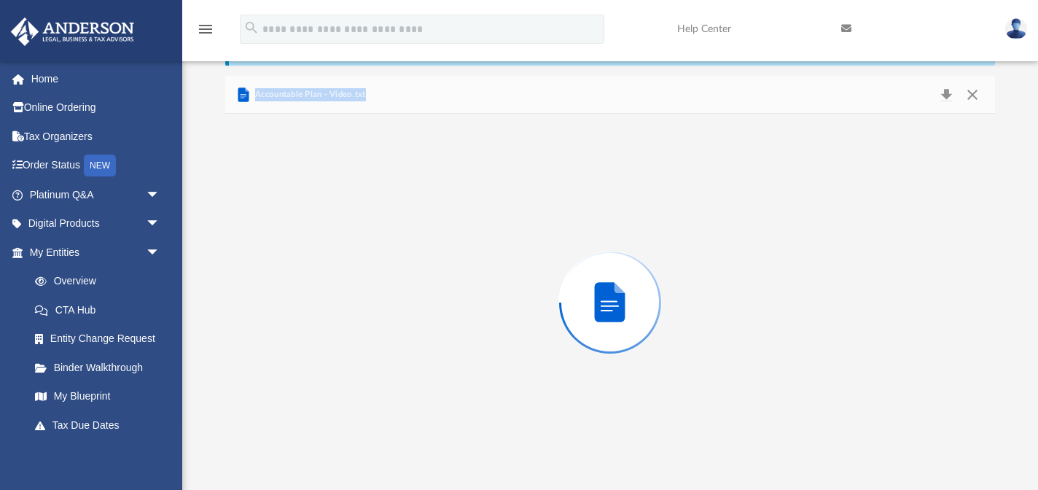
click at [369, 359] on div "Preview" at bounding box center [610, 302] width 770 height 376
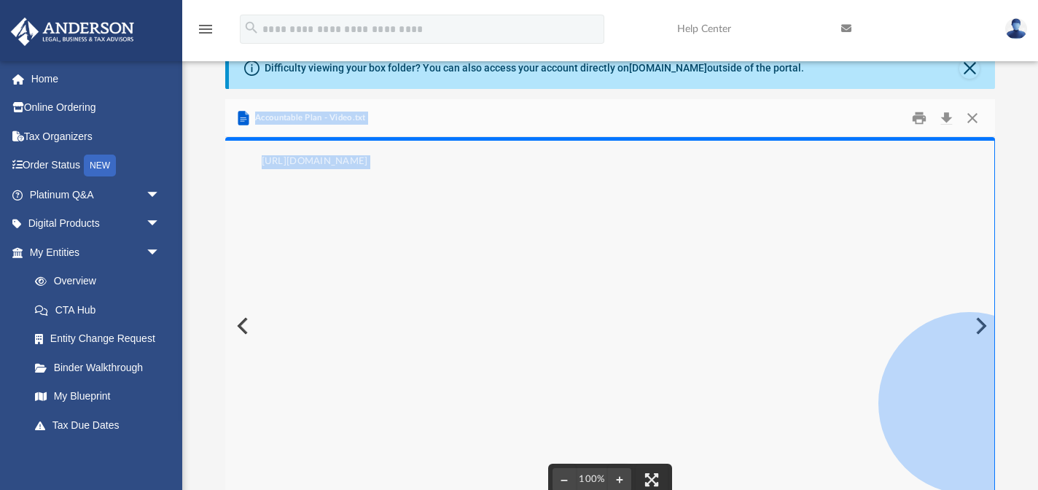
scroll to position [42, 0]
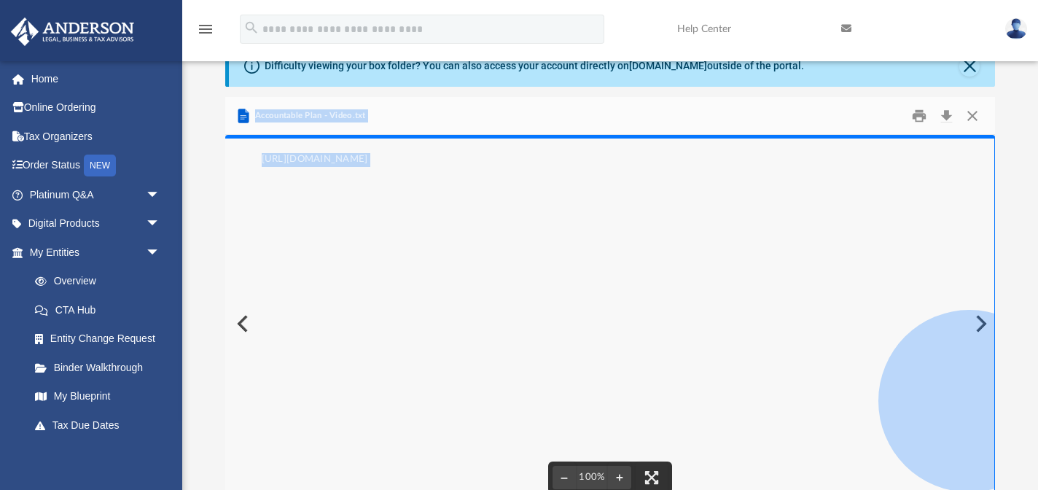
click at [982, 324] on pre "[URL][DOMAIN_NAME]" at bounding box center [610, 323] width 770 height 376
click at [979, 324] on pre "[URL][DOMAIN_NAME]" at bounding box center [610, 323] width 770 height 376
click at [238, 325] on button "Preview" at bounding box center [241, 323] width 32 height 41
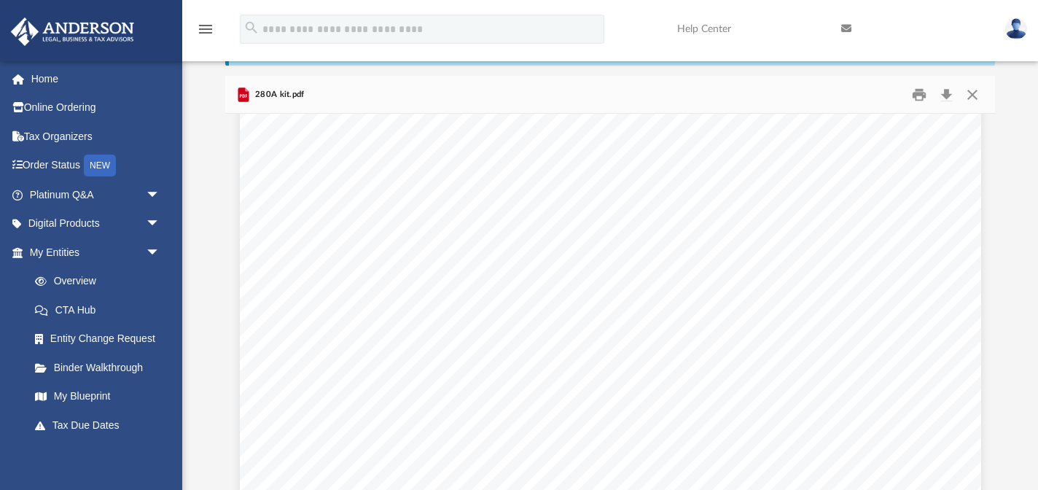
scroll to position [1220, 0]
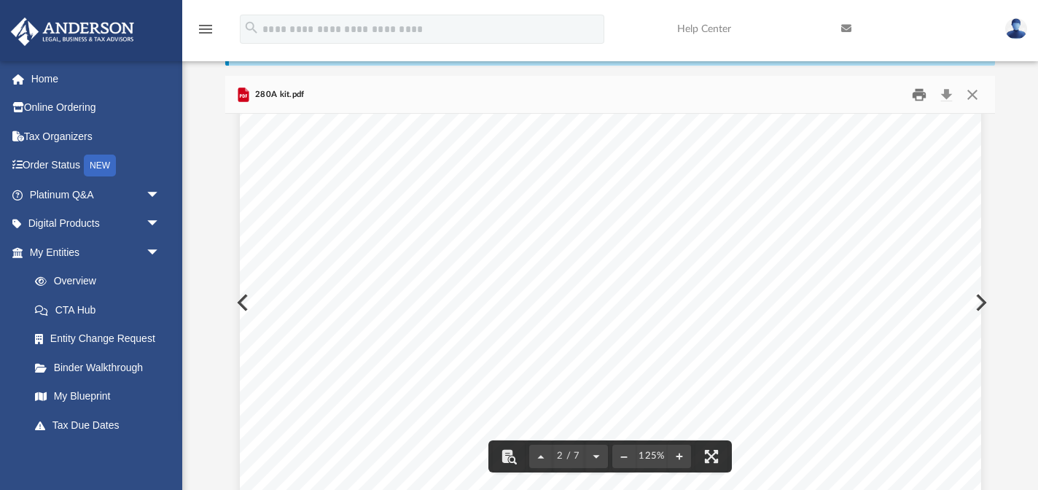
click at [924, 97] on button "Print" at bounding box center [918, 94] width 29 height 23
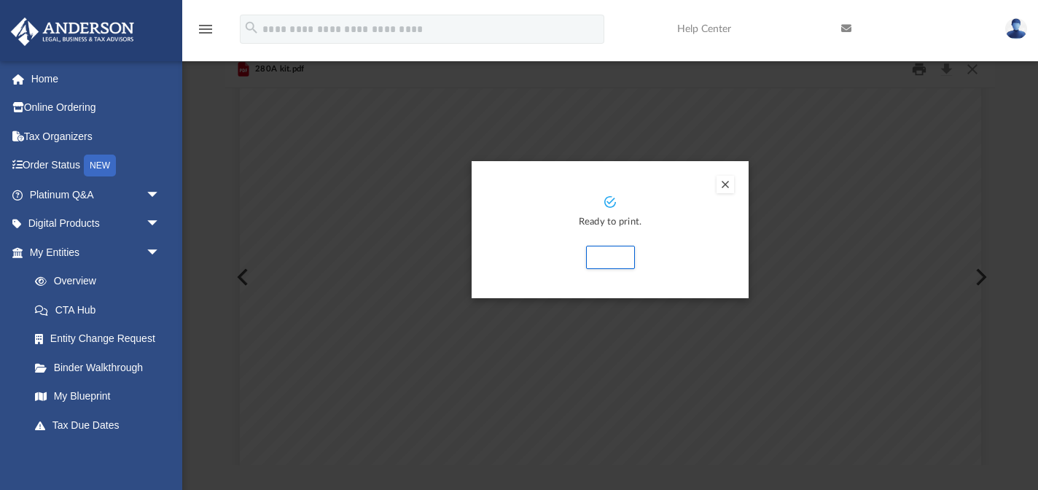
scroll to position [87, 0]
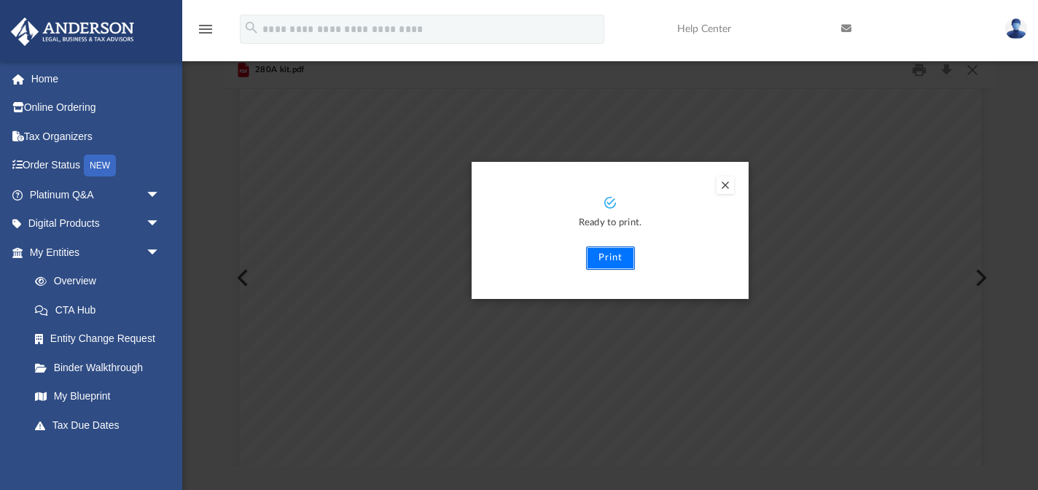
click at [608, 257] on button "Print" at bounding box center [610, 257] width 49 height 23
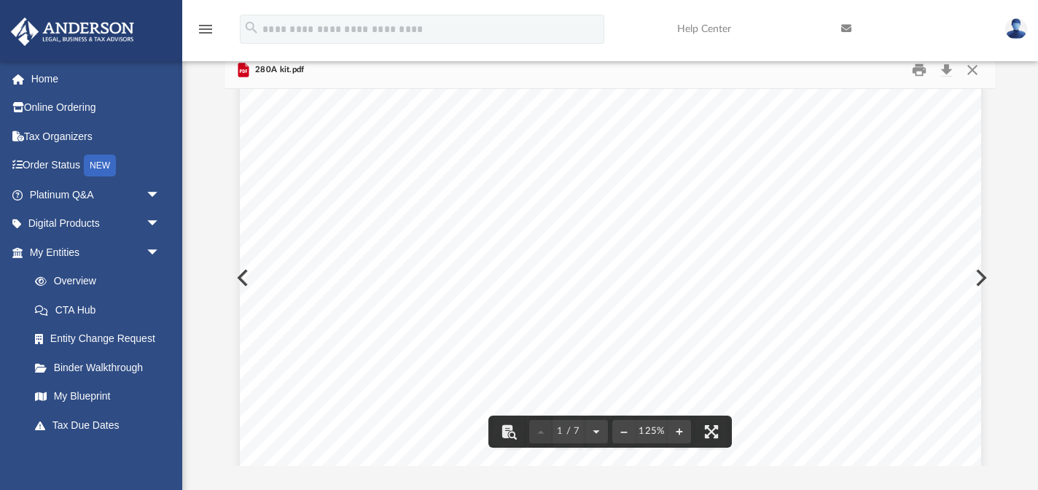
scroll to position [0, 0]
click at [974, 72] on button "Close" at bounding box center [972, 69] width 26 height 23
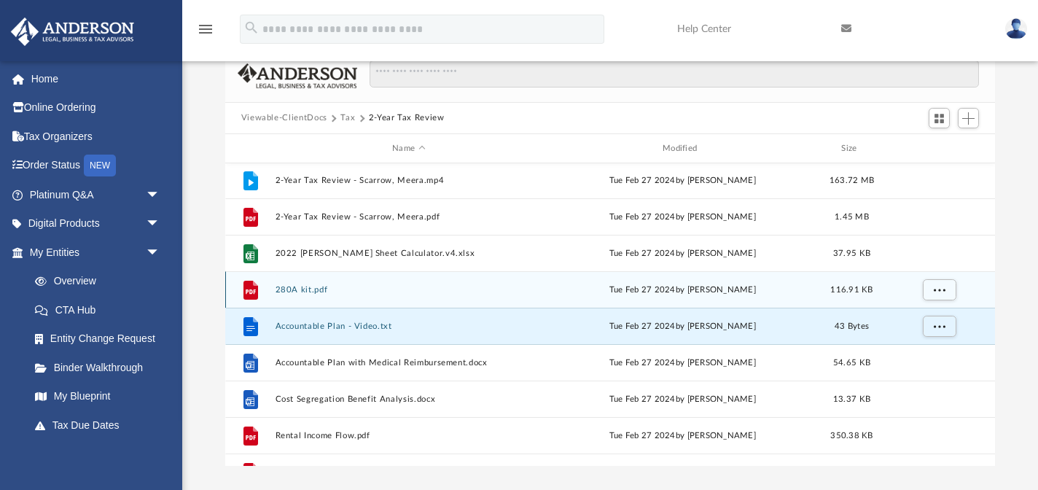
scroll to position [35, 0]
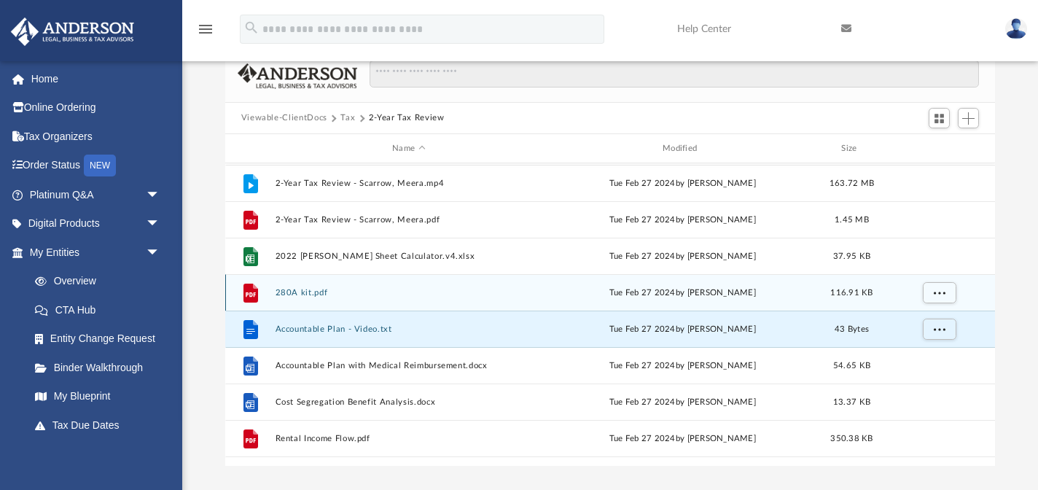
click at [285, 294] on button "280A kit.pdf" at bounding box center [408, 292] width 267 height 9
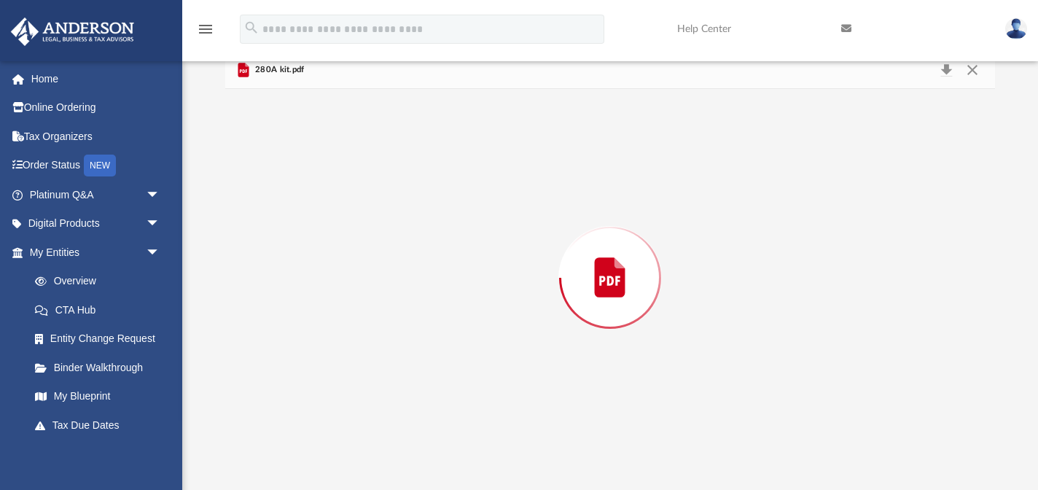
click at [285, 294] on div "Preview" at bounding box center [610, 277] width 770 height 376
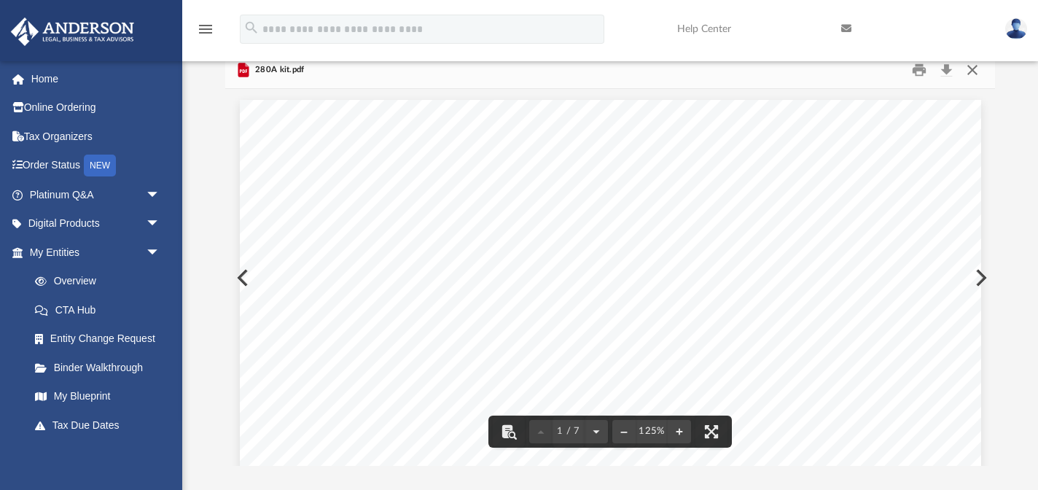
click at [974, 72] on button "Close" at bounding box center [972, 69] width 26 height 23
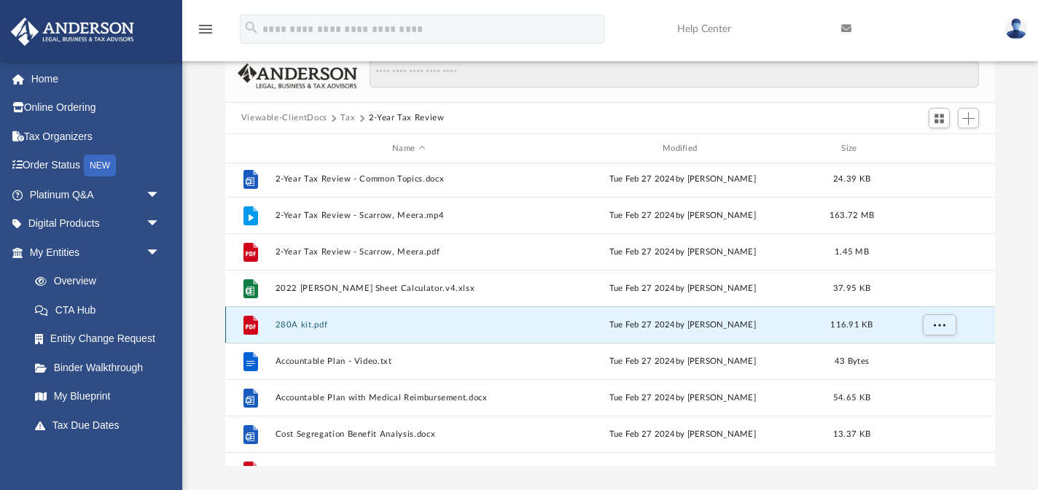
scroll to position [0, 0]
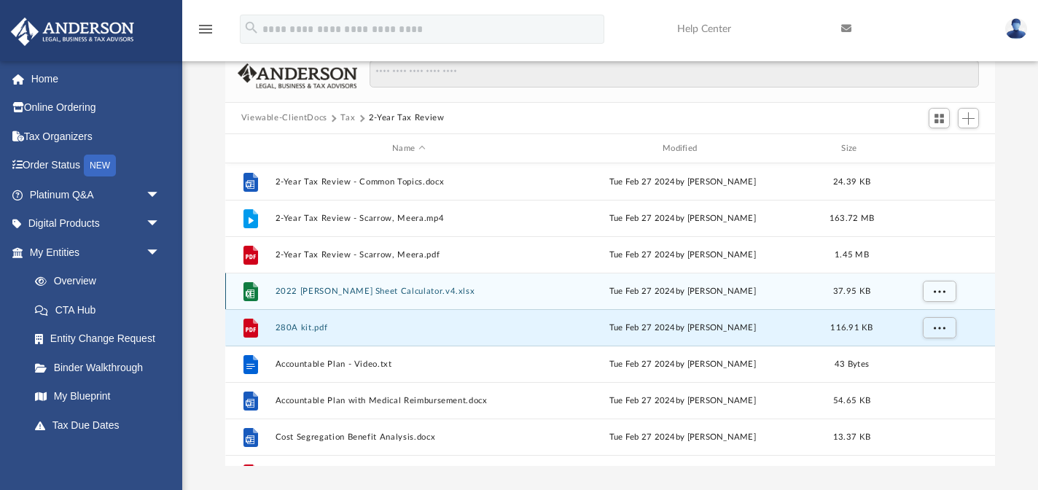
click at [391, 293] on button "2022 [PERSON_NAME] Sheet Calculator.v4.xlsx" at bounding box center [408, 290] width 267 height 9
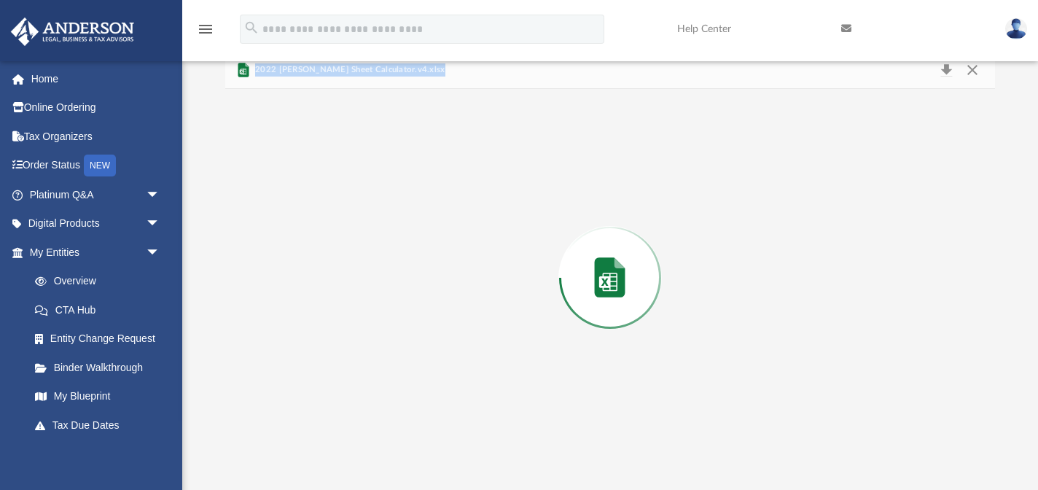
click at [391, 293] on div "Preview" at bounding box center [610, 277] width 770 height 376
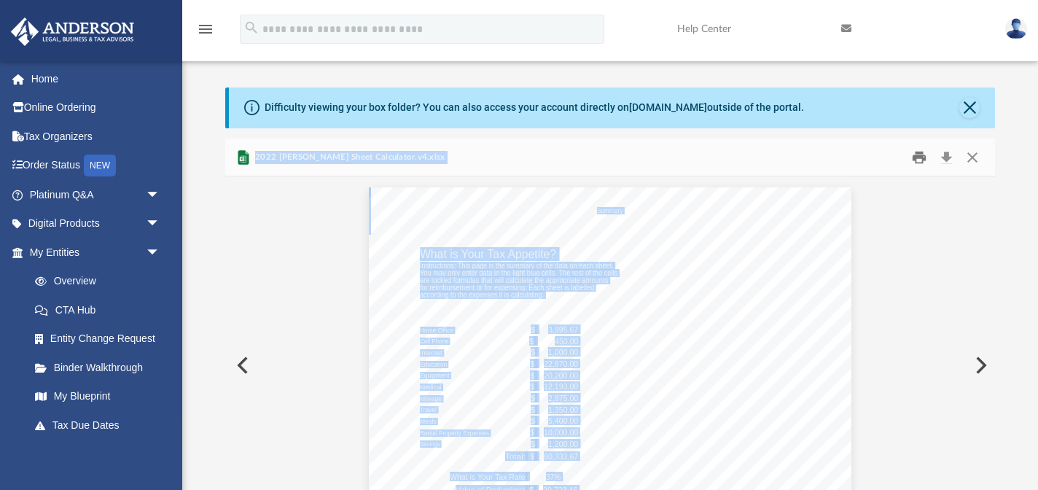
click at [912, 158] on button "Print" at bounding box center [918, 157] width 29 height 23
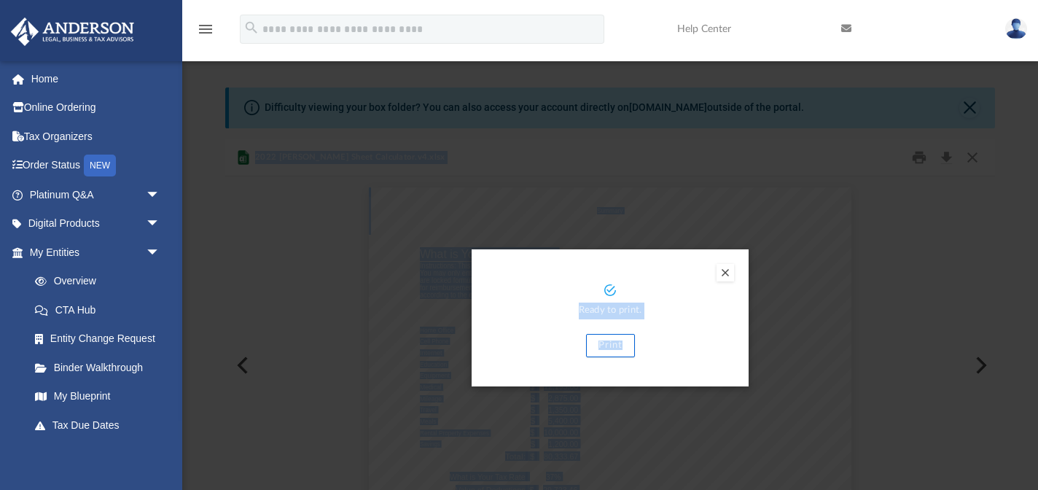
click at [607, 345] on button "Print" at bounding box center [610, 345] width 49 height 23
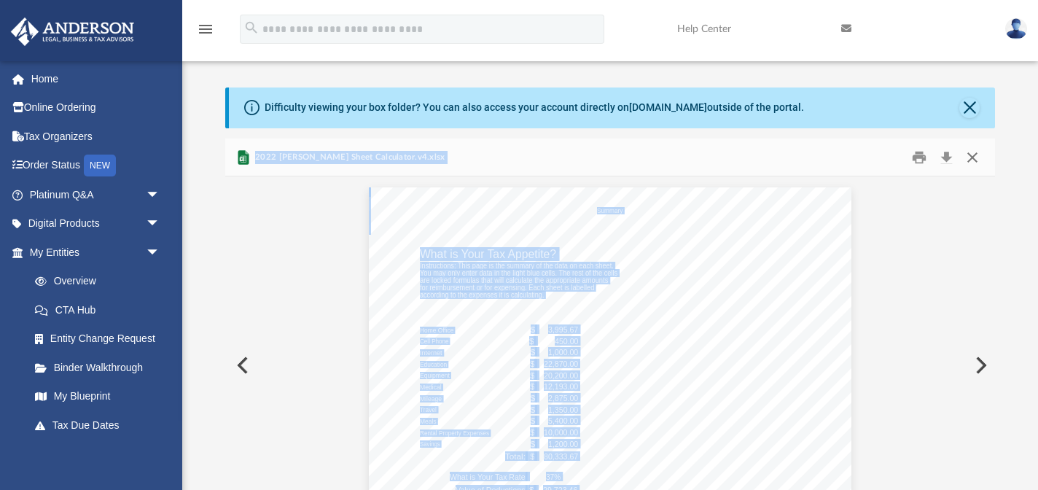
click at [971, 158] on button "Close" at bounding box center [972, 157] width 26 height 23
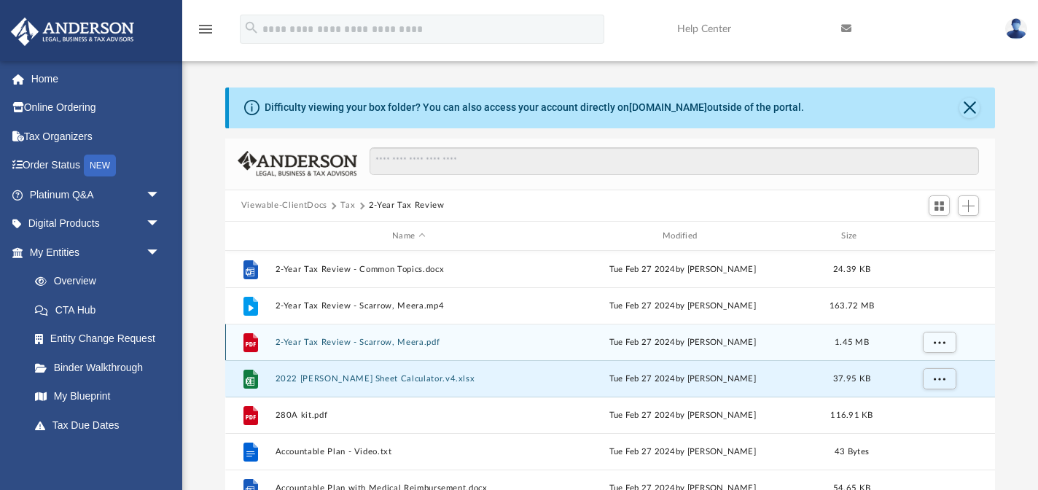
click at [409, 344] on button "2-Year Tax Review - Scarrow, Meera.pdf" at bounding box center [408, 341] width 267 height 9
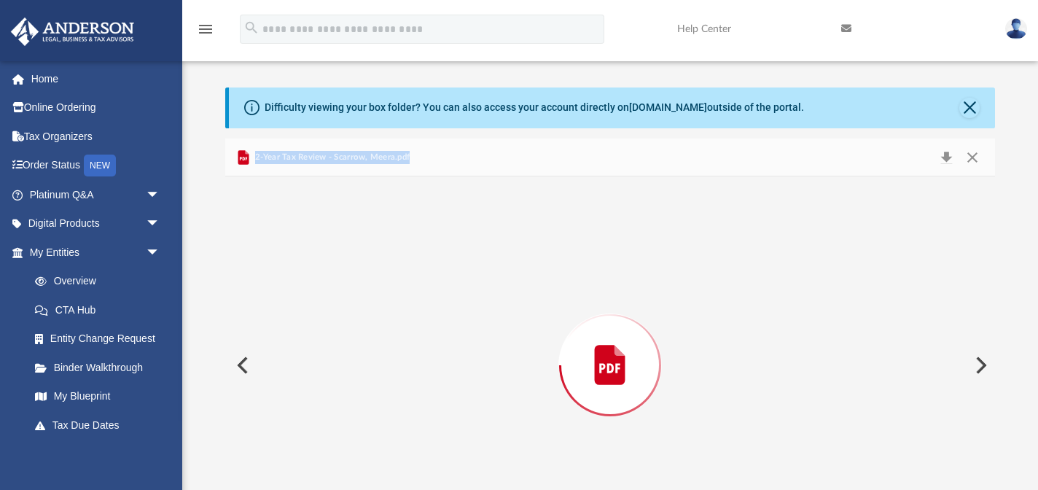
scroll to position [63, 0]
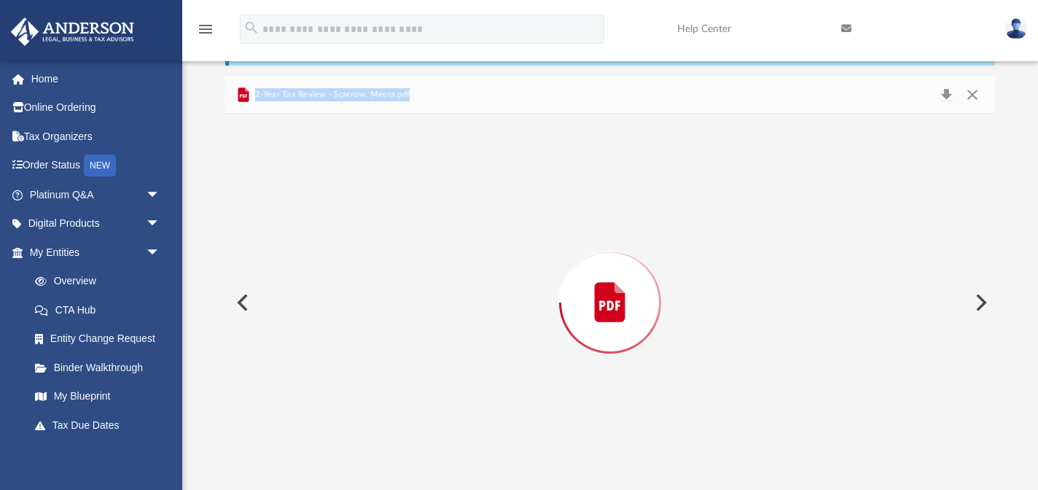
click at [409, 344] on div "Preview" at bounding box center [610, 302] width 770 height 376
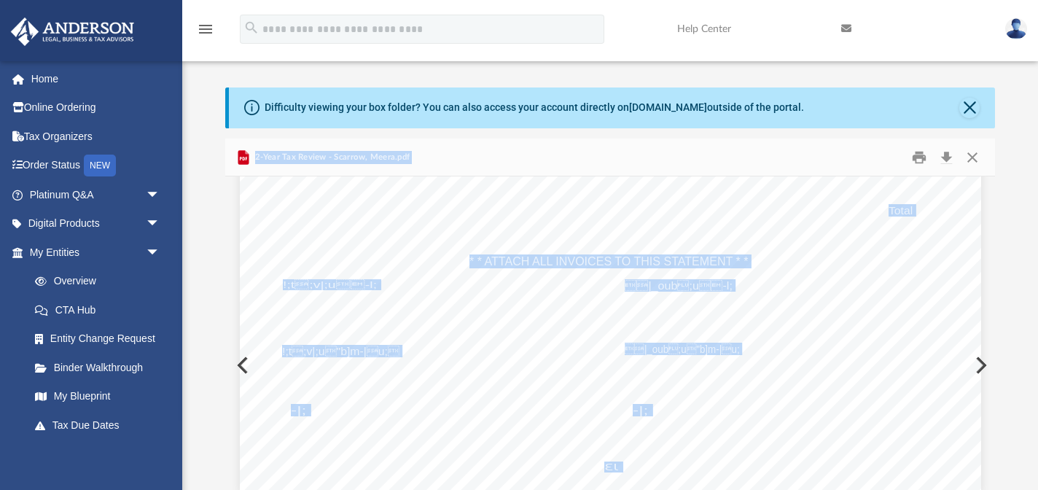
scroll to position [15342, 0]
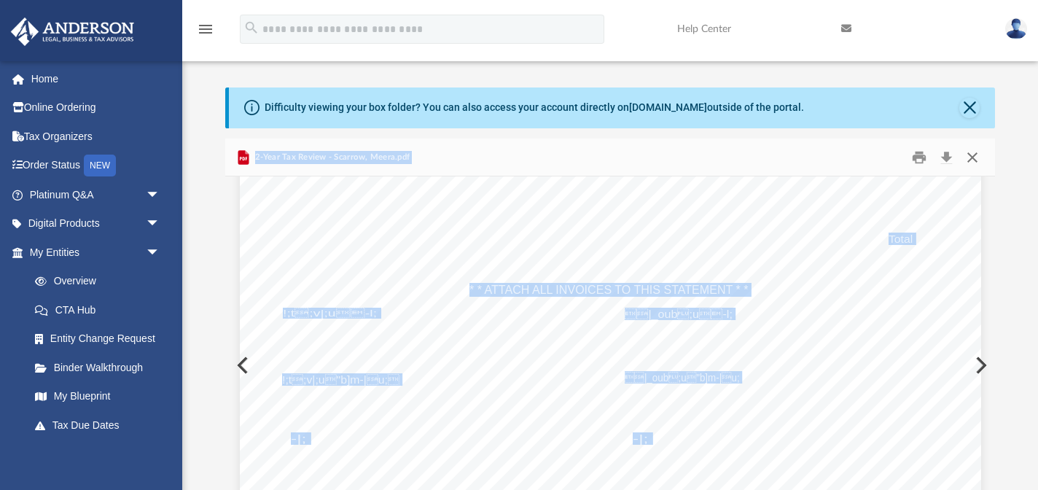
click at [970, 156] on button "Close" at bounding box center [972, 157] width 26 height 23
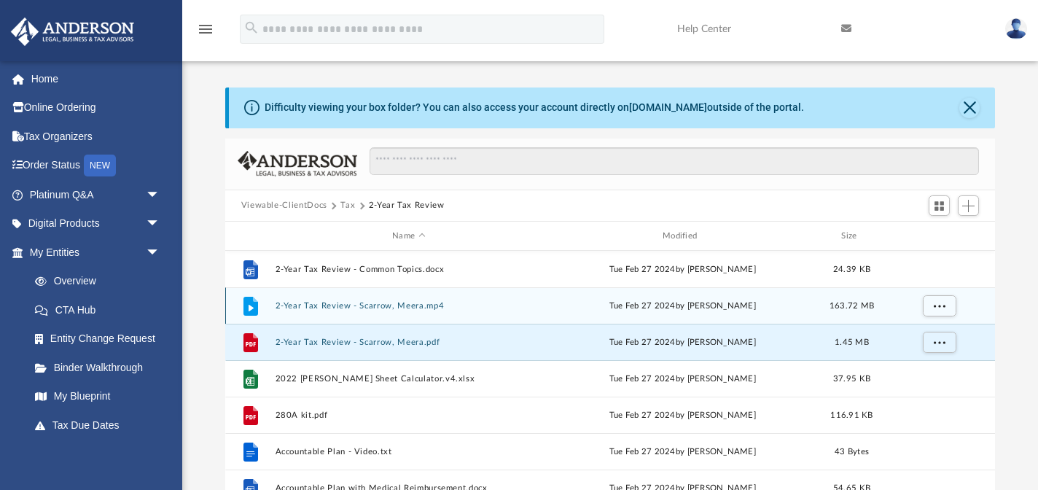
click at [381, 305] on button "2-Year Tax Review - Scarrow, Meera.mp4" at bounding box center [408, 305] width 267 height 9
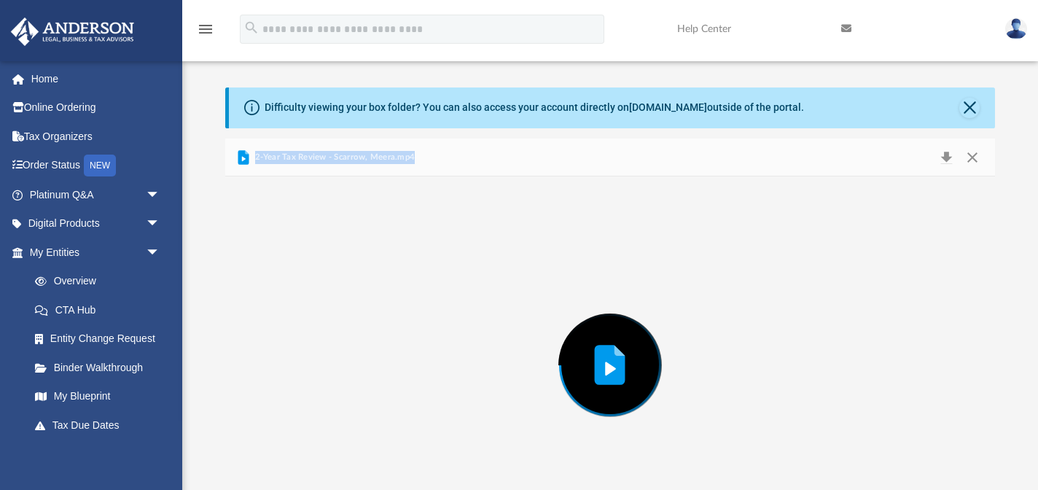
scroll to position [63, 0]
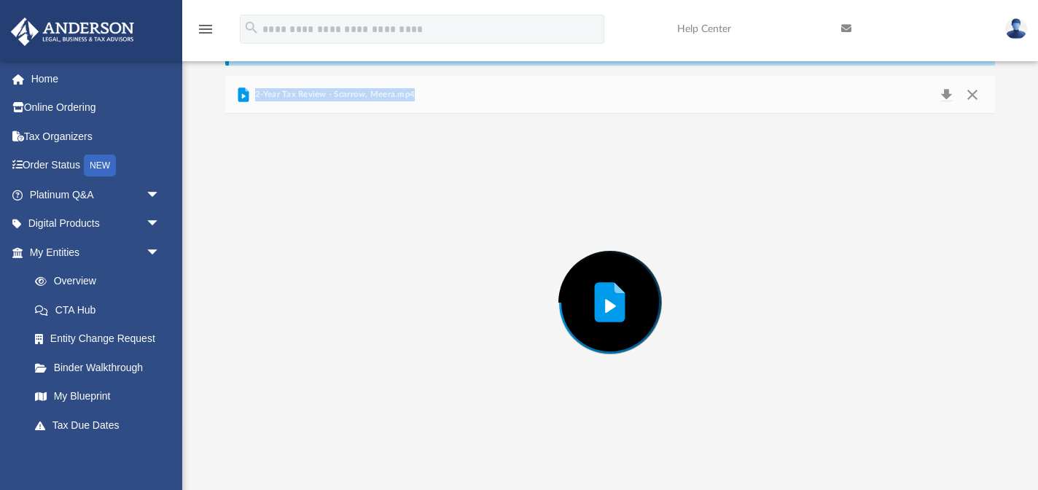
click at [381, 305] on div "Preview" at bounding box center [610, 302] width 770 height 376
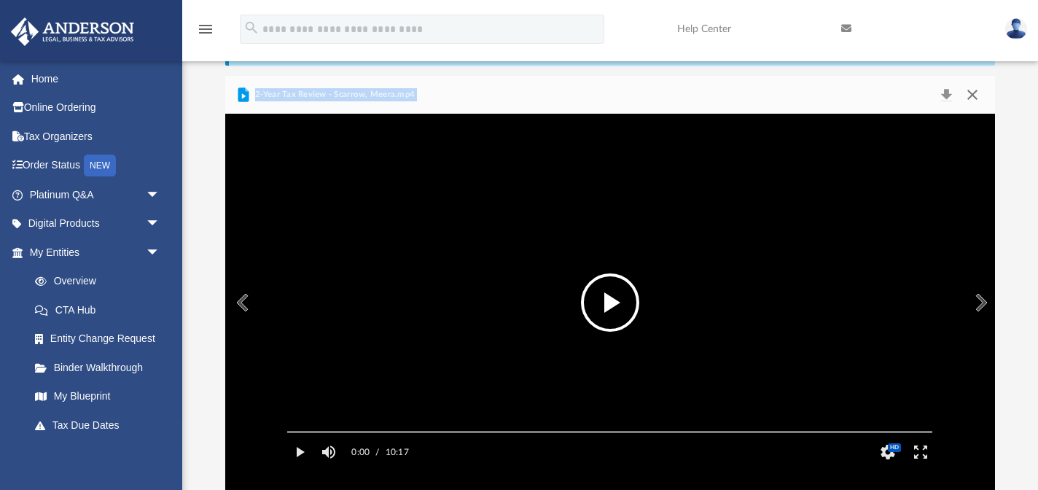
click at [977, 93] on button "Close" at bounding box center [972, 95] width 26 height 20
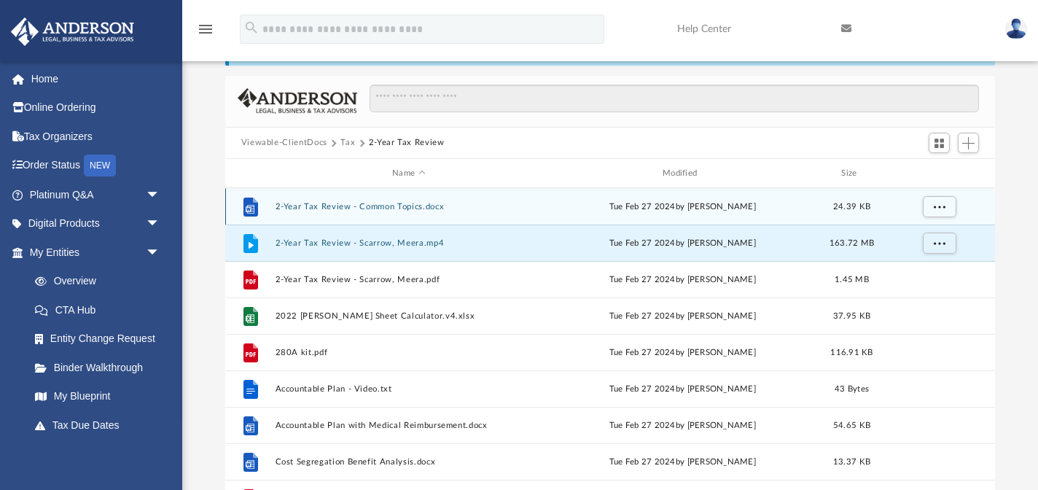
click at [370, 209] on button "2-Year Tax Review - Common Topics.docx" at bounding box center [408, 206] width 267 height 9
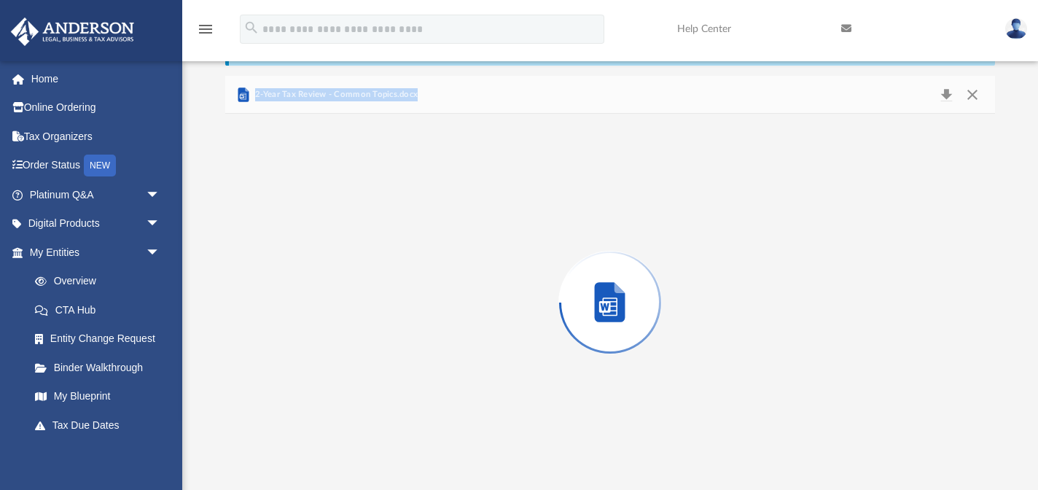
click at [370, 209] on div "Preview" at bounding box center [610, 302] width 770 height 376
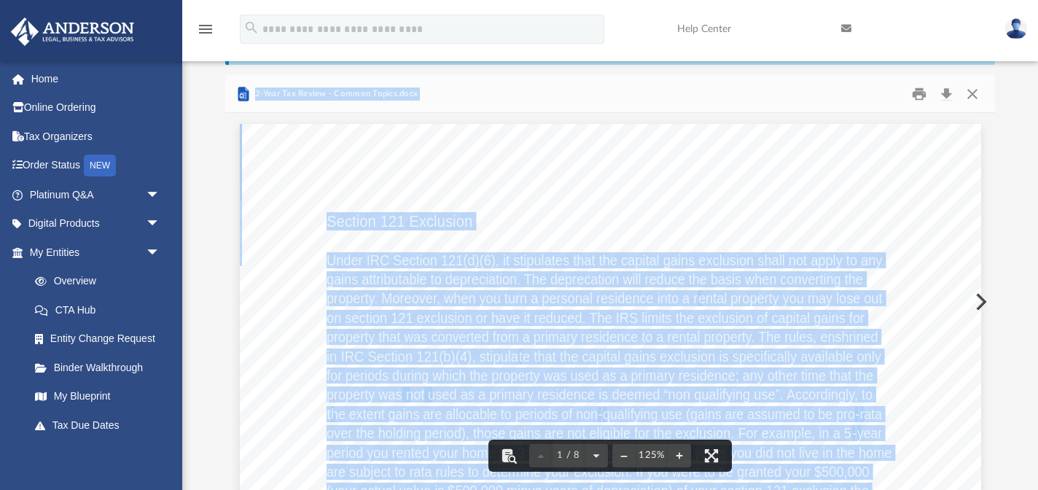
scroll to position [0, 0]
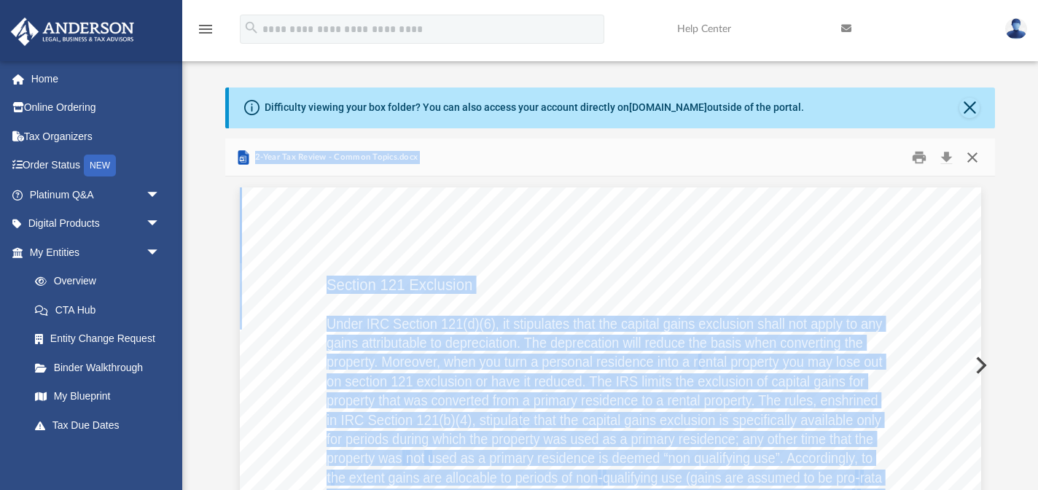
click at [971, 154] on button "Close" at bounding box center [972, 157] width 26 height 23
